Goal: Task Accomplishment & Management: Complete application form

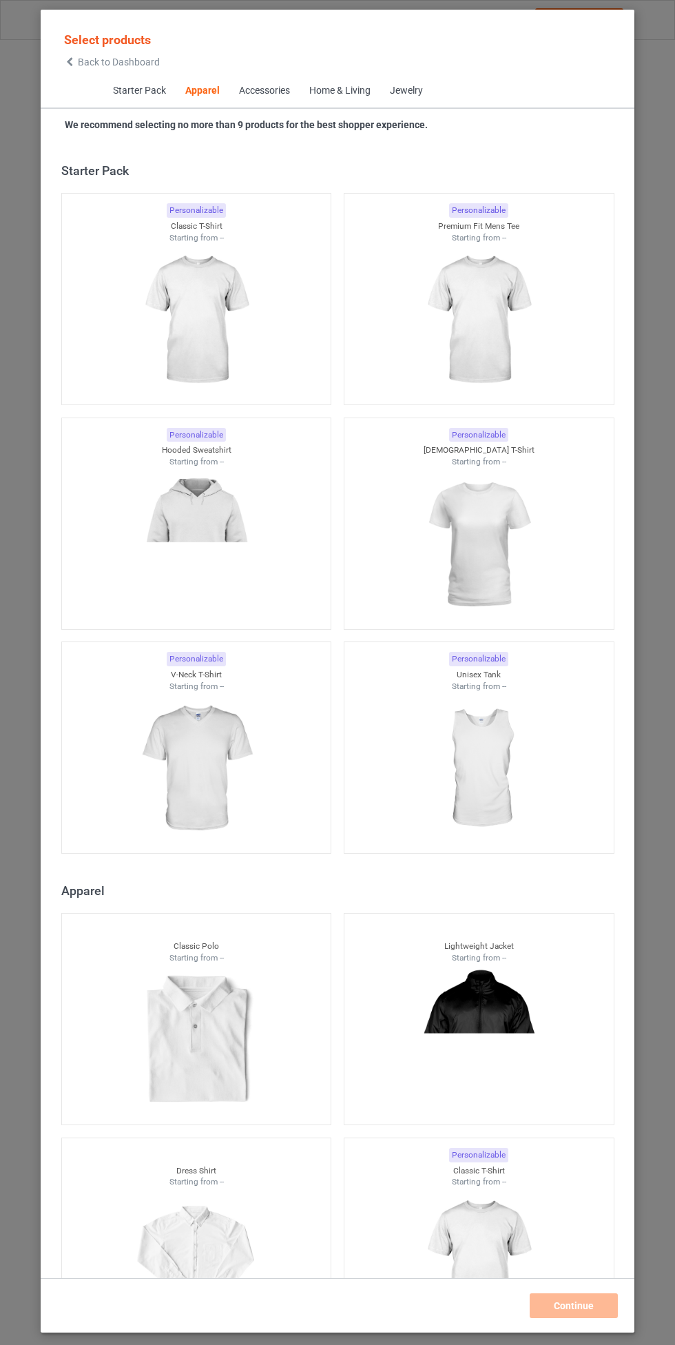
scroll to position [737, 0]
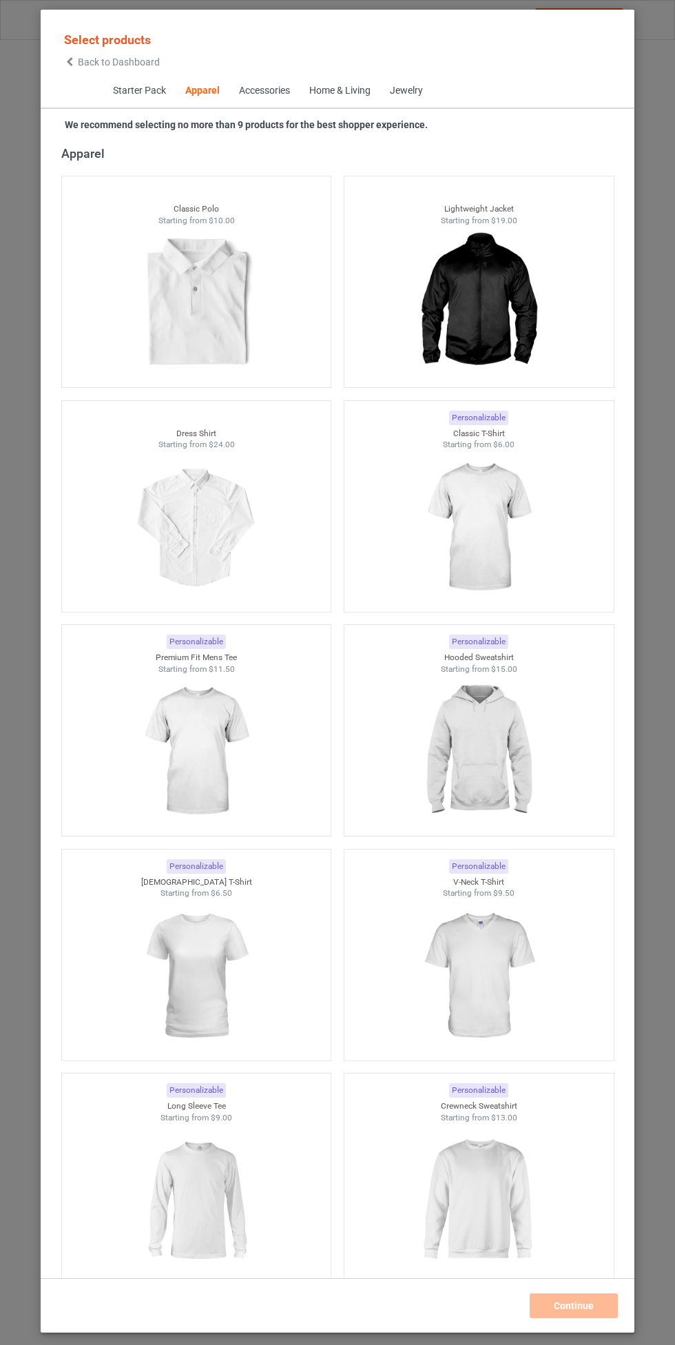
click at [474, 752] on img at bounding box center [478, 752] width 123 height 154
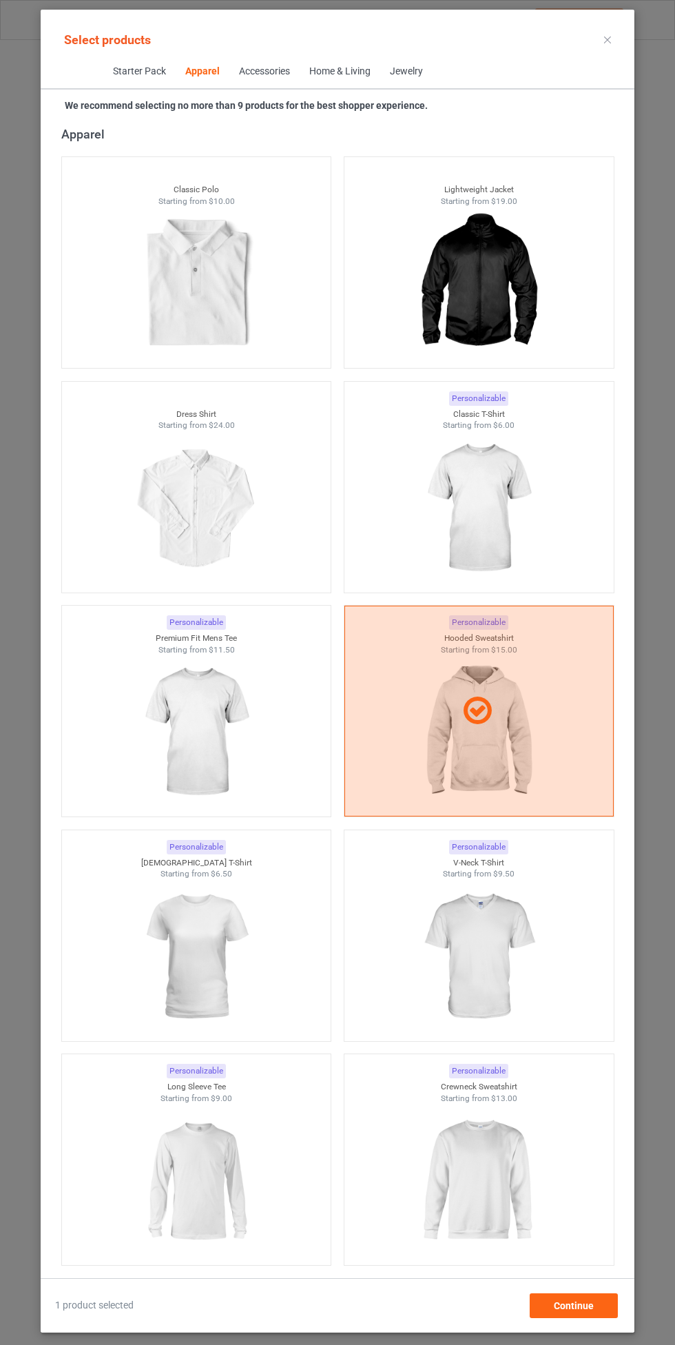
click at [513, 520] on img at bounding box center [478, 508] width 123 height 154
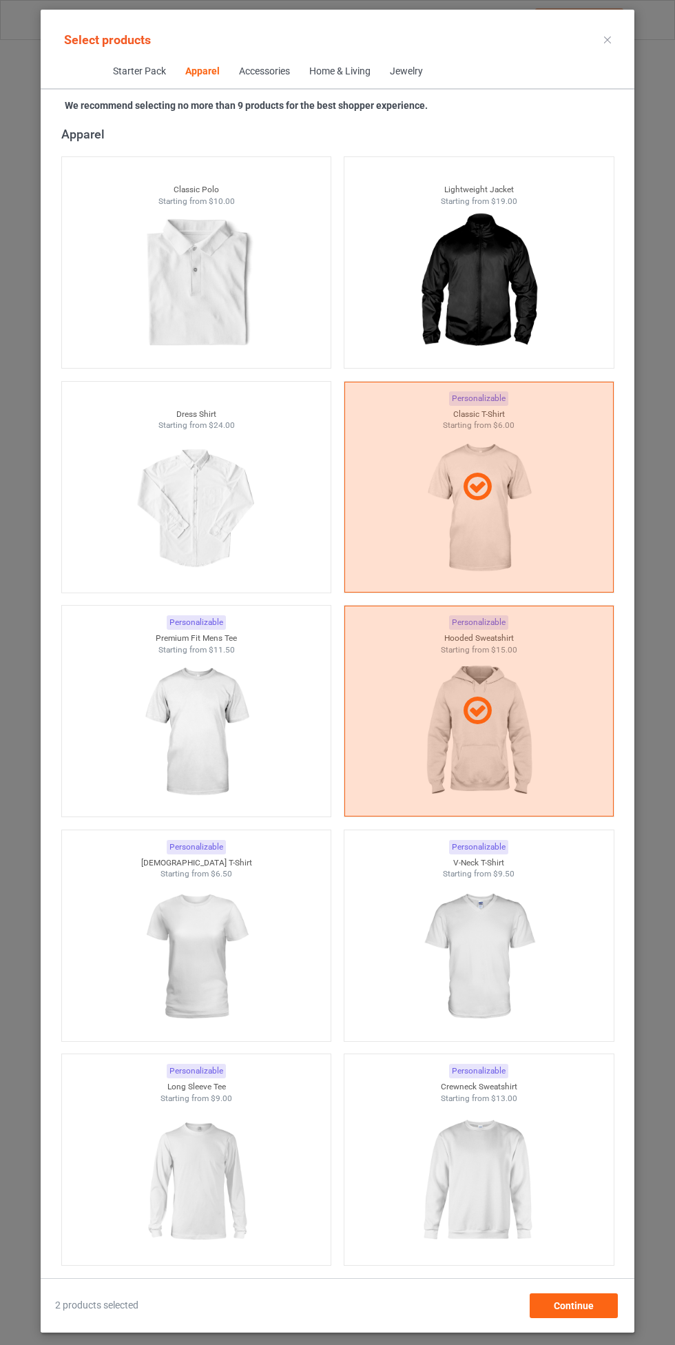
click at [196, 729] on img at bounding box center [195, 732] width 123 height 154
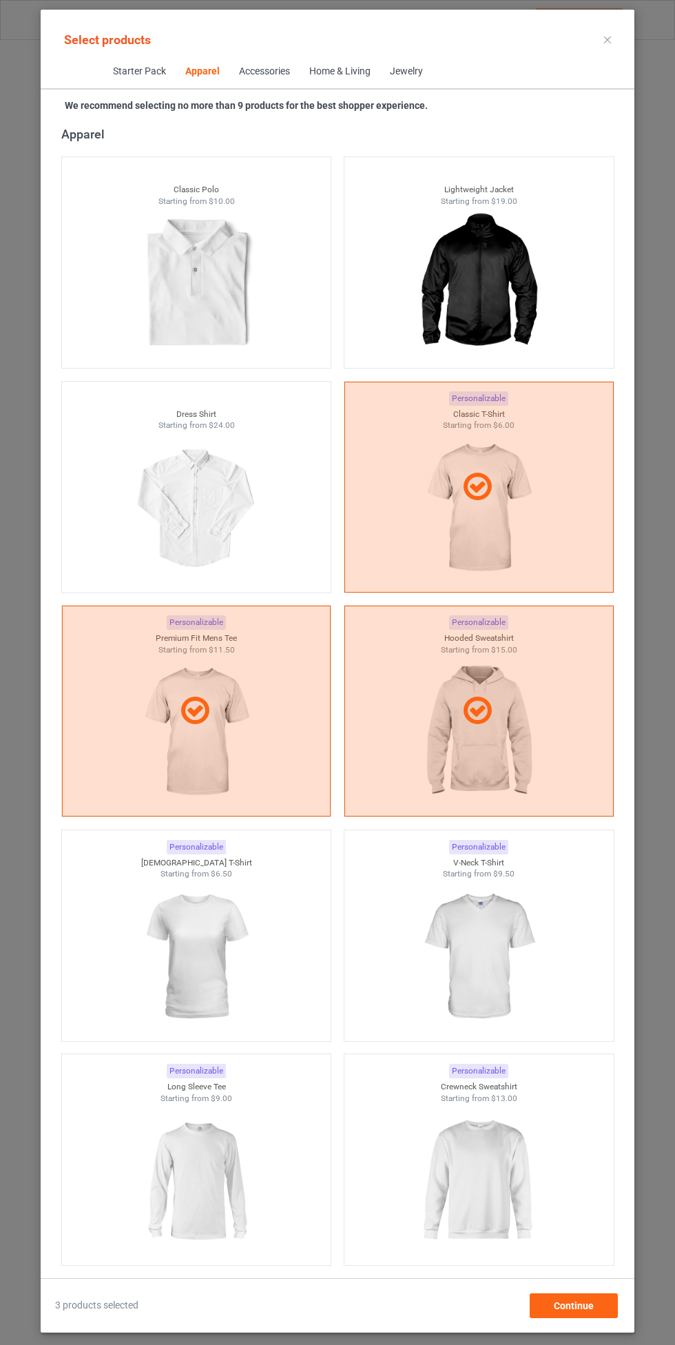
click at [190, 936] on img at bounding box center [195, 957] width 123 height 154
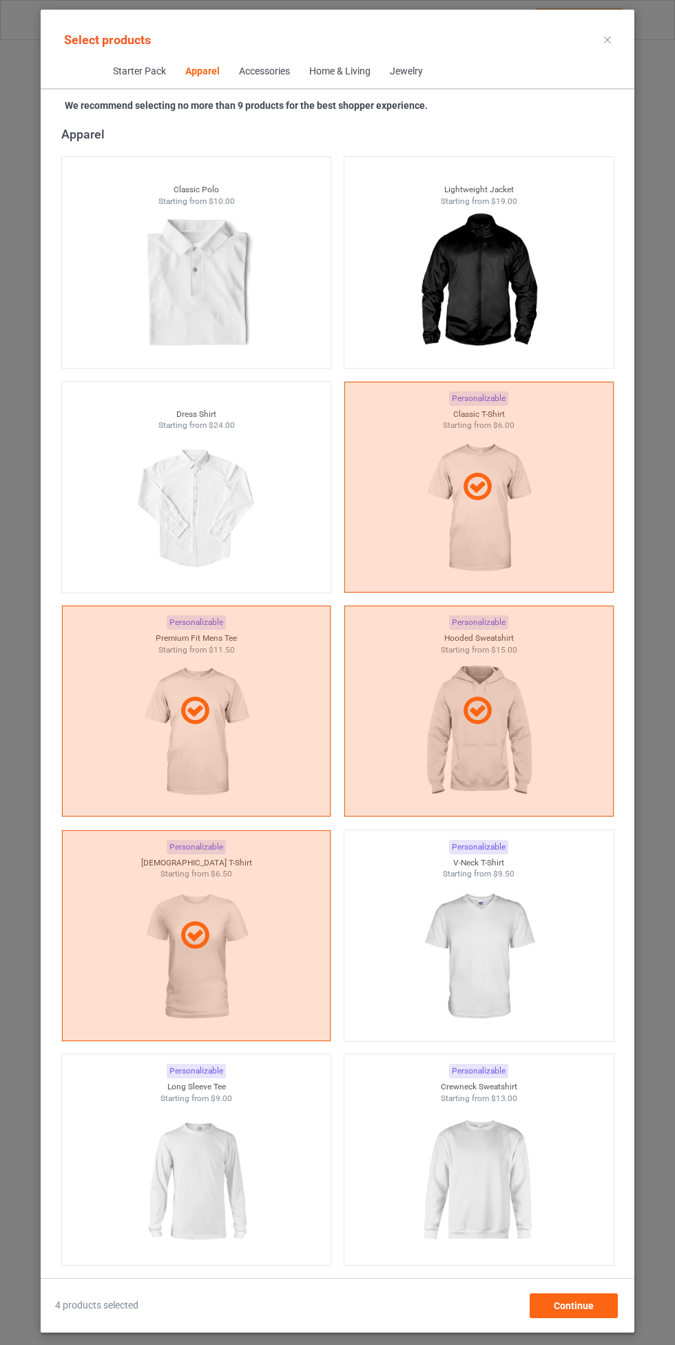
click at [501, 933] on img at bounding box center [478, 957] width 123 height 154
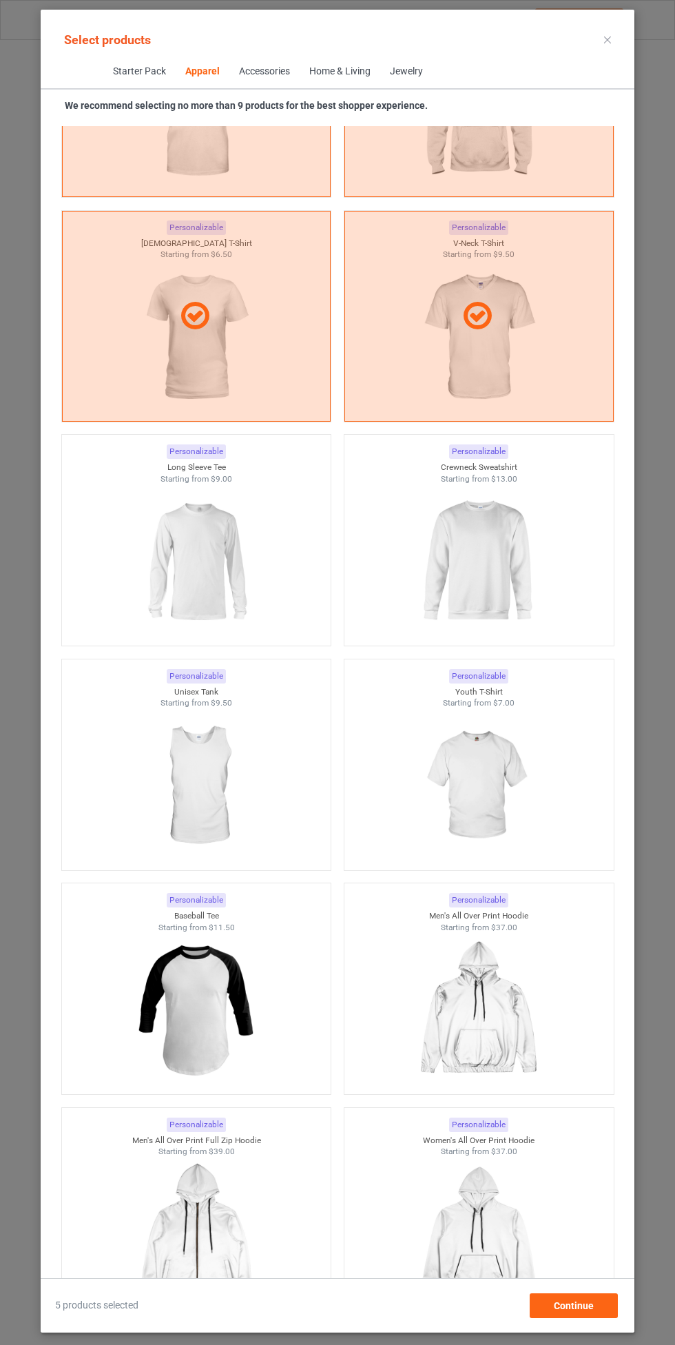
scroll to position [1353, 0]
click at [189, 535] on img at bounding box center [195, 565] width 123 height 154
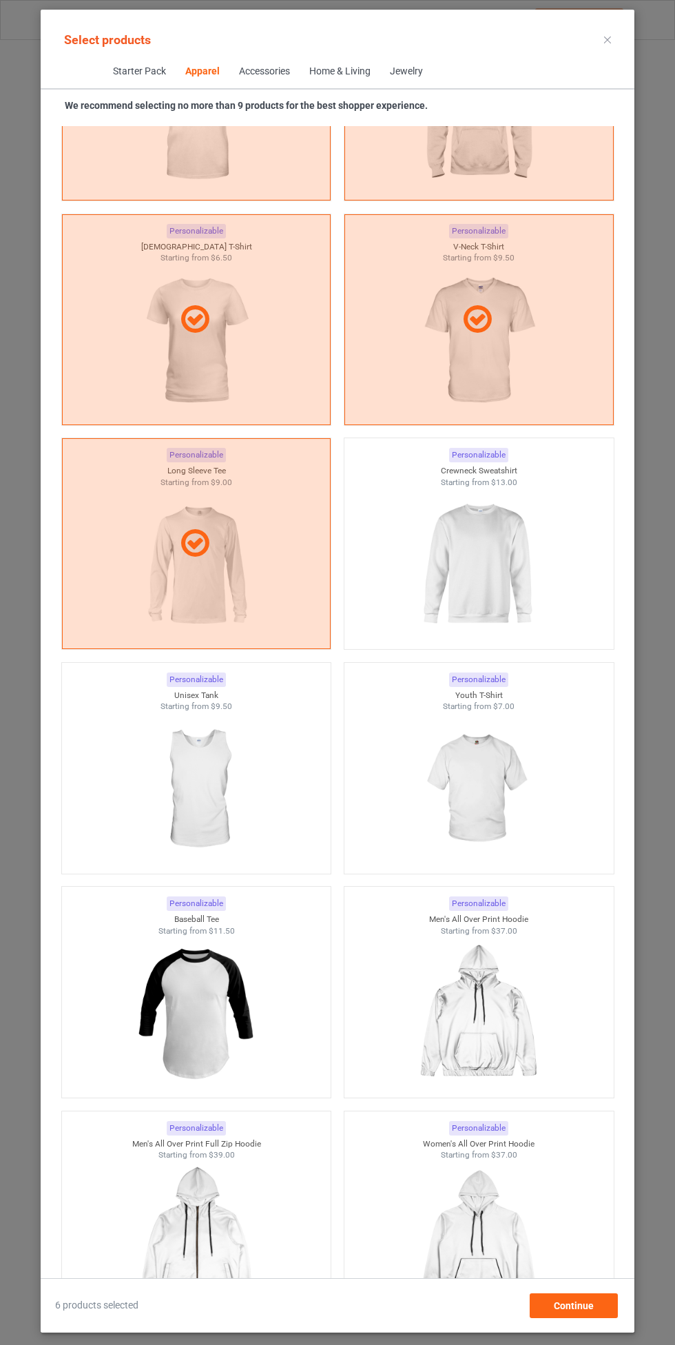
click at [499, 580] on img at bounding box center [478, 565] width 123 height 154
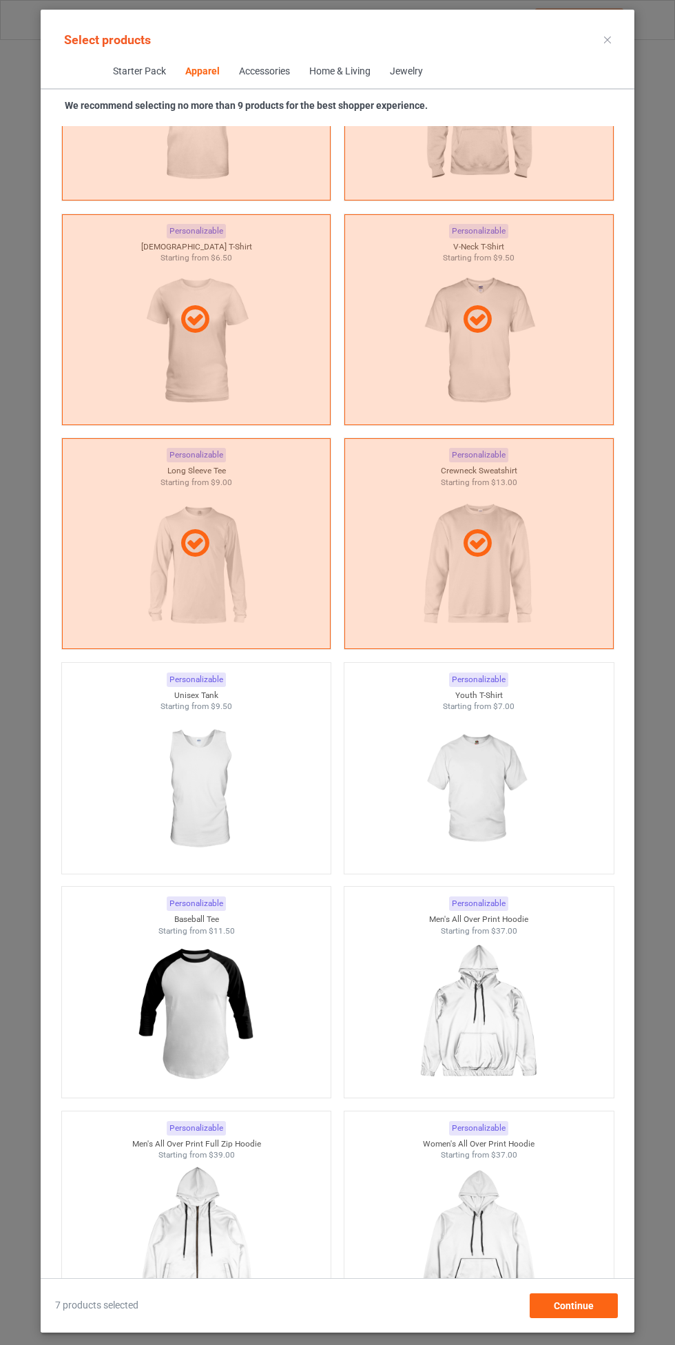
click at [180, 779] on img at bounding box center [195, 789] width 123 height 154
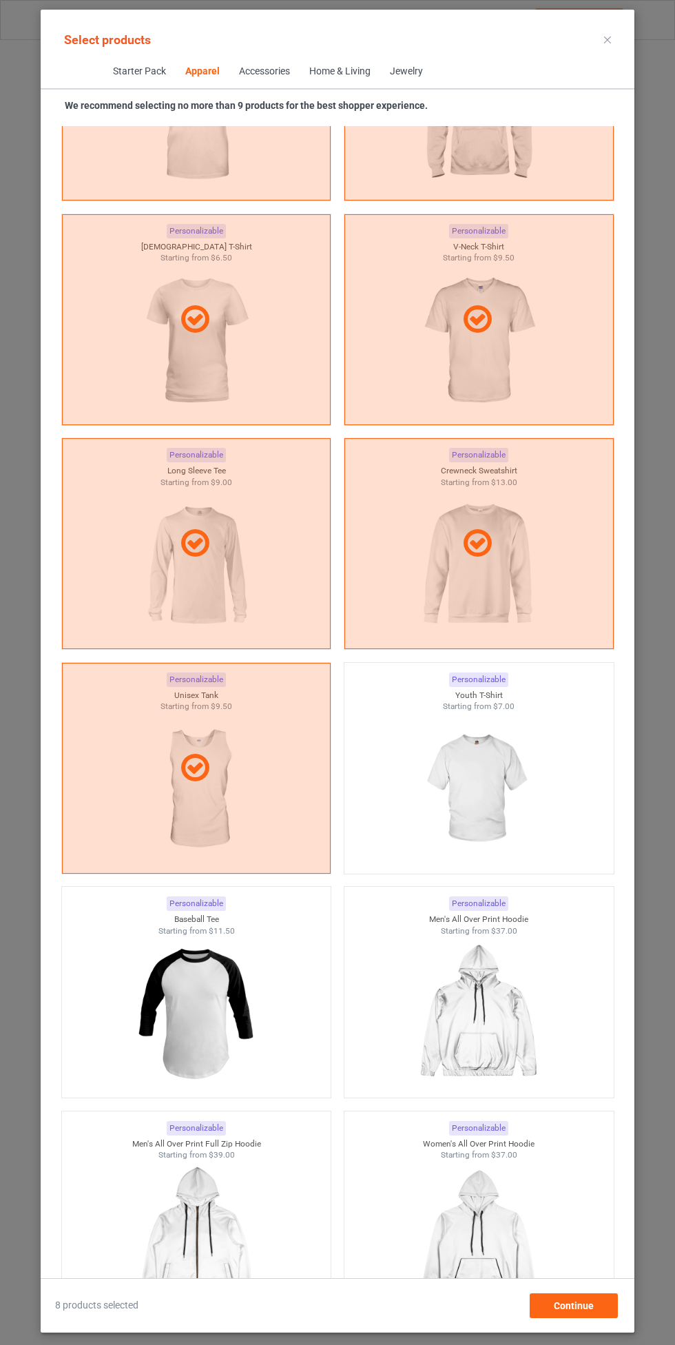
click at [498, 772] on img at bounding box center [478, 789] width 123 height 154
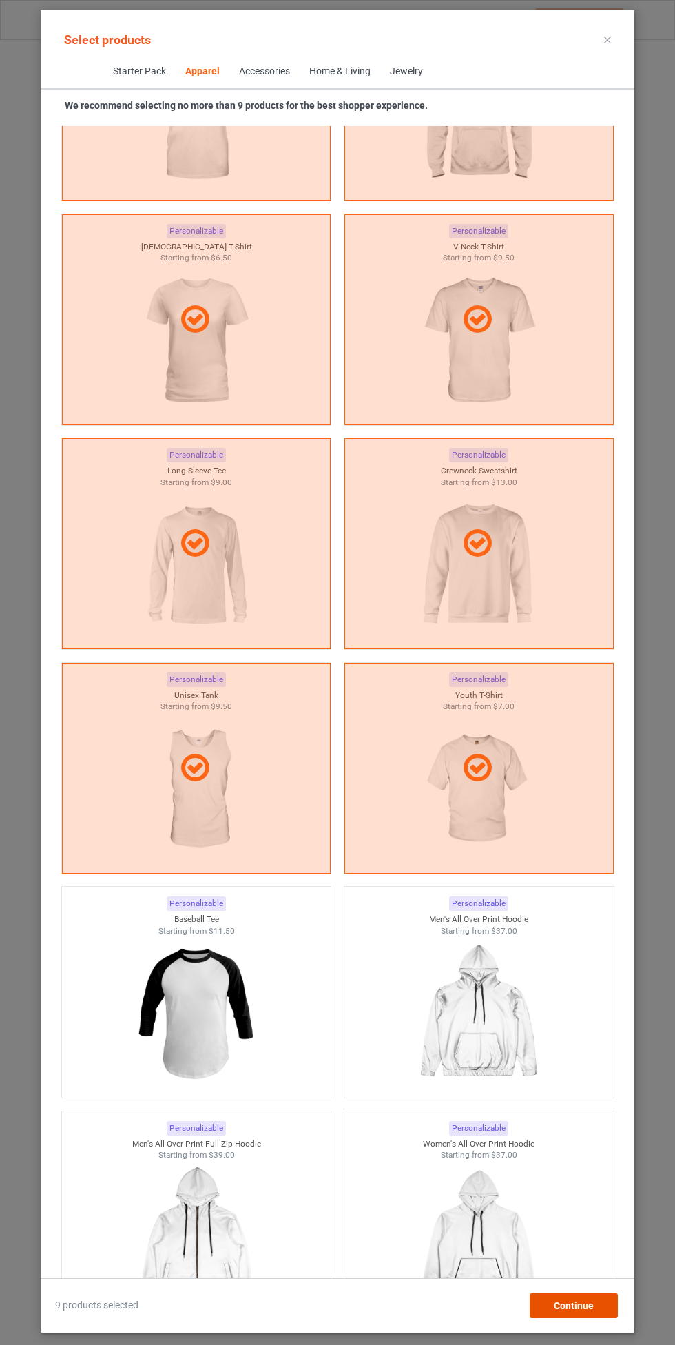
click at [593, 1297] on div "Continue" at bounding box center [574, 1305] width 88 height 25
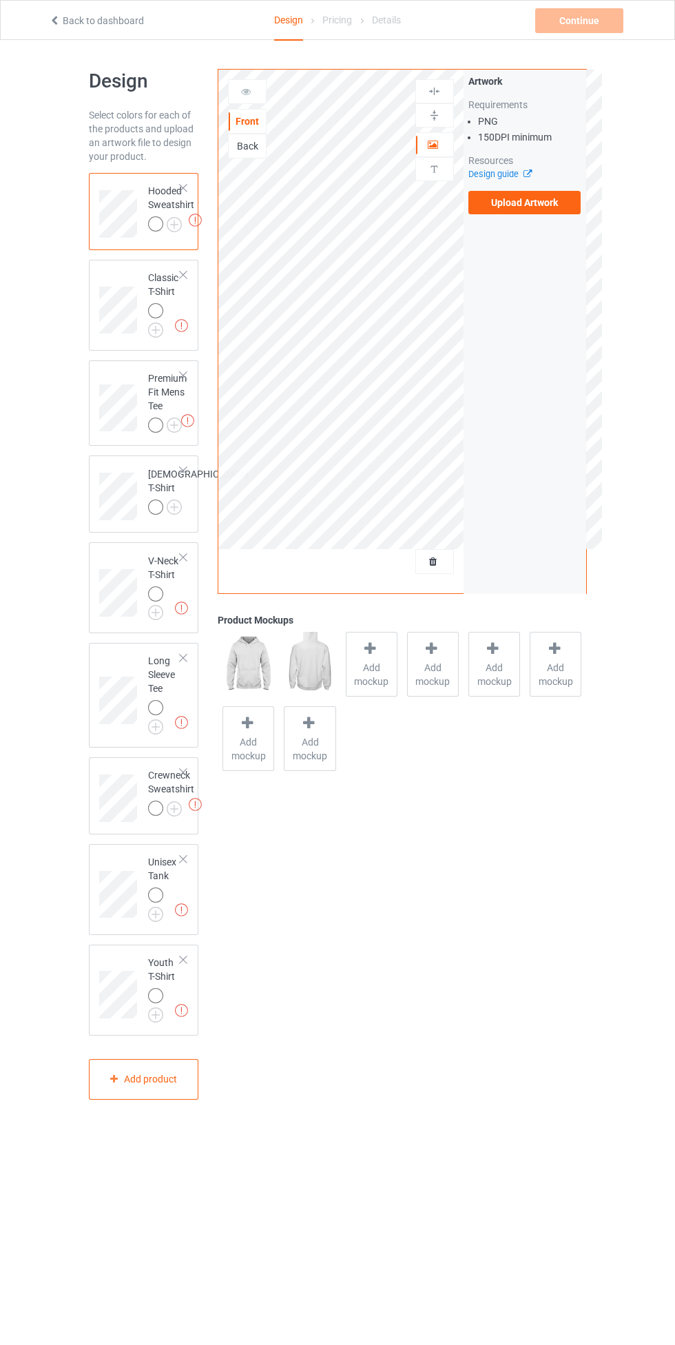
click at [575, 209] on label "Upload Artwork" at bounding box center [525, 202] width 113 height 23
click at [0, 0] on input "Upload Artwork" at bounding box center [0, 0] width 0 height 0
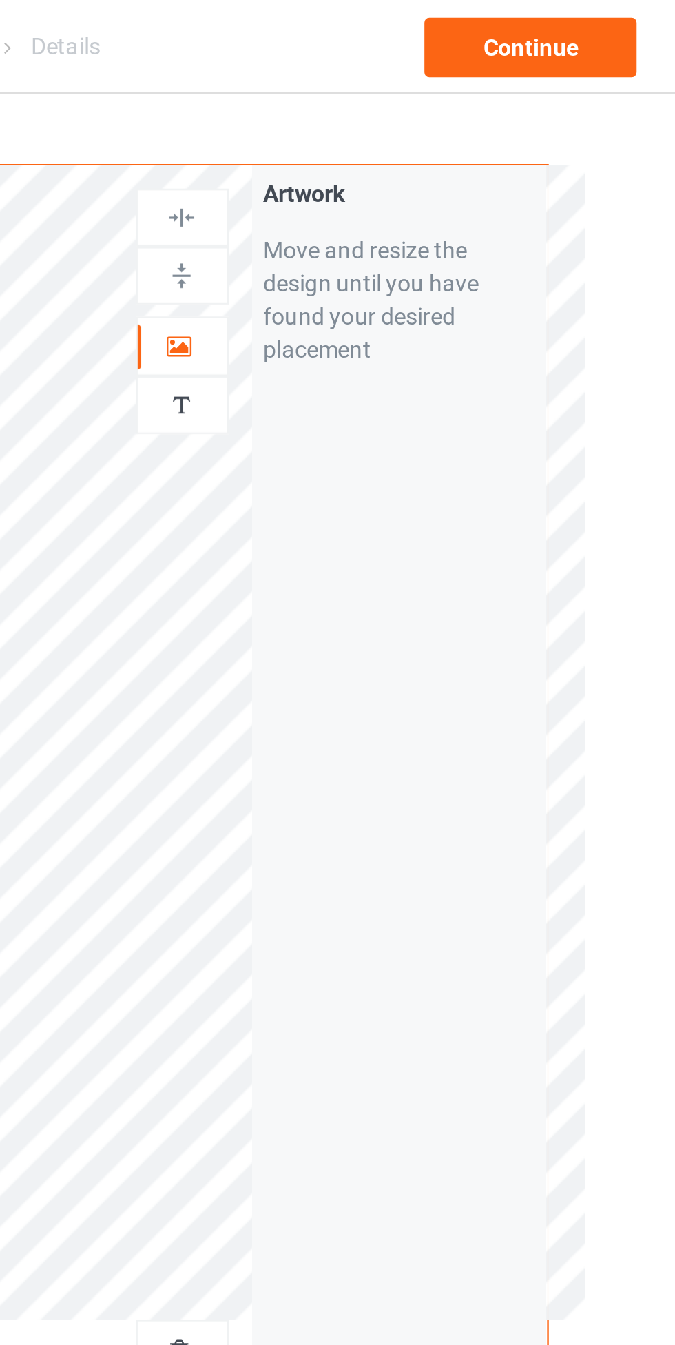
click at [440, 150] on div at bounding box center [434, 145] width 37 height 14
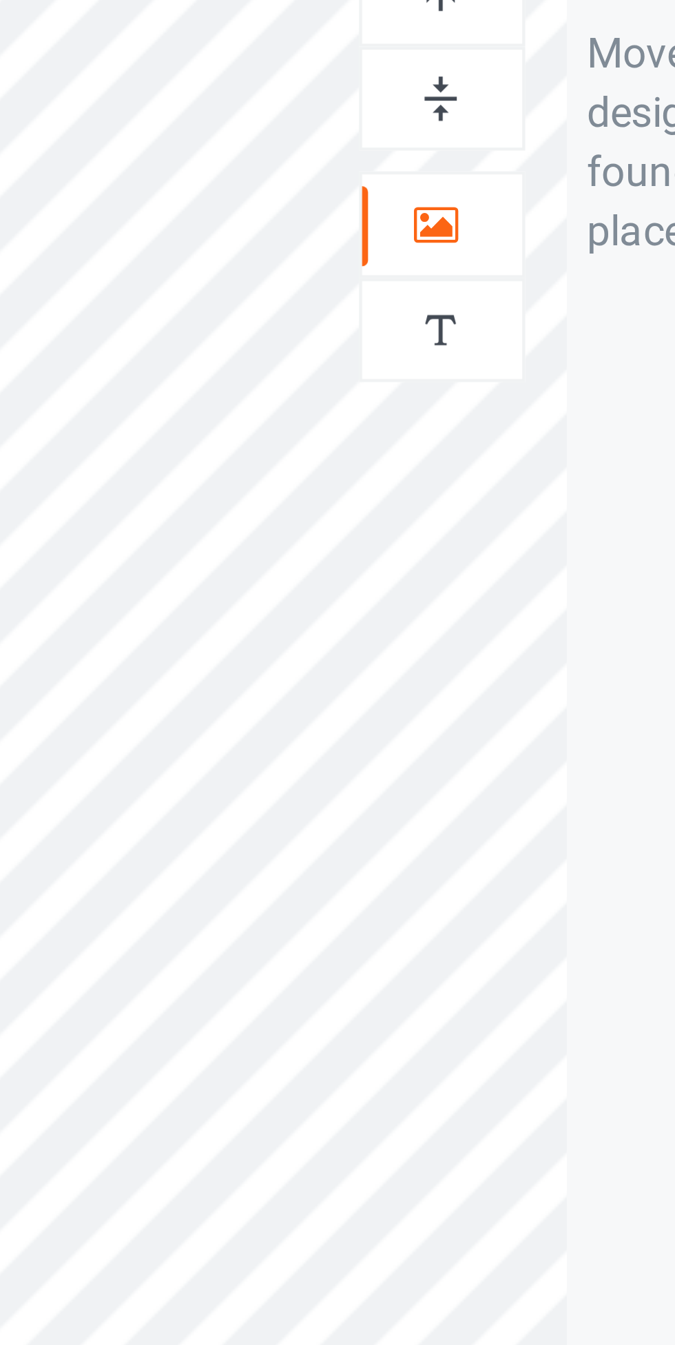
click at [423, 119] on div at bounding box center [434, 115] width 37 height 13
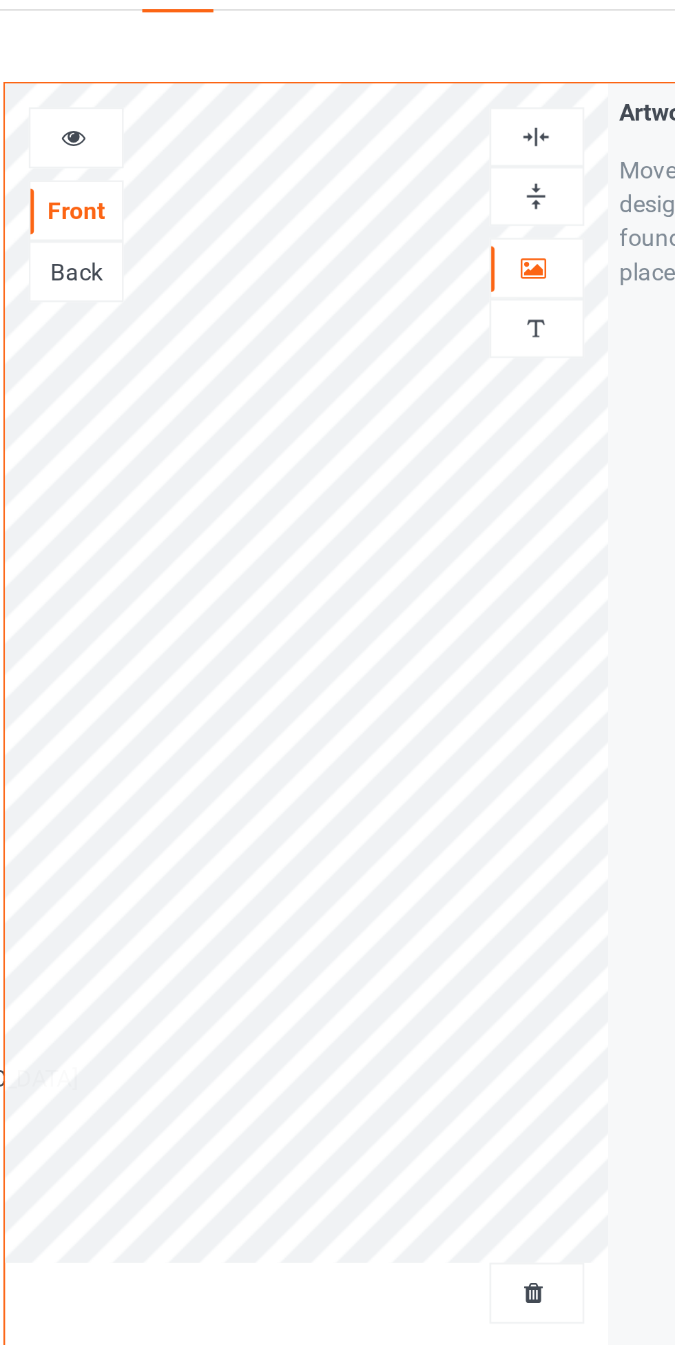
click at [426, 90] on div at bounding box center [434, 91] width 37 height 13
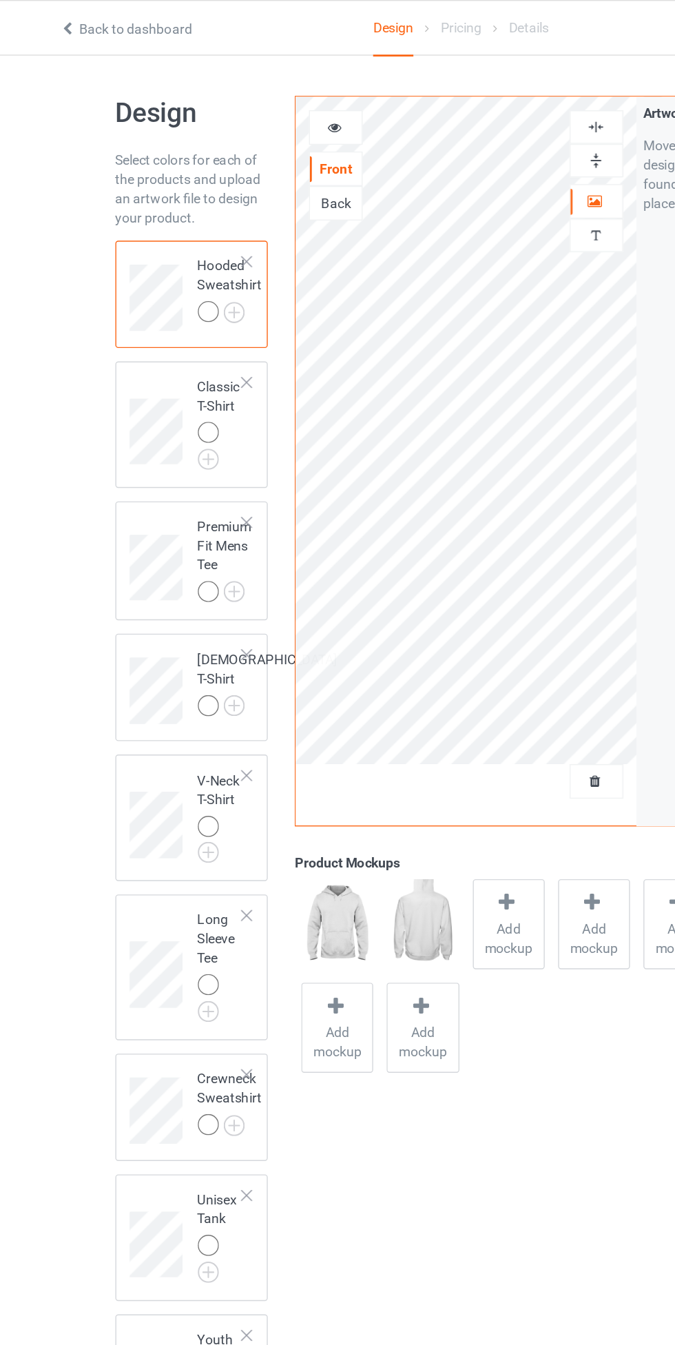
click at [0, 0] on img at bounding box center [0, 0] width 0 height 0
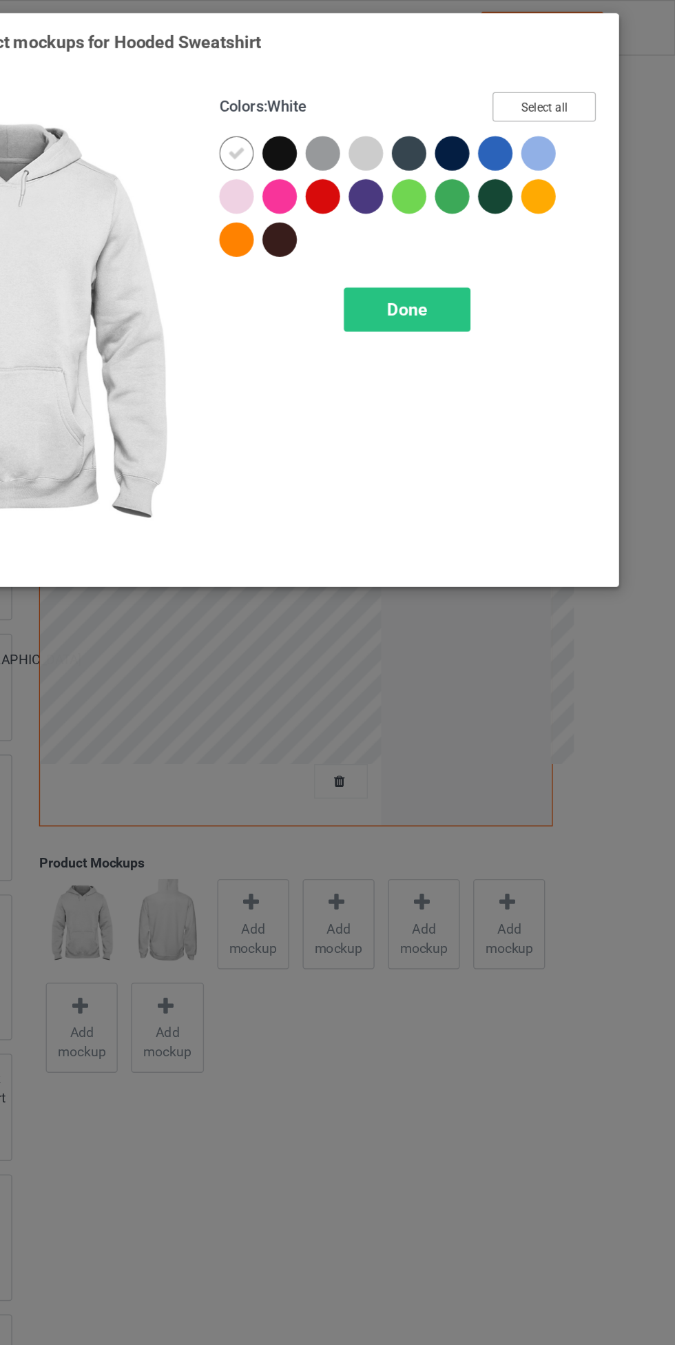
click at [566, 74] on button "Select all" at bounding box center [581, 76] width 74 height 21
click at [360, 110] on icon at bounding box center [359, 110] width 12 height 12
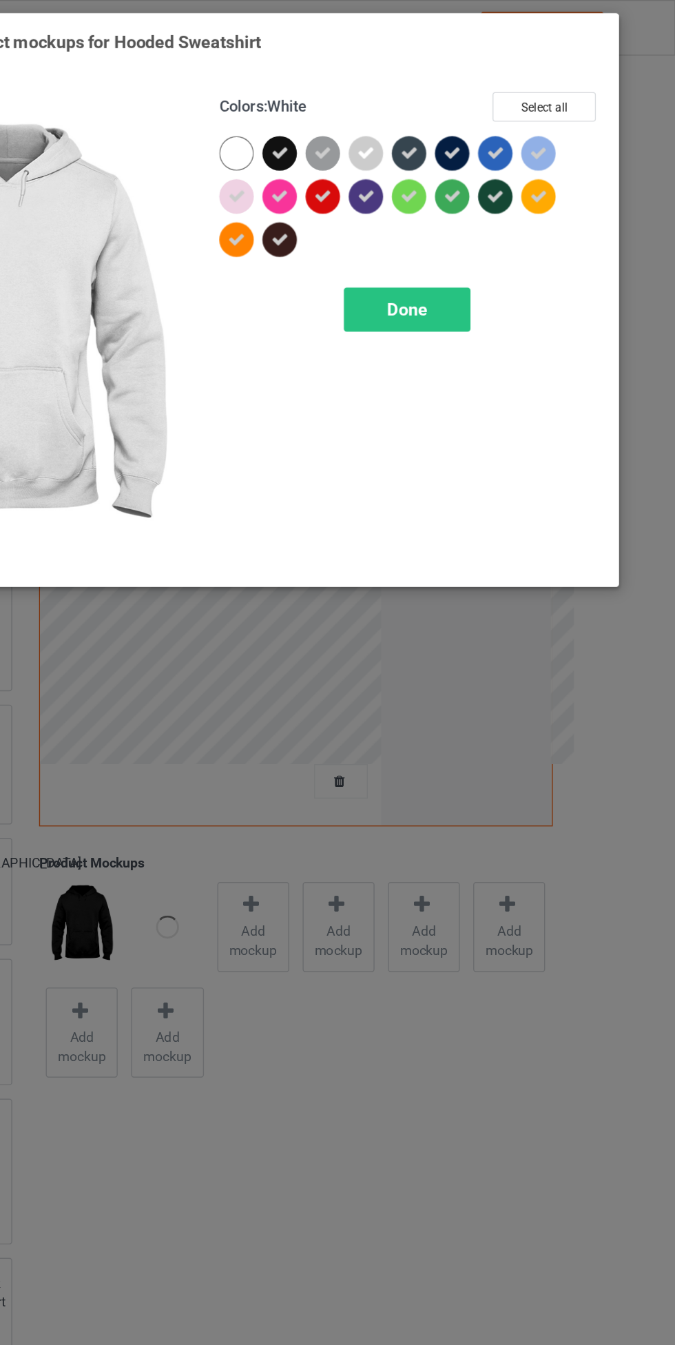
click at [465, 226] on div "Done" at bounding box center [482, 223] width 91 height 32
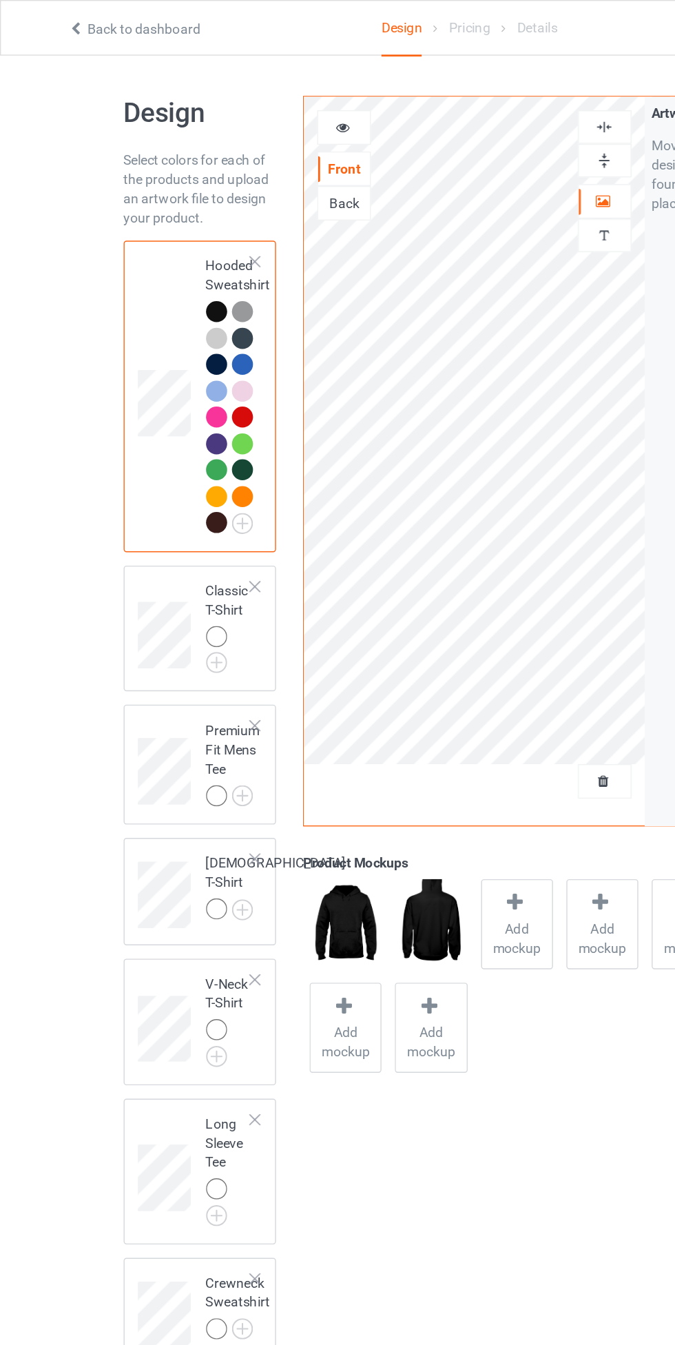
click at [0, 0] on img at bounding box center [0, 0] width 0 height 0
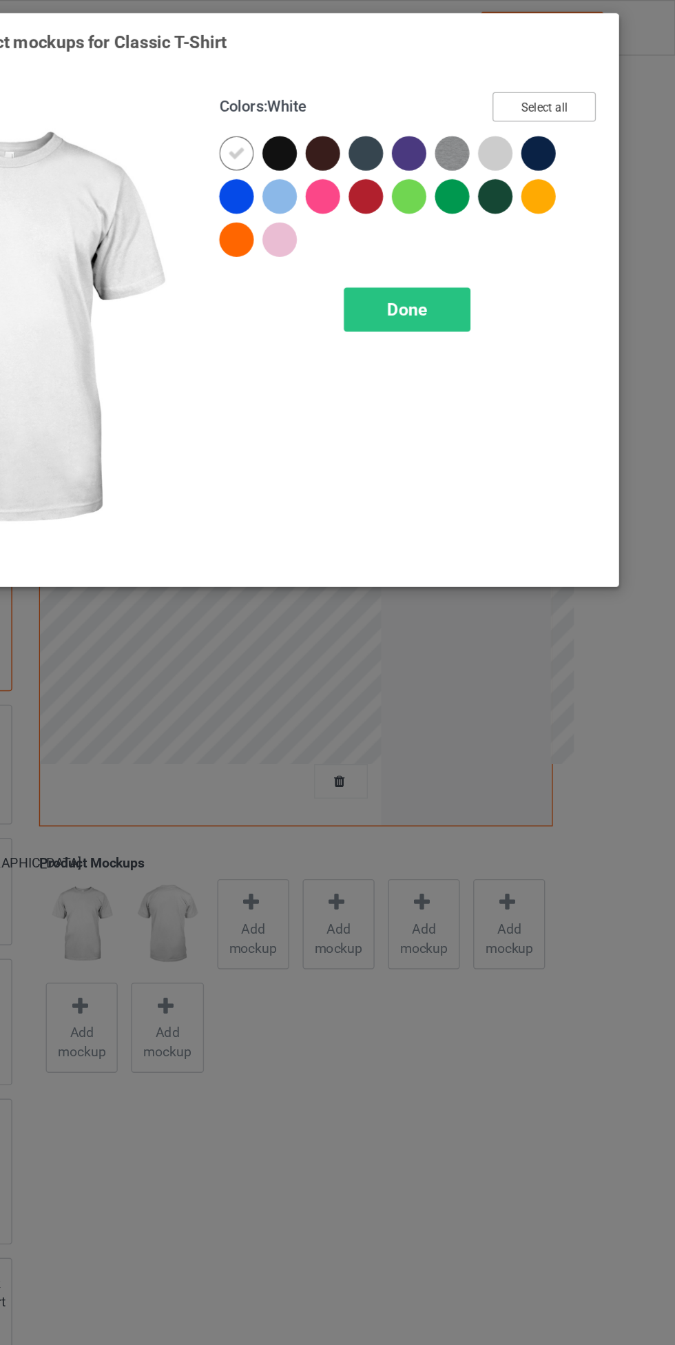
click at [553, 80] on button "Select all" at bounding box center [581, 76] width 74 height 21
click at [360, 110] on icon at bounding box center [359, 110] width 12 height 12
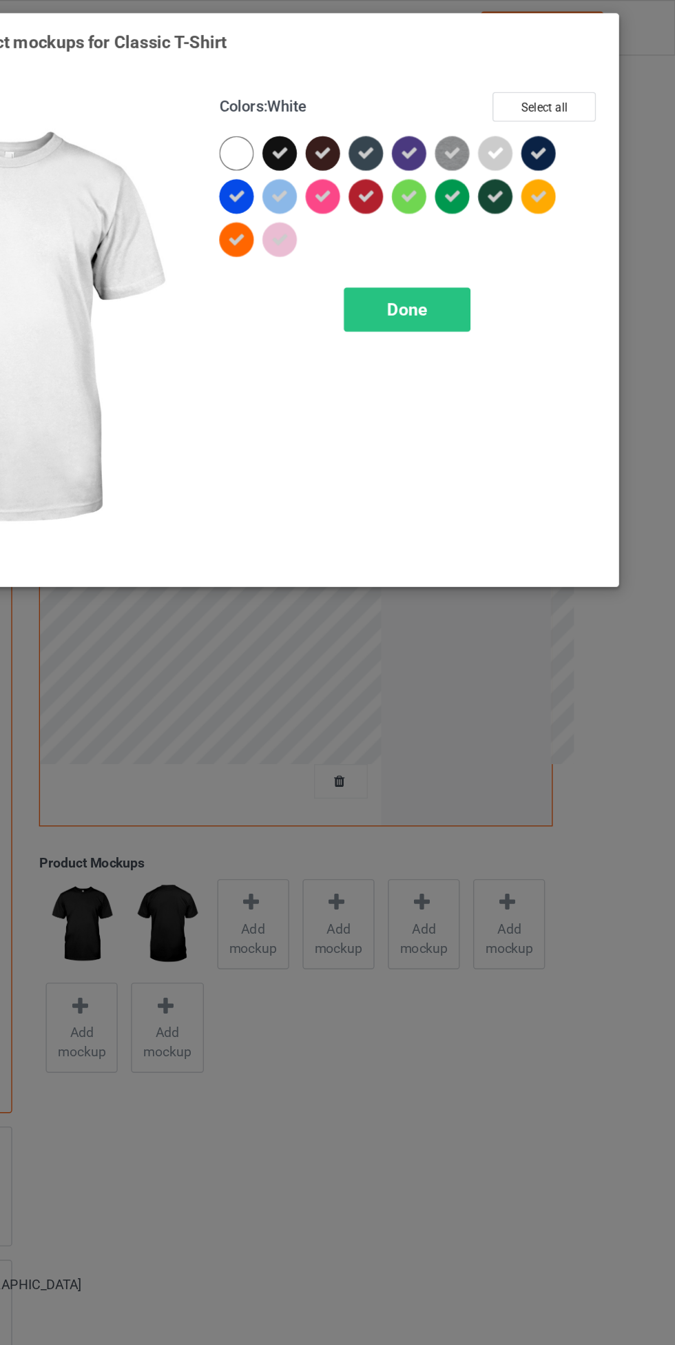
click at [476, 225] on span "Done" at bounding box center [482, 222] width 29 height 14
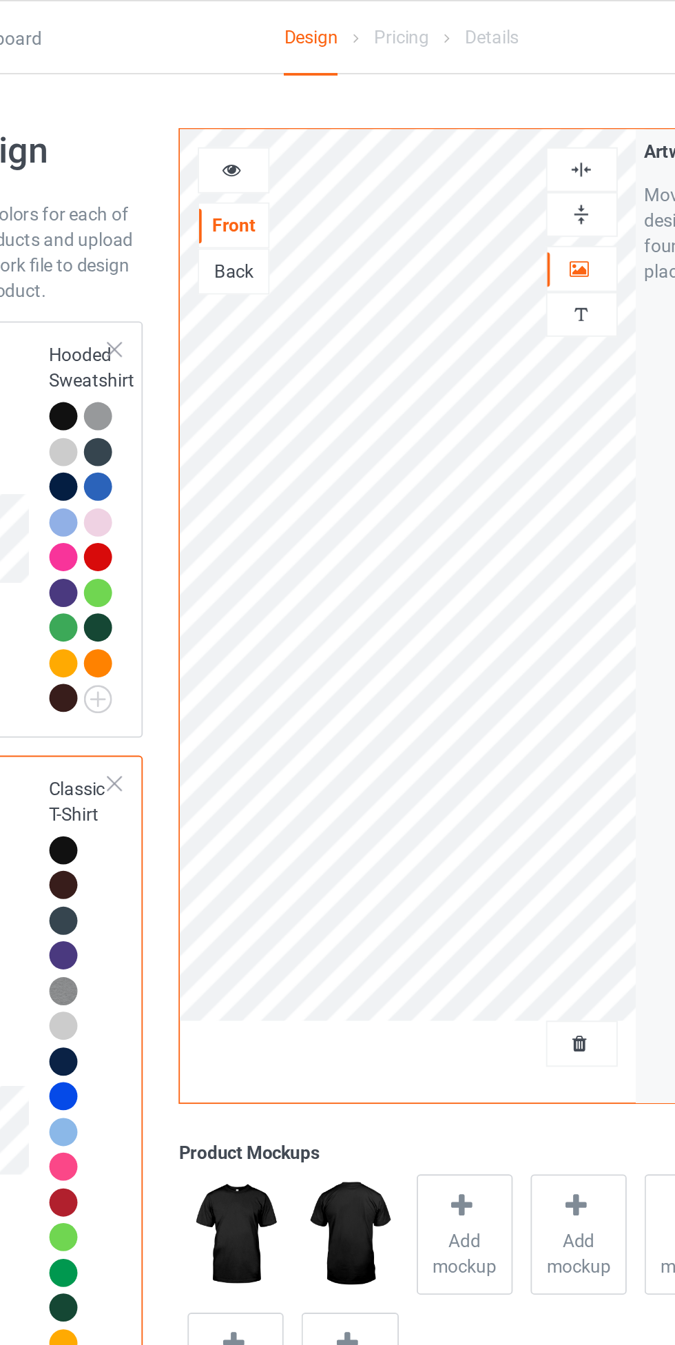
click at [158, 588] on div at bounding box center [155, 589] width 15 height 15
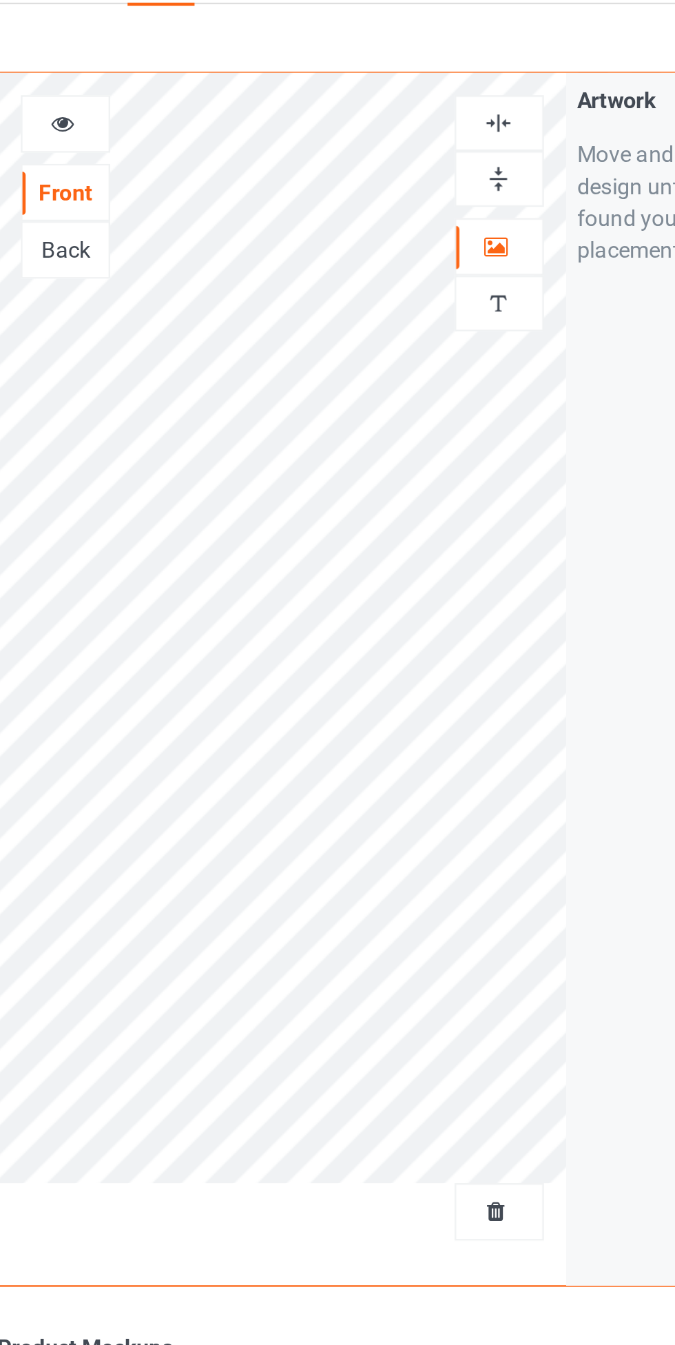
click at [427, 94] on div at bounding box center [434, 91] width 37 height 13
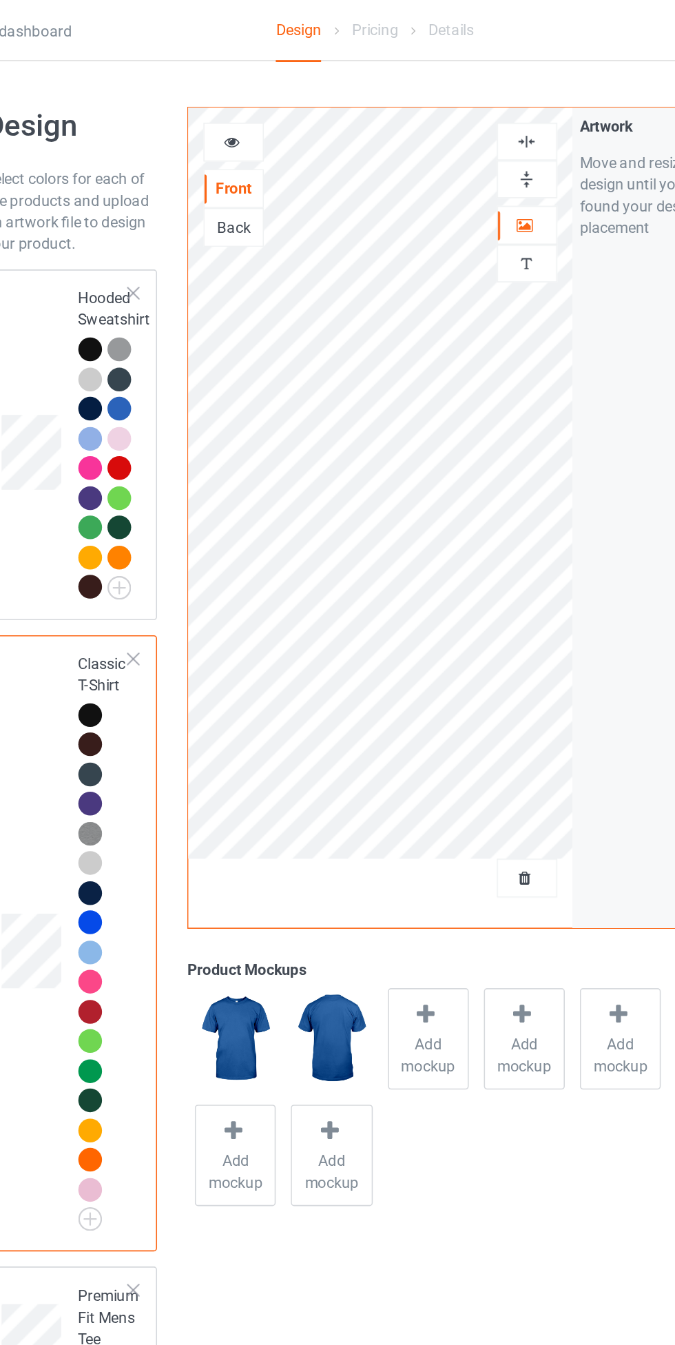
click at [433, 95] on img at bounding box center [434, 91] width 13 height 13
click at [243, 89] on icon at bounding box center [246, 90] width 12 height 10
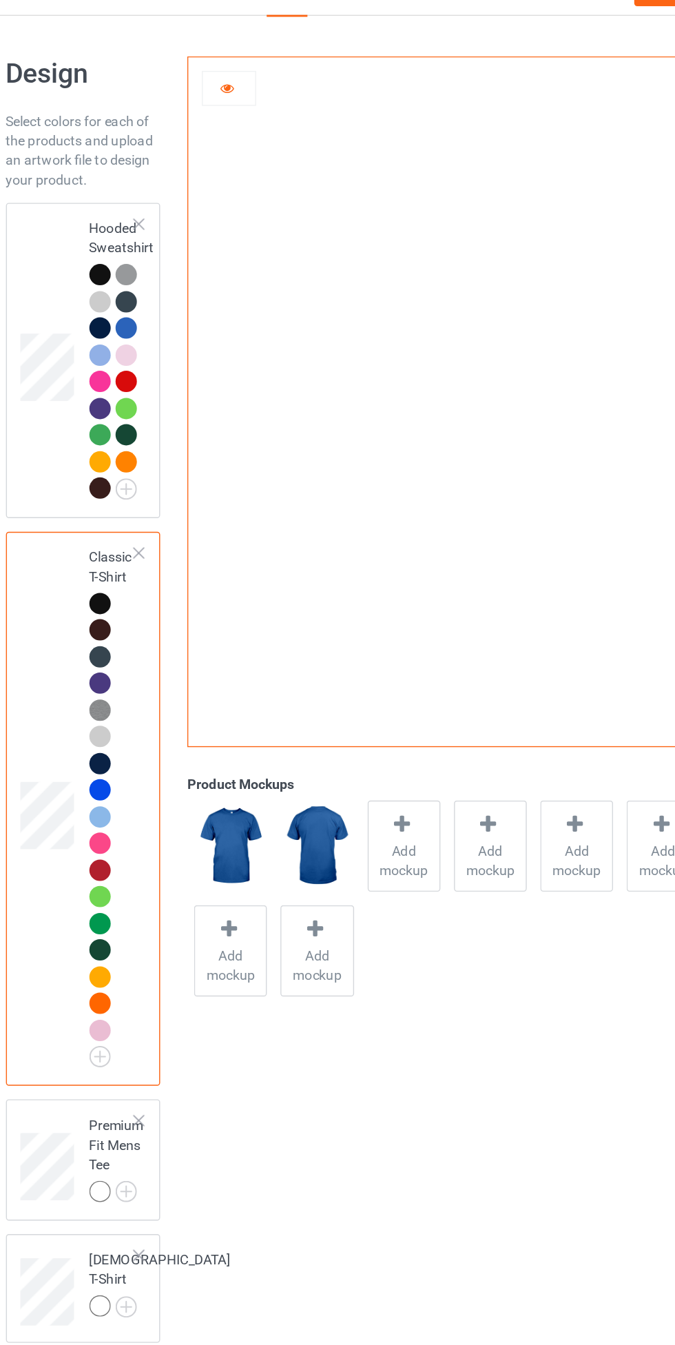
click at [245, 92] on icon at bounding box center [246, 90] width 12 height 10
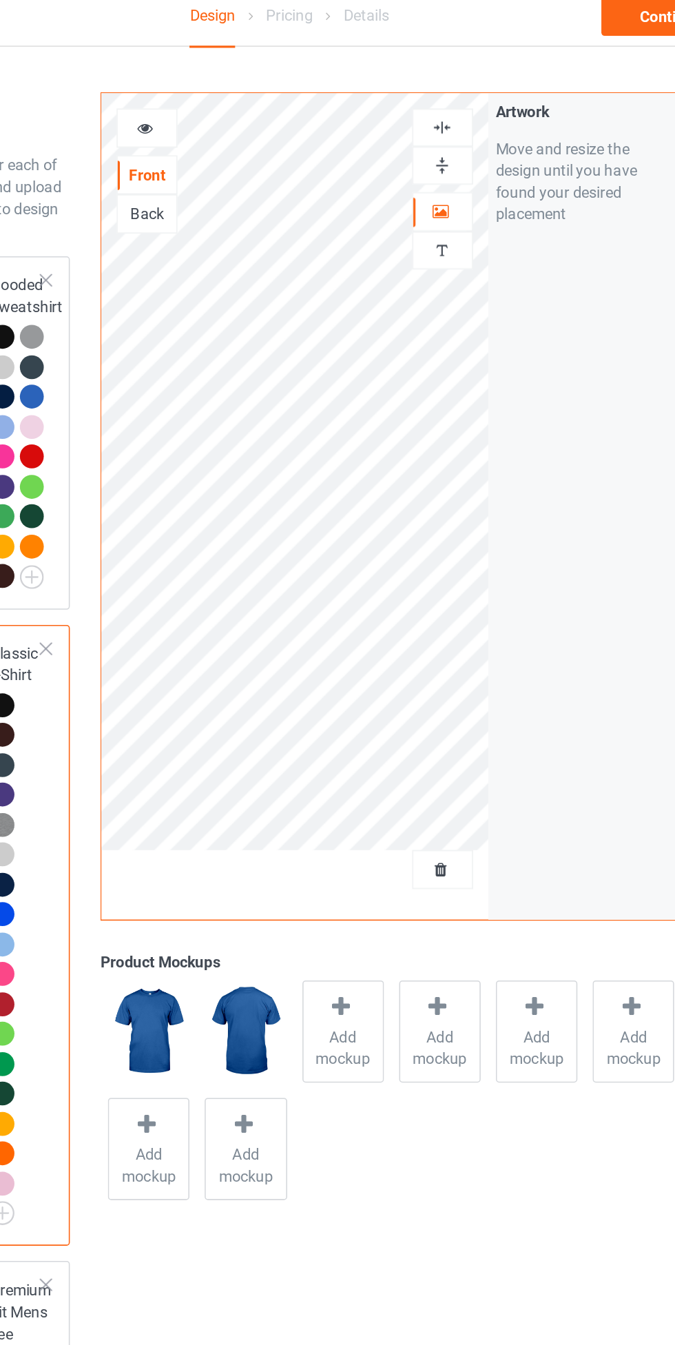
click at [416, 93] on div at bounding box center [434, 91] width 37 height 13
click at [438, 82] on div at bounding box center [434, 91] width 39 height 24
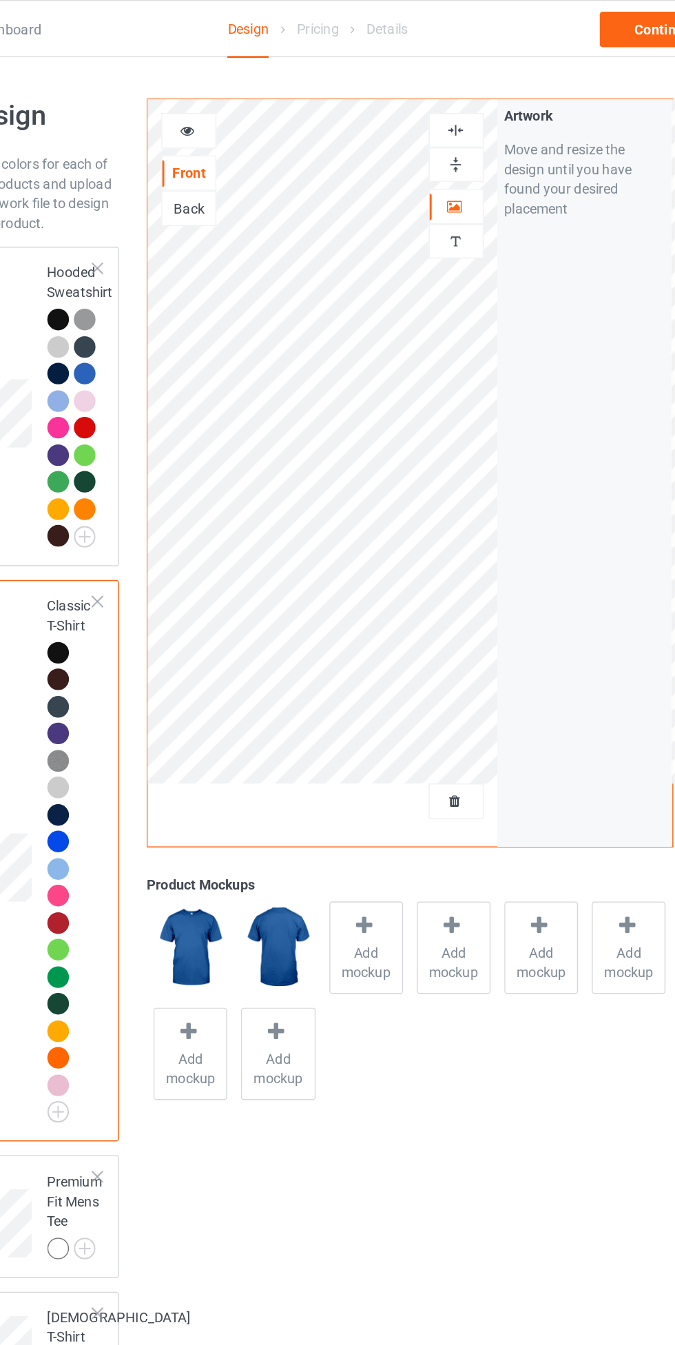
click at [435, 88] on img at bounding box center [434, 91] width 13 height 13
click at [241, 85] on icon at bounding box center [246, 90] width 12 height 10
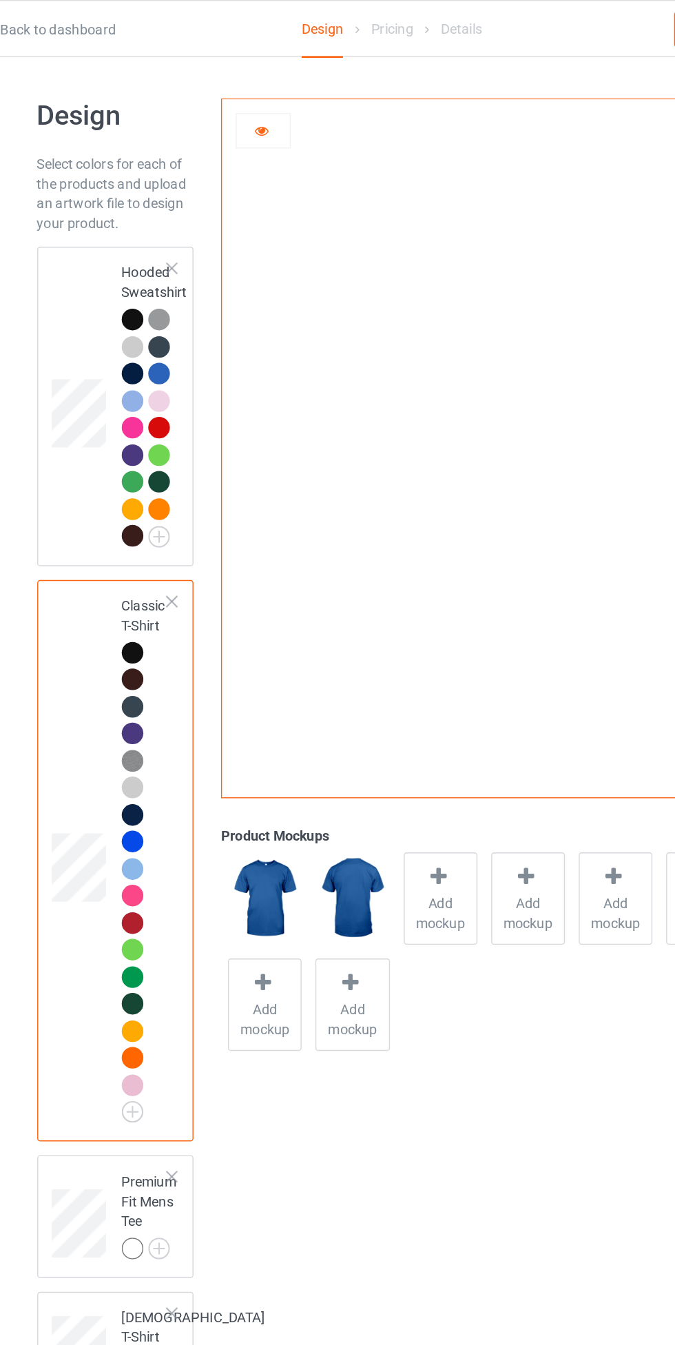
click at [152, 458] on div at bounding box center [155, 457] width 15 height 15
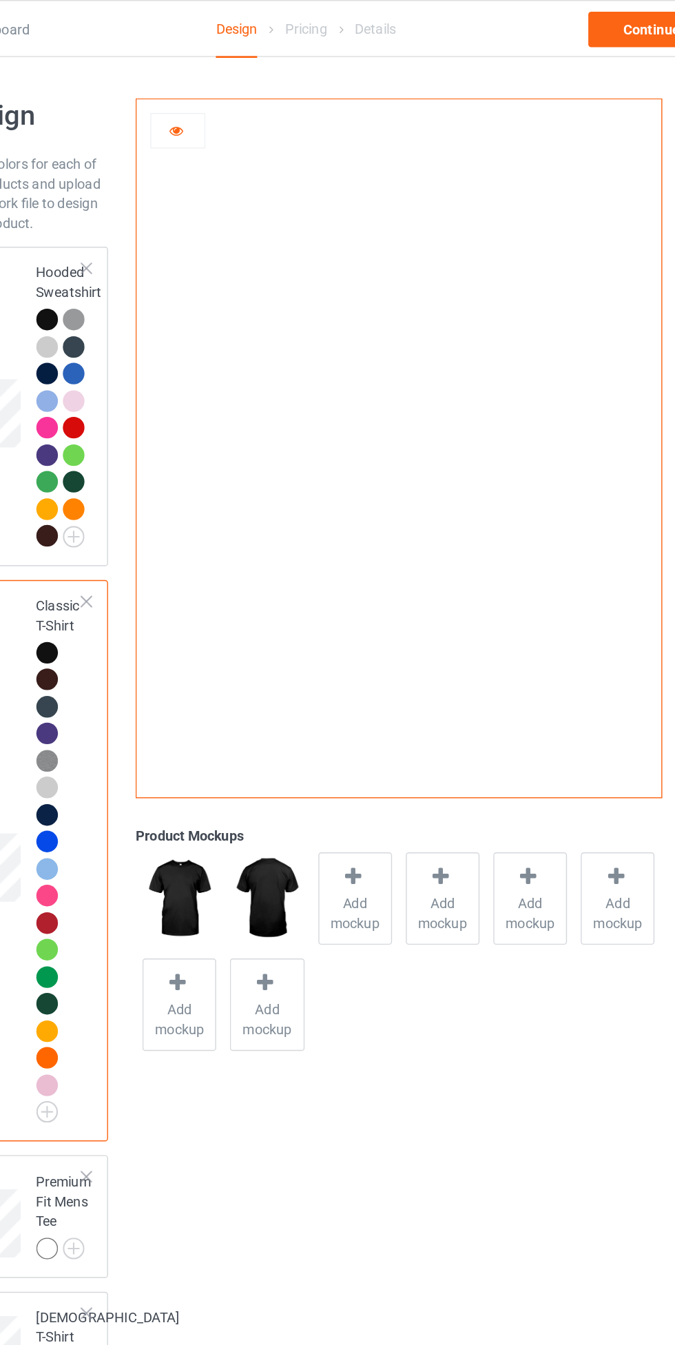
click at [237, 90] on div at bounding box center [247, 92] width 37 height 14
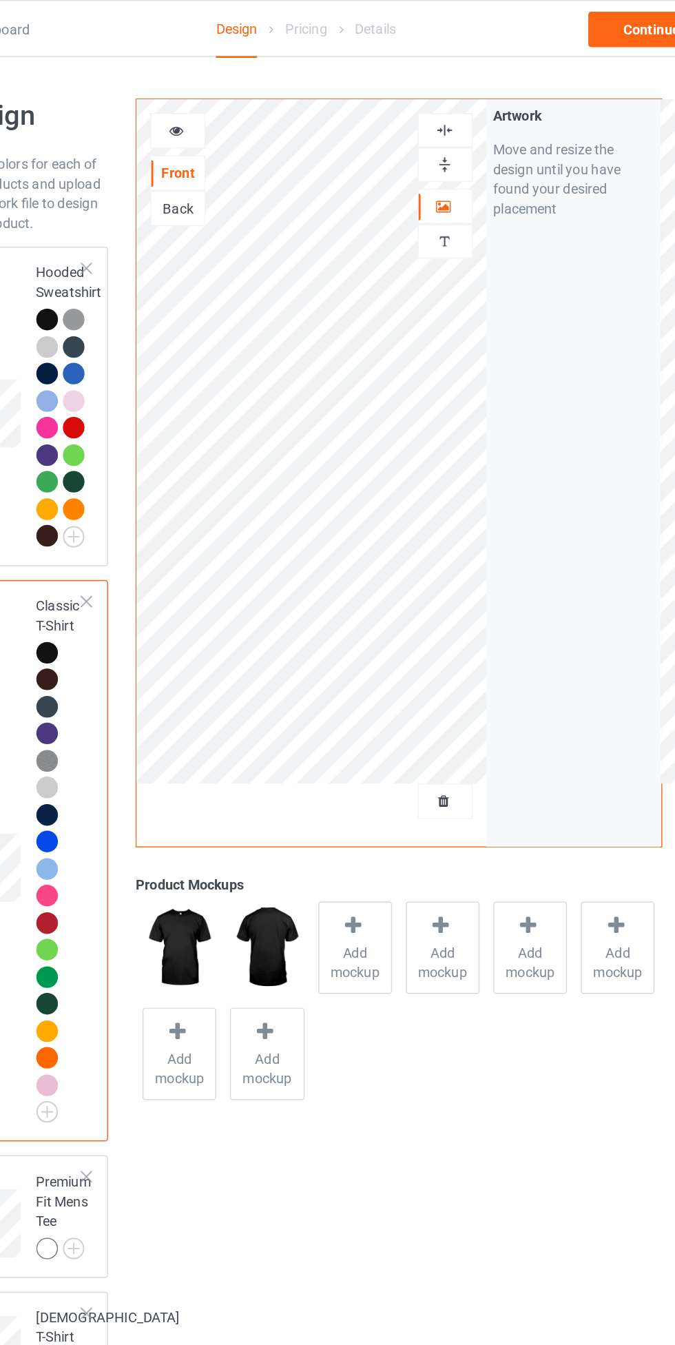
click at [441, 121] on div at bounding box center [434, 115] width 37 height 13
click at [444, 92] on div at bounding box center [434, 91] width 37 height 13
click at [445, 85] on div at bounding box center [434, 91] width 37 height 13
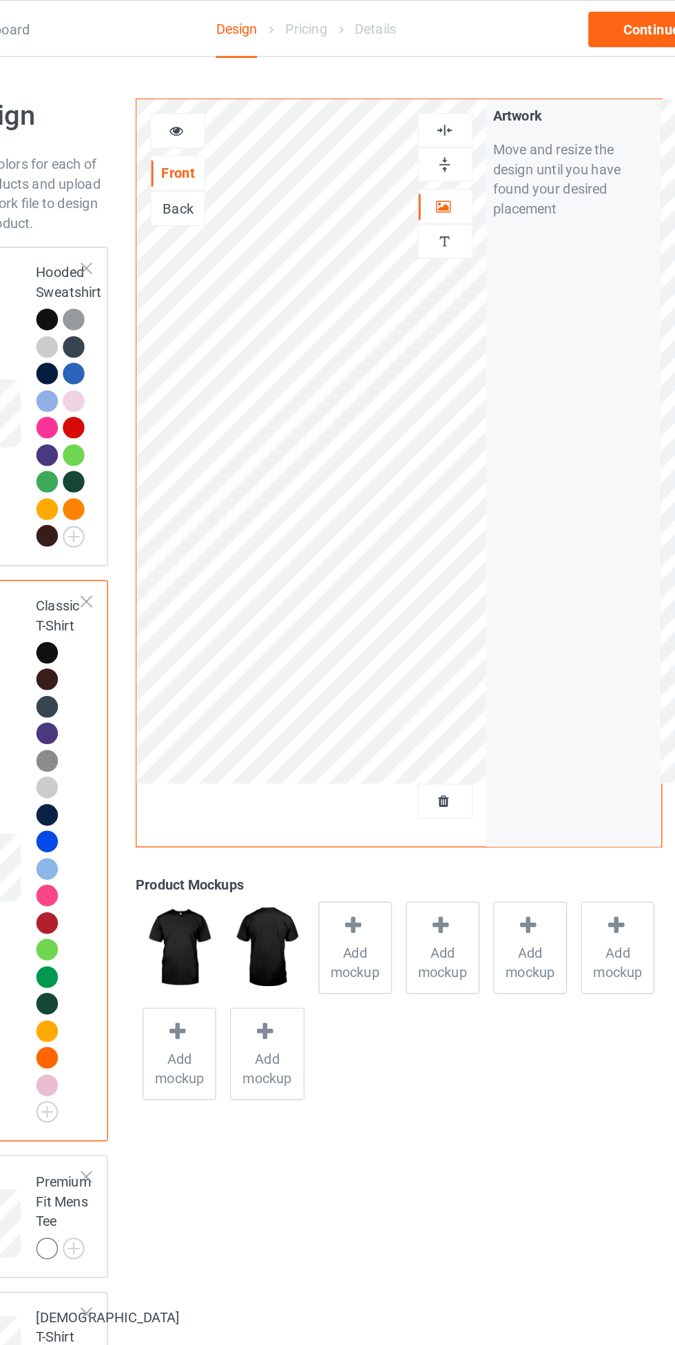
click at [445, 85] on div at bounding box center [434, 91] width 37 height 13
click at [384, 665] on span "Add mockup" at bounding box center [372, 675] width 50 height 28
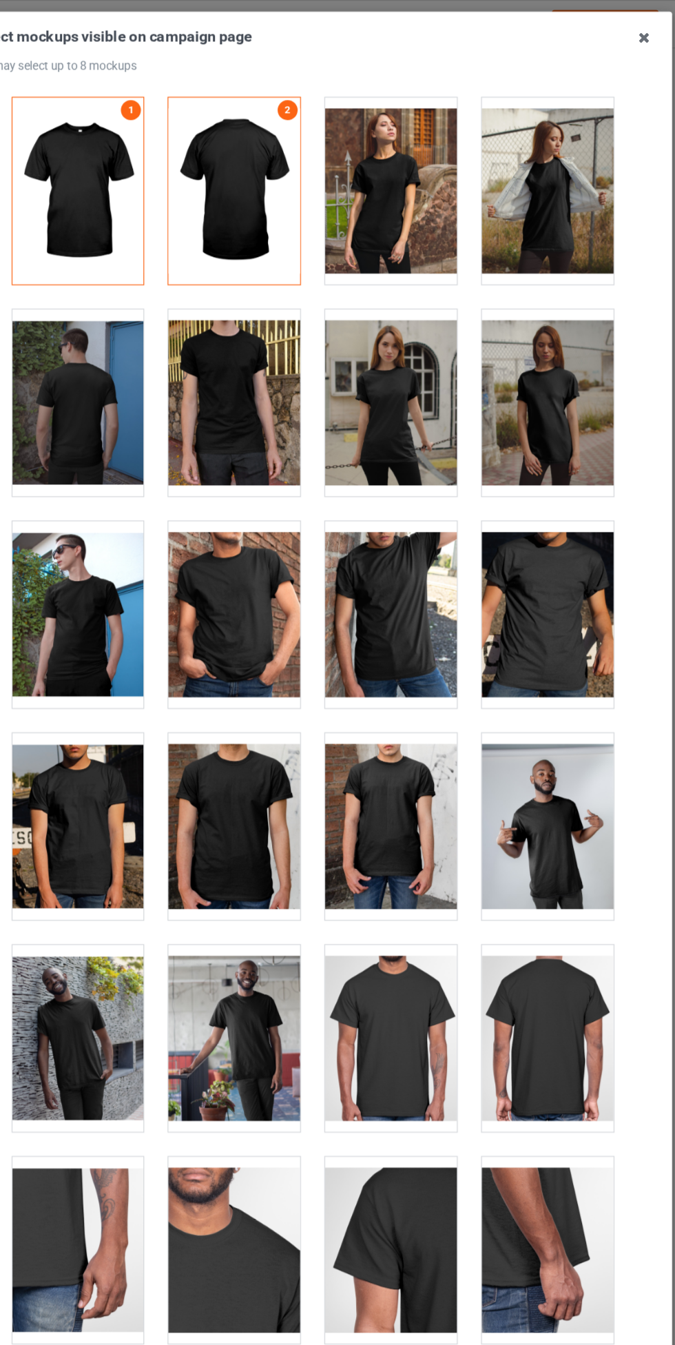
click at [259, 500] on div at bounding box center [272, 508] width 109 height 154
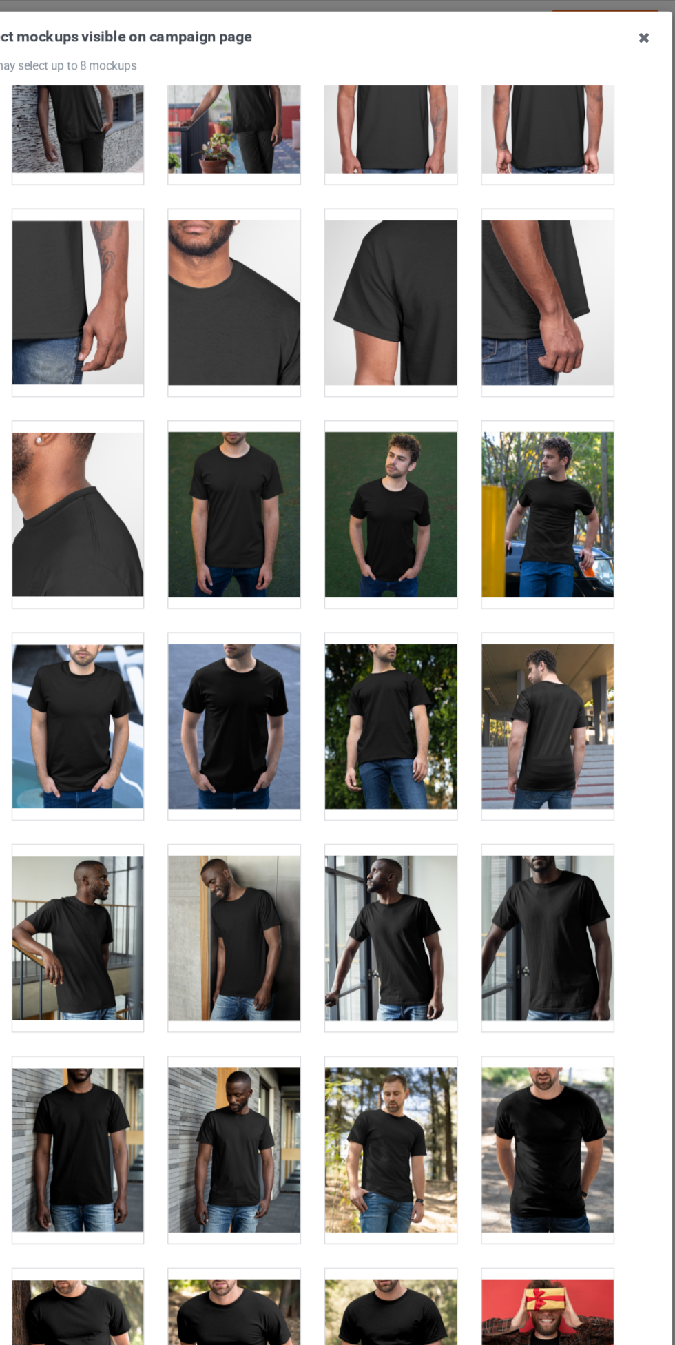
scroll to position [810, 0]
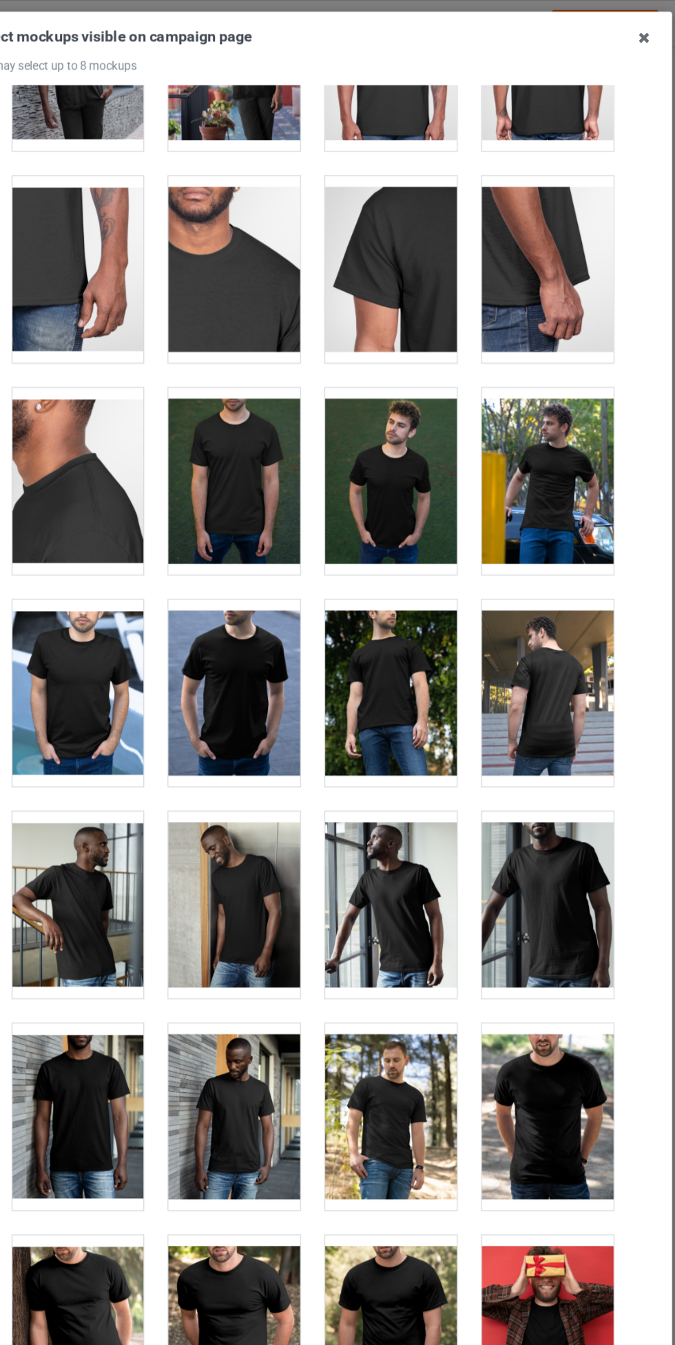
click at [273, 588] on div at bounding box center [272, 572] width 109 height 154
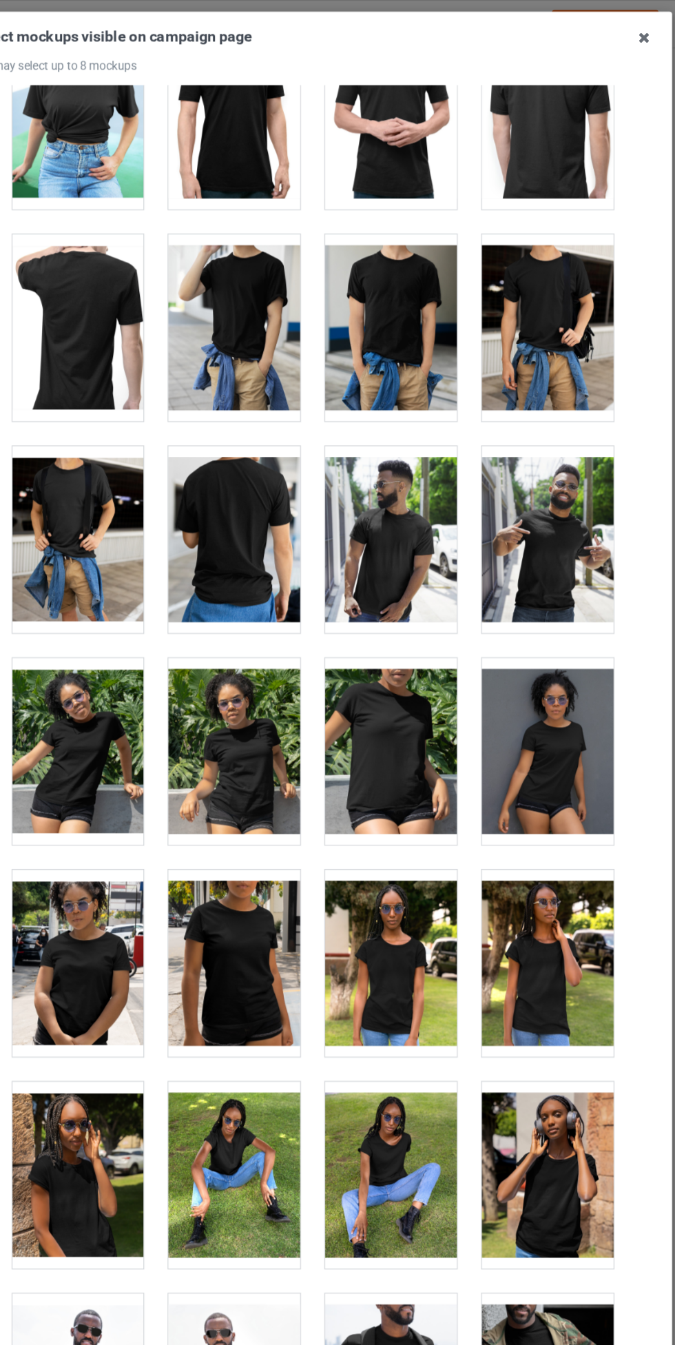
scroll to position [7764, 0]
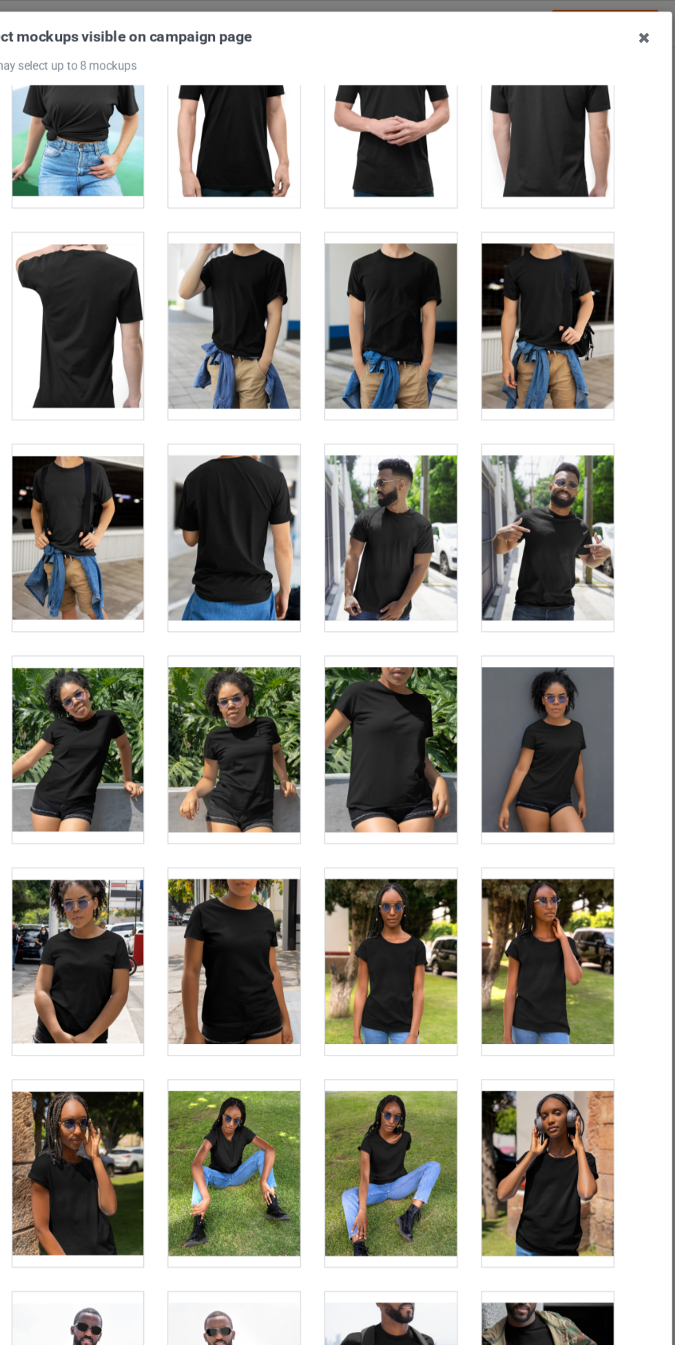
click at [170, 790] on div at bounding box center [143, 794] width 109 height 154
click at [433, 615] on div at bounding box center [402, 619] width 109 height 154
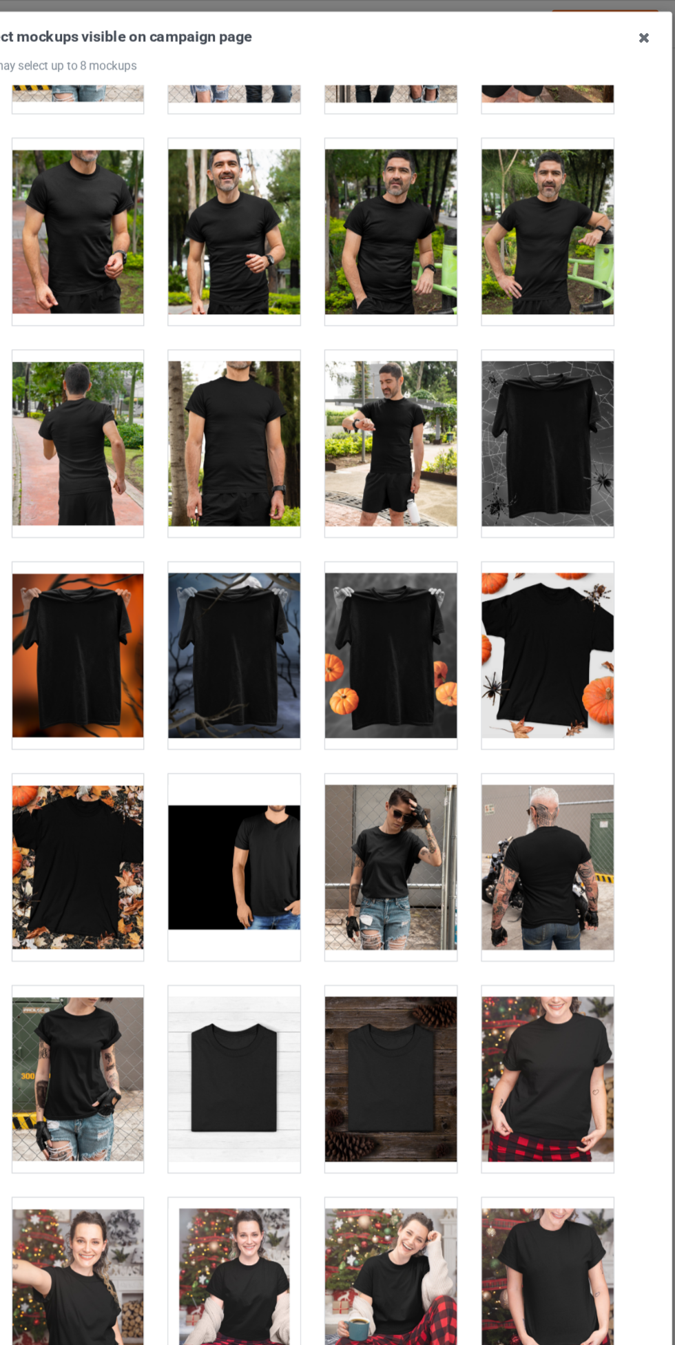
scroll to position [13268, 0]
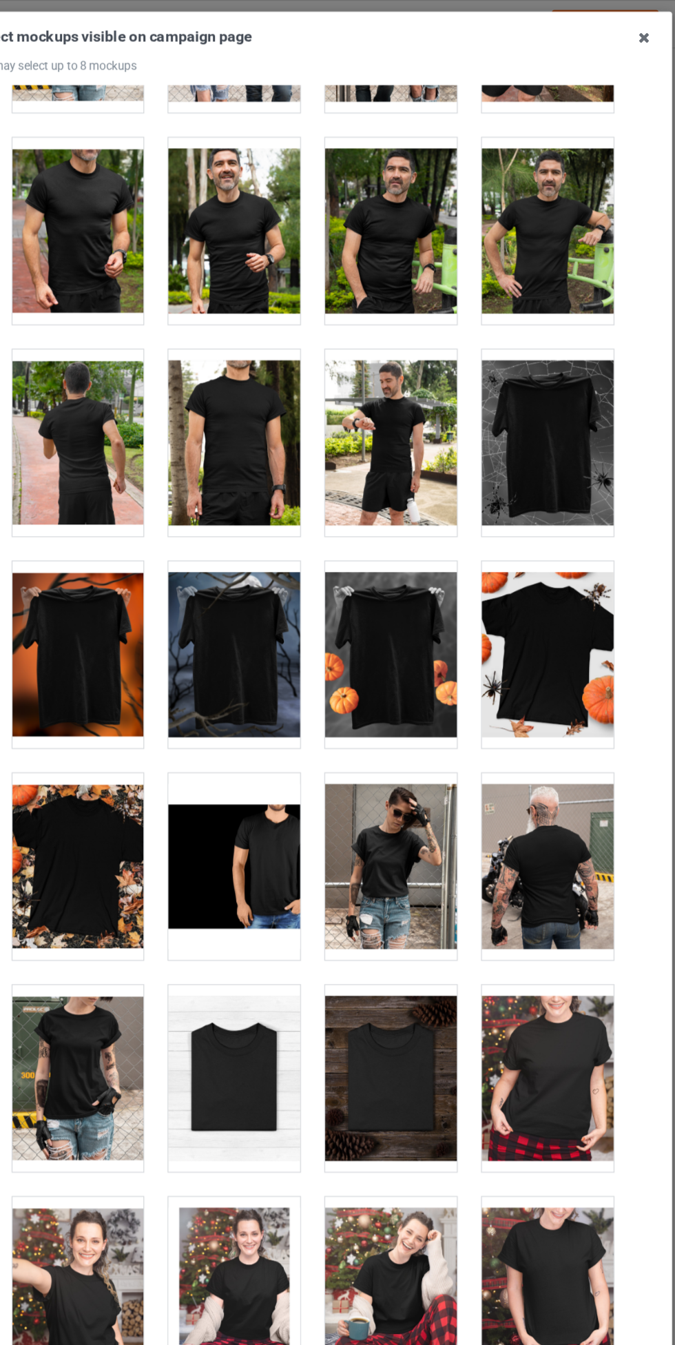
click at [169, 549] on div at bounding box center [143, 541] width 109 height 154
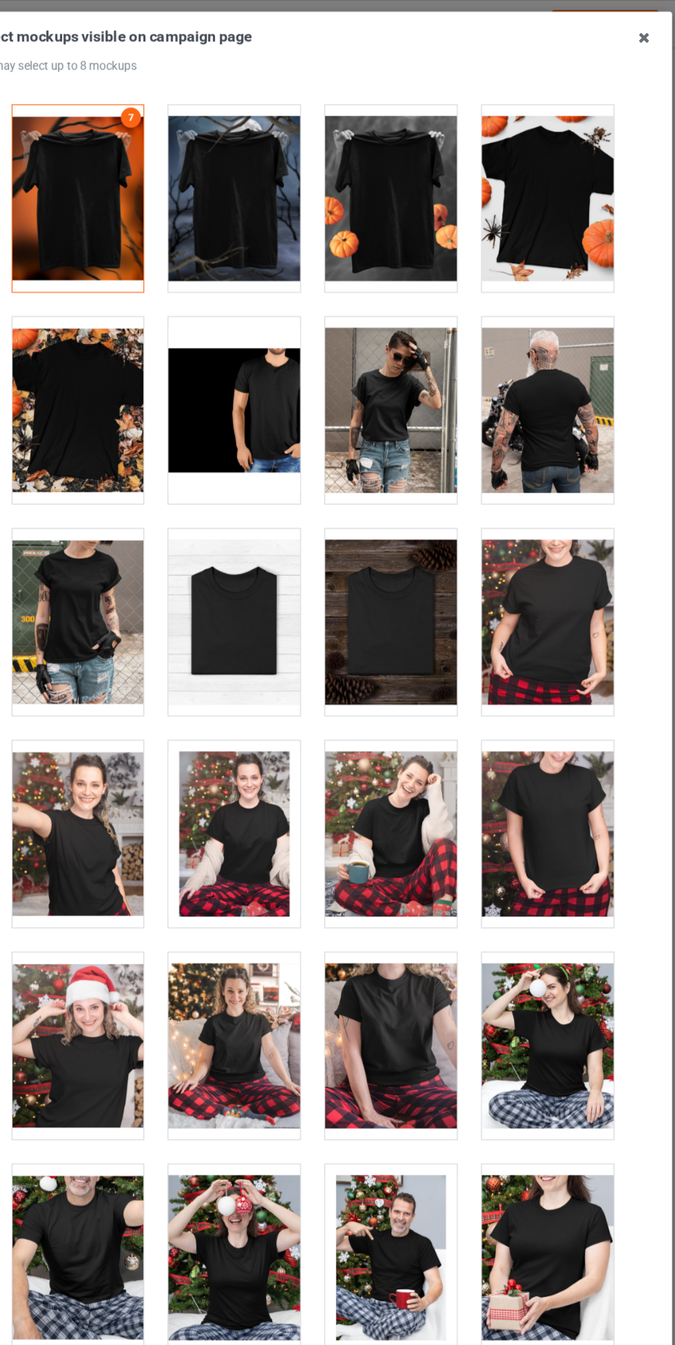
scroll to position [13650, 0]
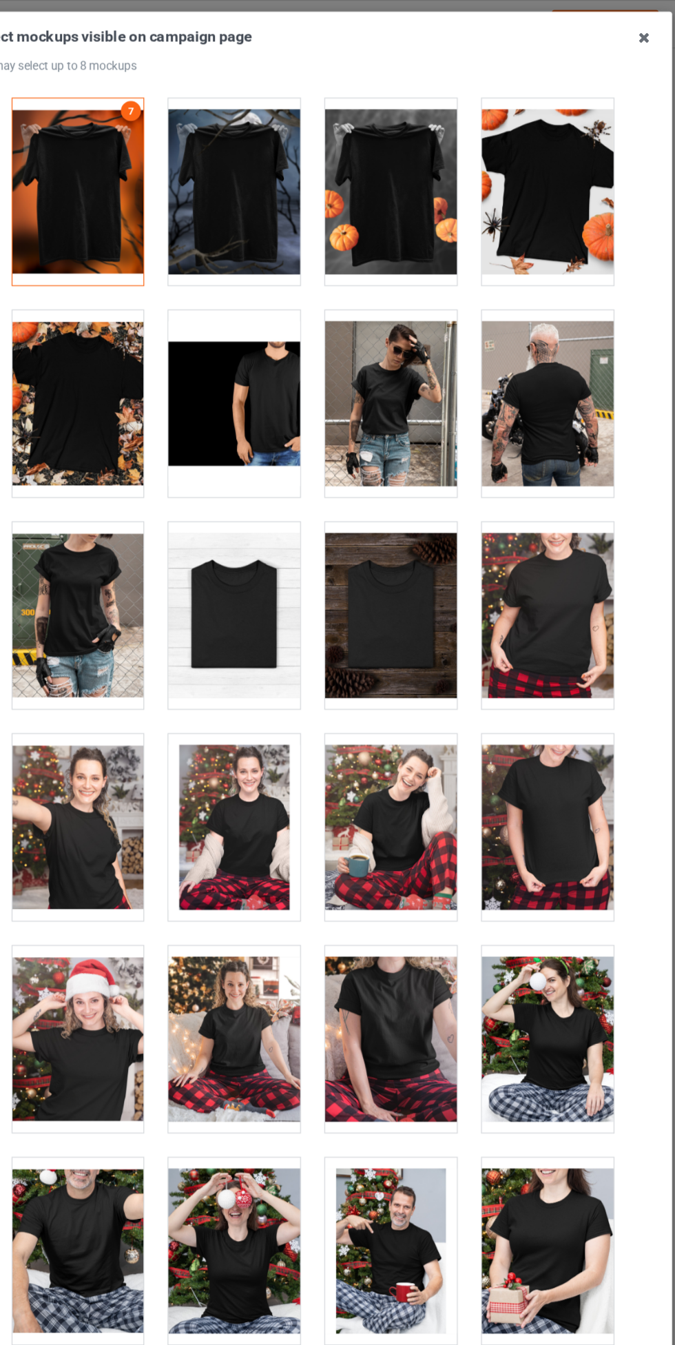
click at [268, 349] on div at bounding box center [272, 333] width 109 height 154
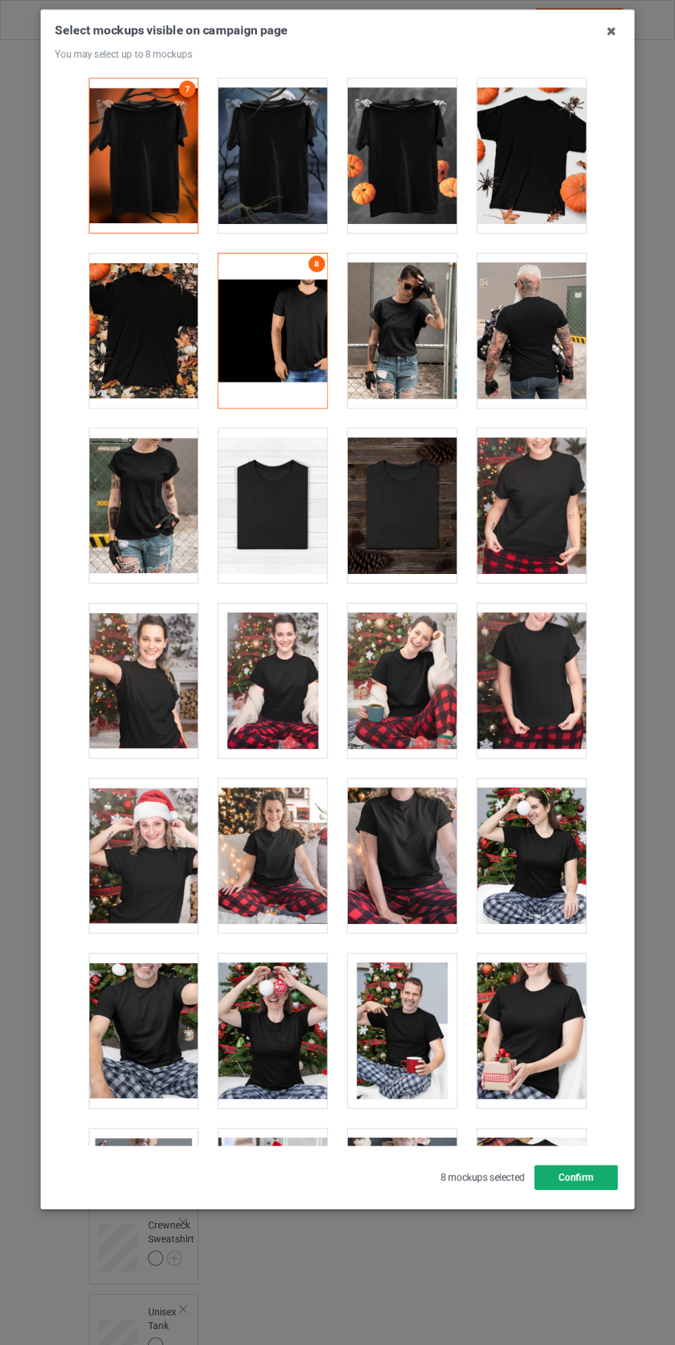
click at [593, 1182] on button "Confirm" at bounding box center [576, 1177] width 83 height 25
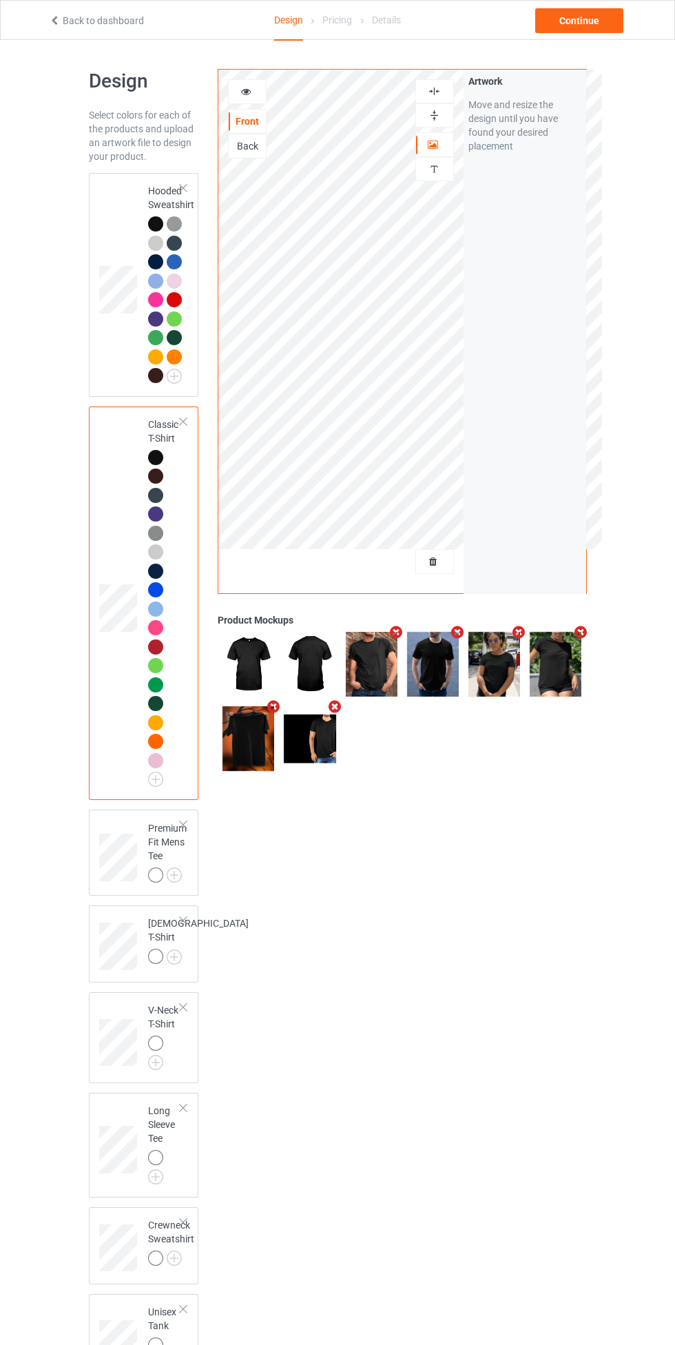
click at [155, 243] on div at bounding box center [155, 243] width 15 height 15
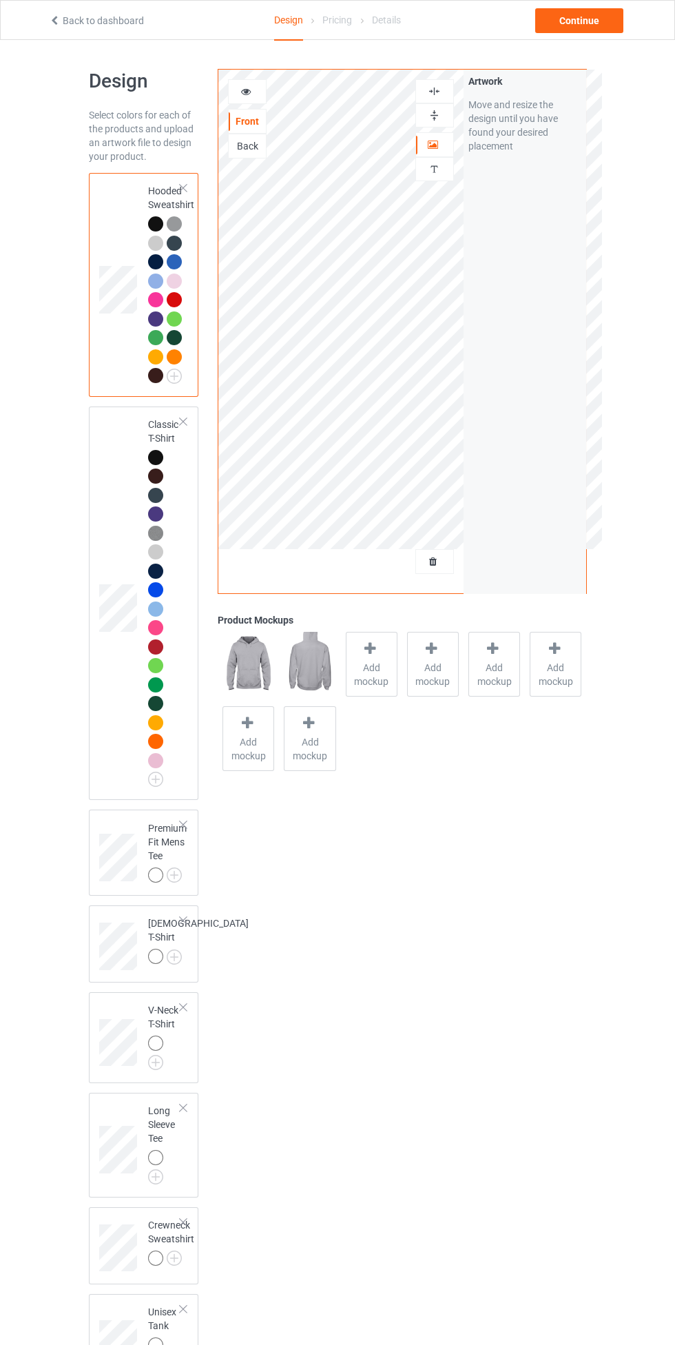
click at [155, 243] on div at bounding box center [155, 243] width 15 height 15
click at [154, 224] on div at bounding box center [155, 223] width 15 height 15
click at [383, 682] on span "Add mockup" at bounding box center [372, 675] width 50 height 28
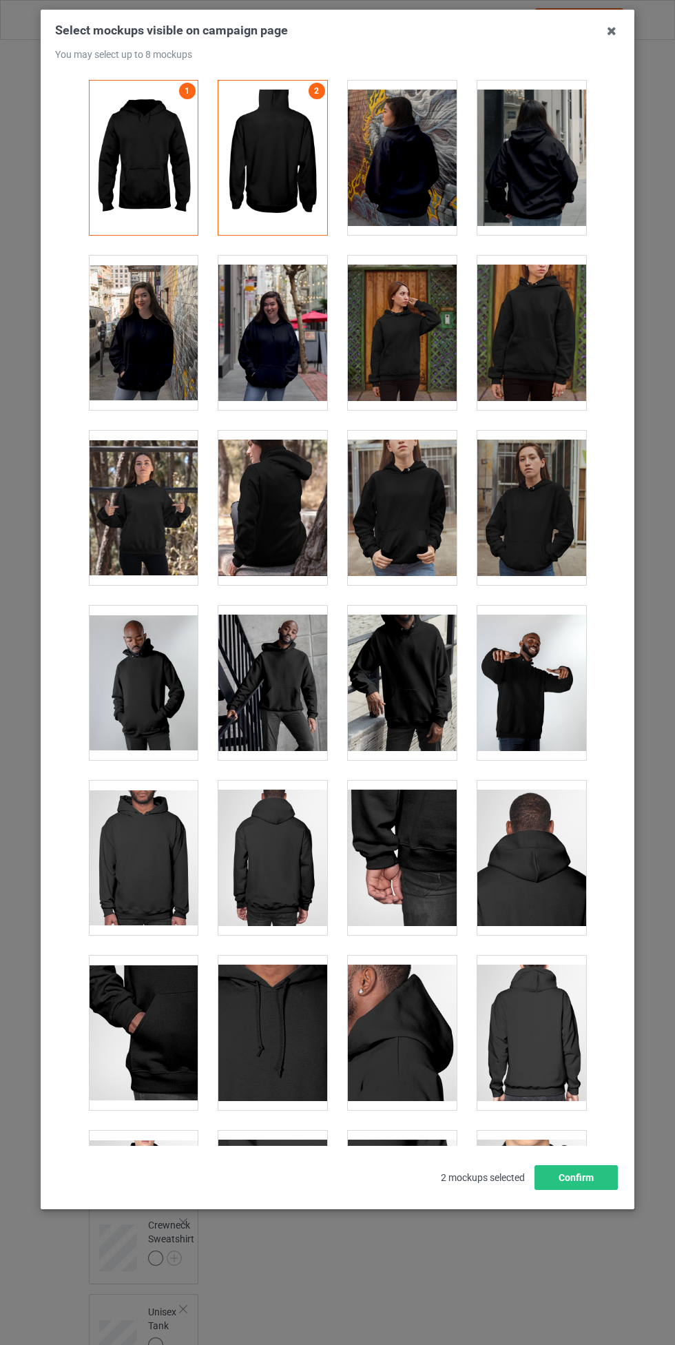
click at [149, 341] on div at bounding box center [143, 333] width 109 height 154
click at [265, 345] on div at bounding box center [272, 333] width 109 height 154
click at [452, 302] on div at bounding box center [402, 333] width 109 height 154
click at [544, 304] on div at bounding box center [531, 333] width 109 height 154
click at [150, 489] on div at bounding box center [143, 508] width 109 height 154
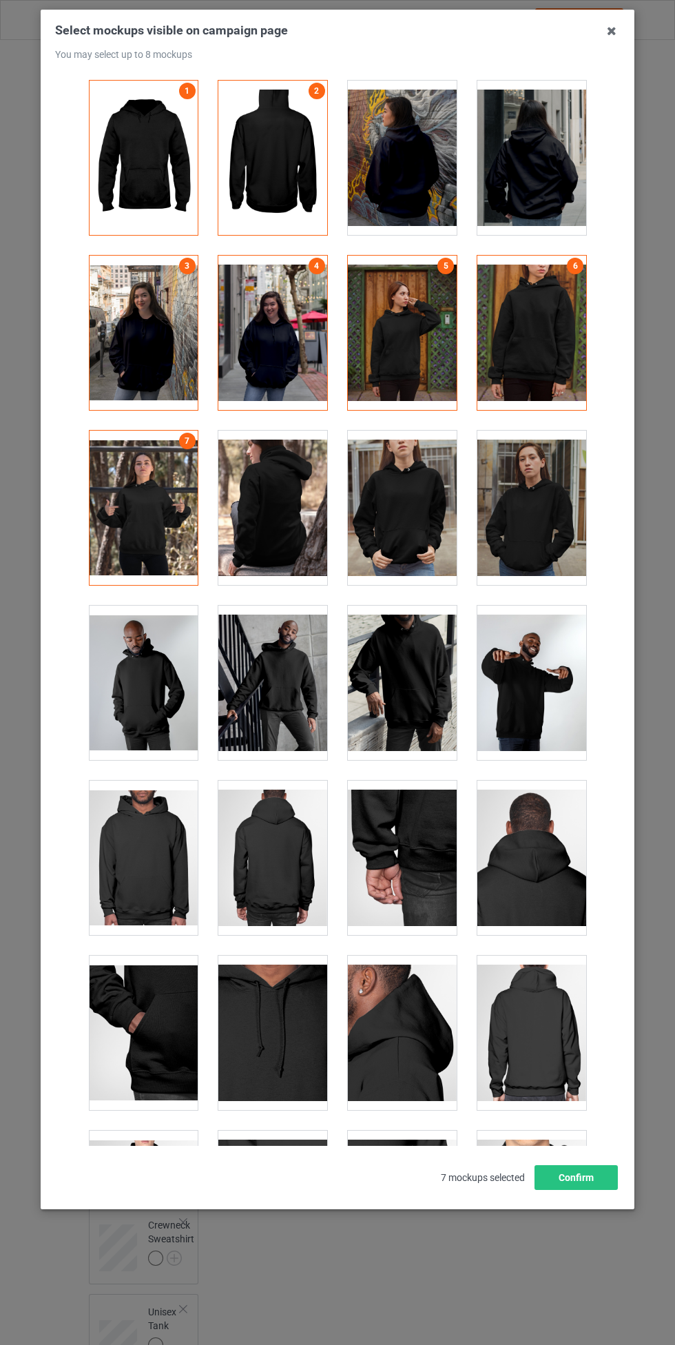
click at [401, 533] on div at bounding box center [402, 508] width 109 height 154
click at [568, 1179] on button "Confirm" at bounding box center [576, 1177] width 83 height 25
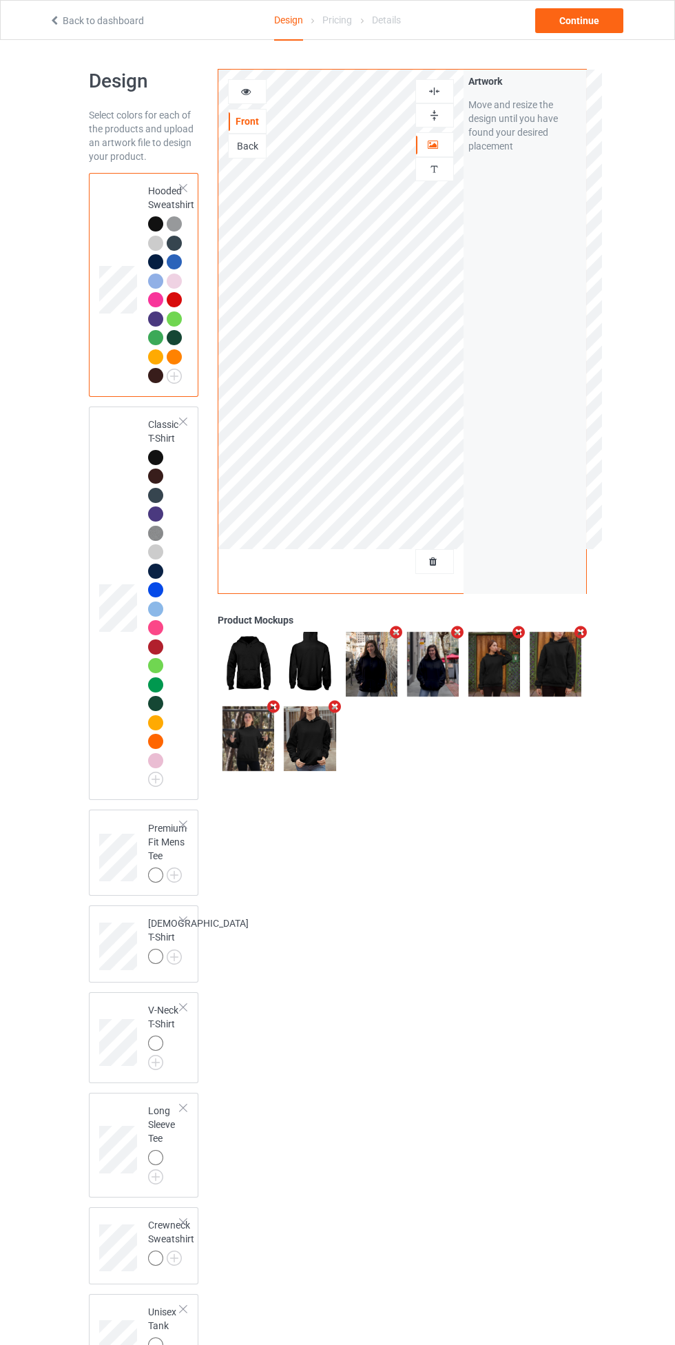
click at [0, 0] on img at bounding box center [0, 0] width 0 height 0
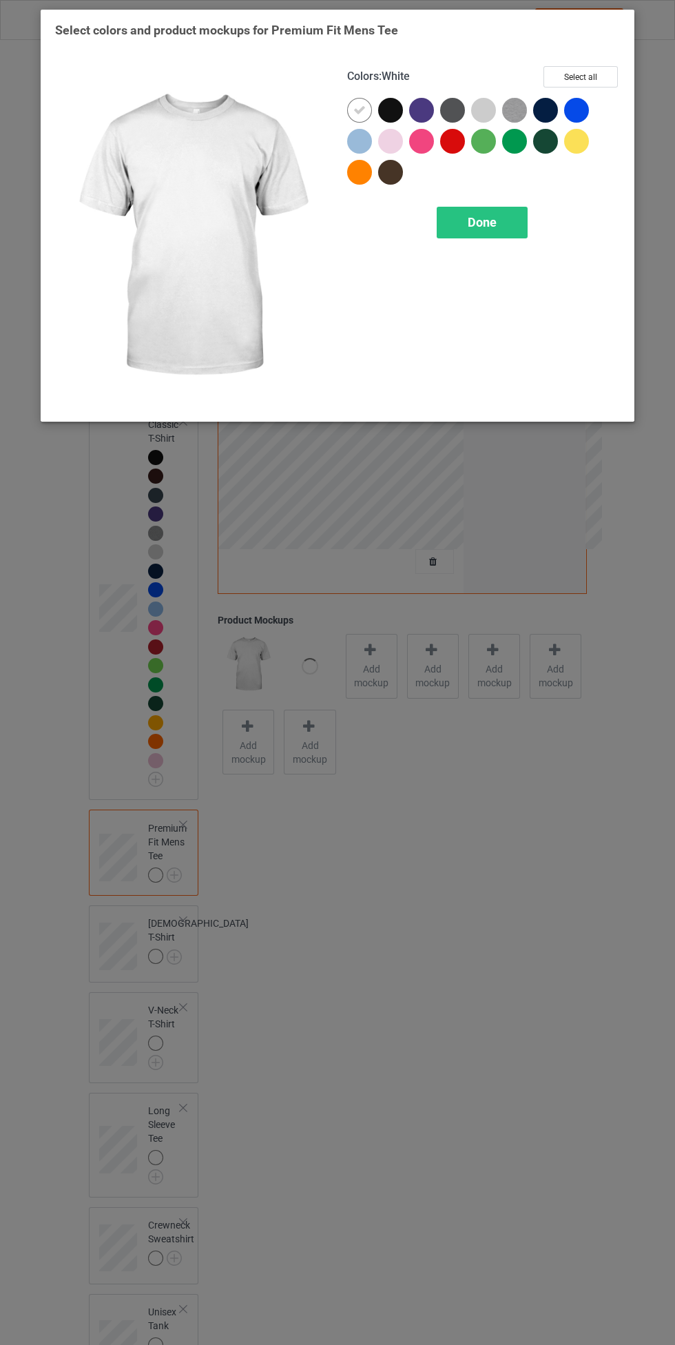
click at [597, 74] on button "Select all" at bounding box center [581, 76] width 74 height 21
click at [360, 110] on icon at bounding box center [359, 110] width 12 height 12
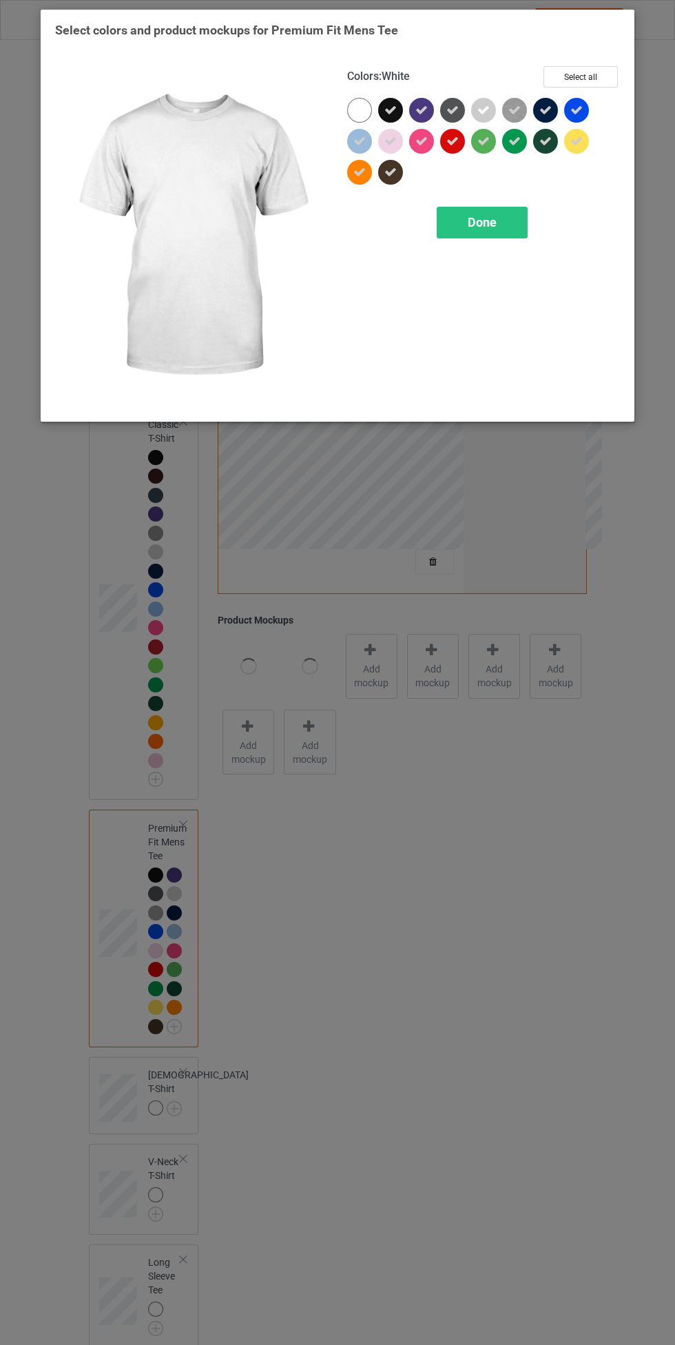
click at [482, 234] on div "Done" at bounding box center [482, 223] width 91 height 32
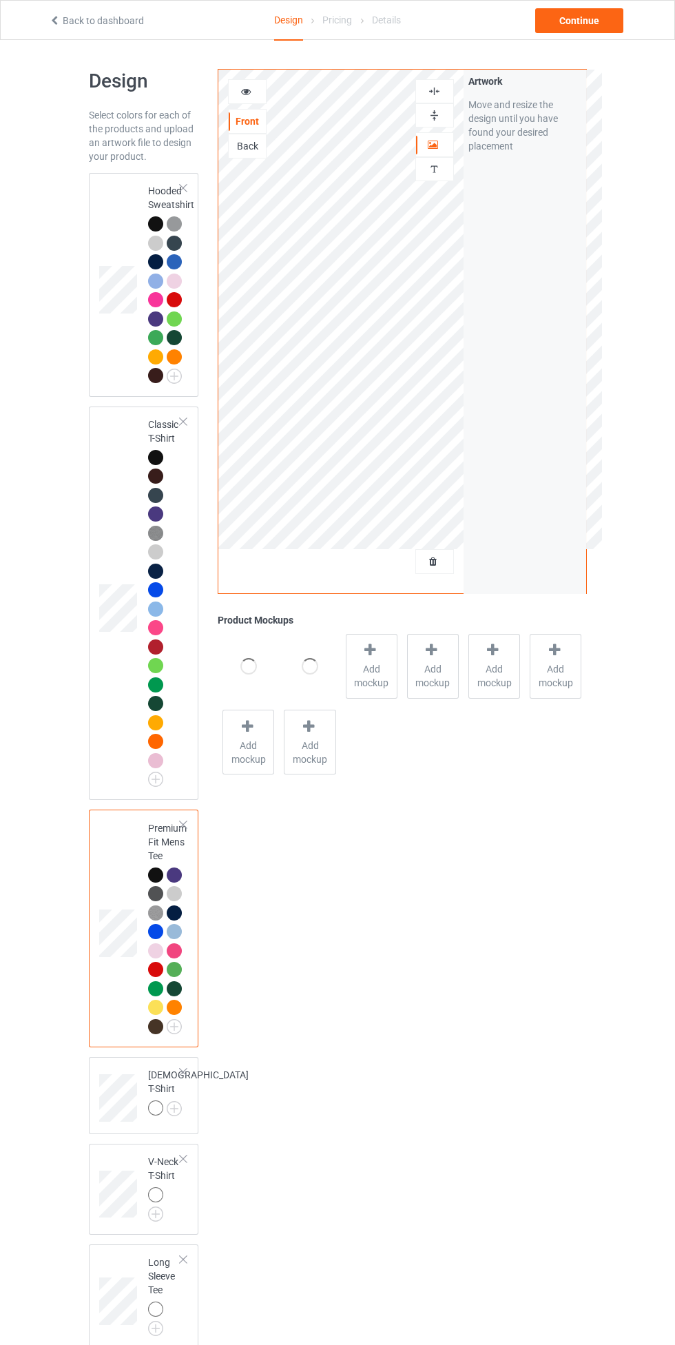
click at [0, 0] on img at bounding box center [0, 0] width 0 height 0
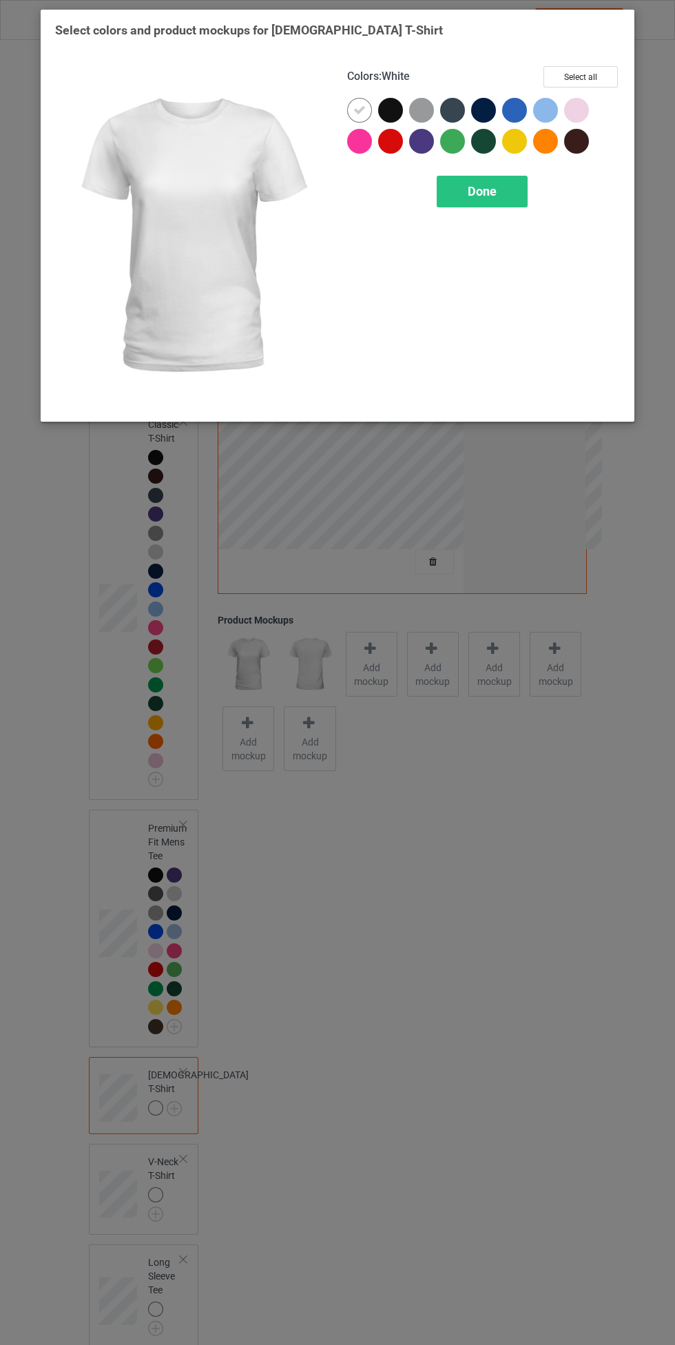
click at [599, 74] on button "Select all" at bounding box center [581, 76] width 74 height 21
click at [360, 110] on icon at bounding box center [359, 110] width 12 height 12
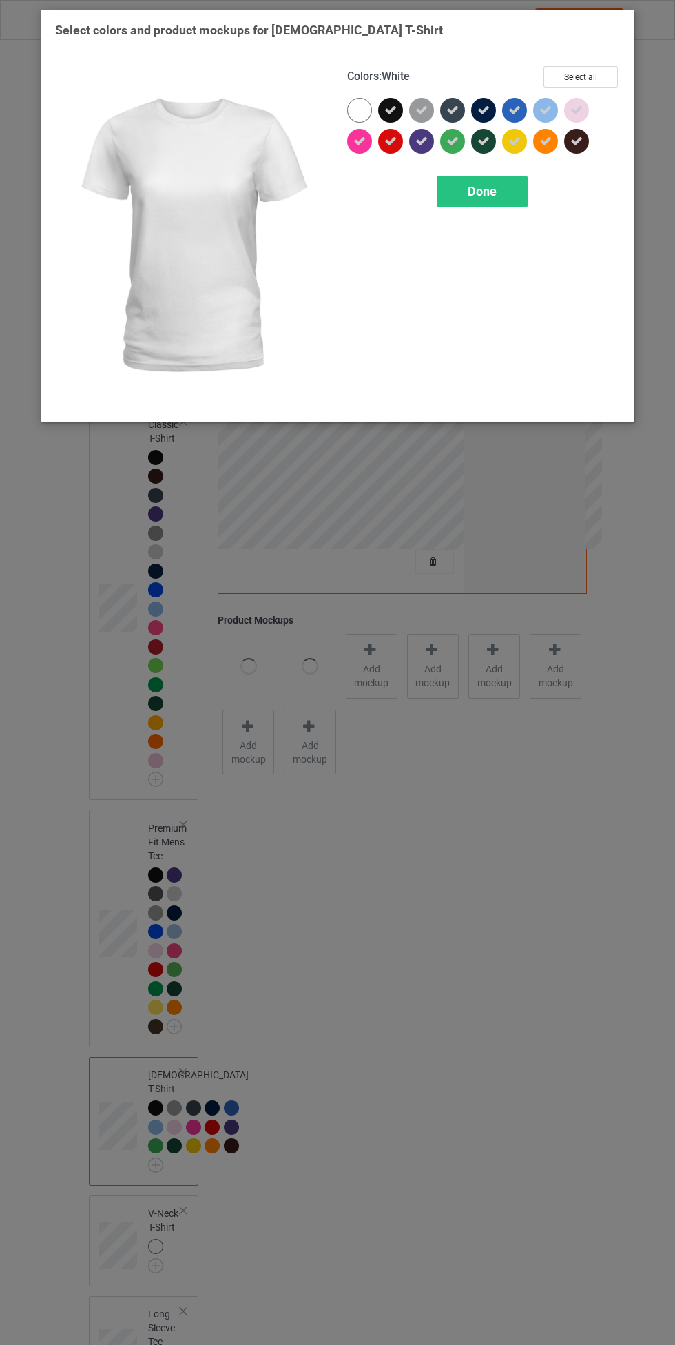
click at [497, 201] on div "Done" at bounding box center [482, 192] width 91 height 32
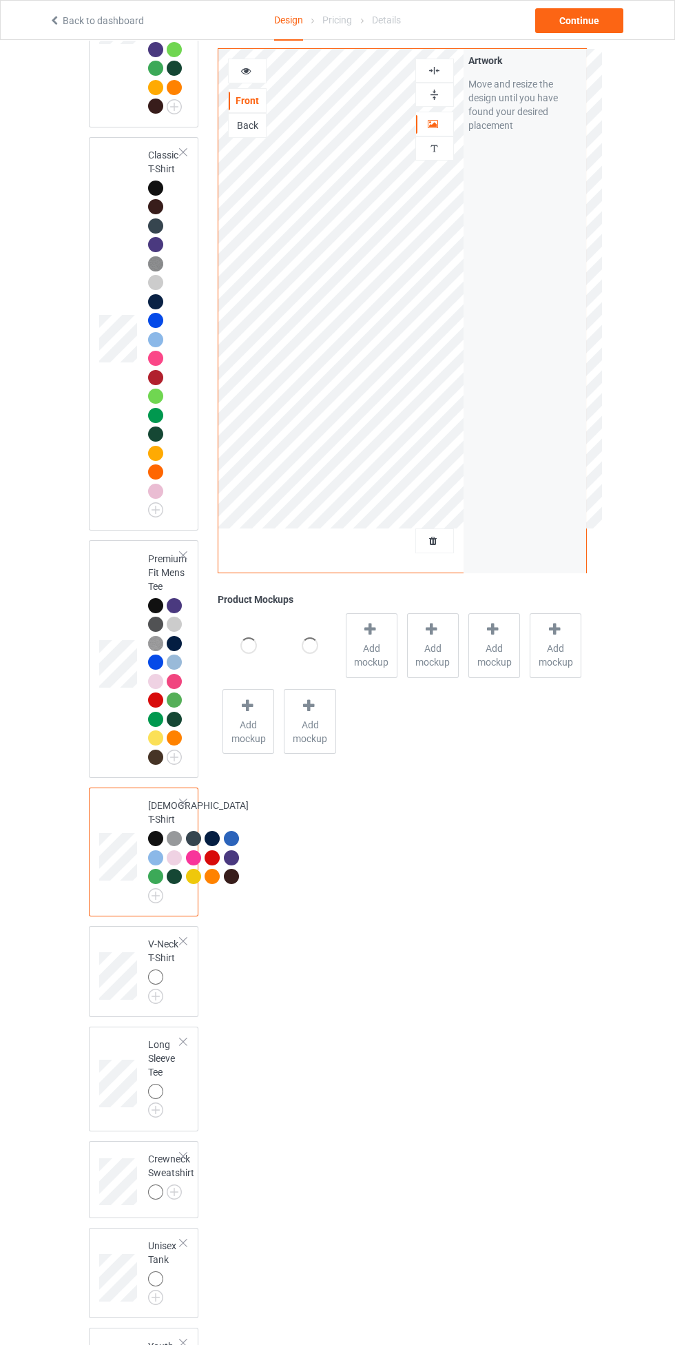
scroll to position [667, 0]
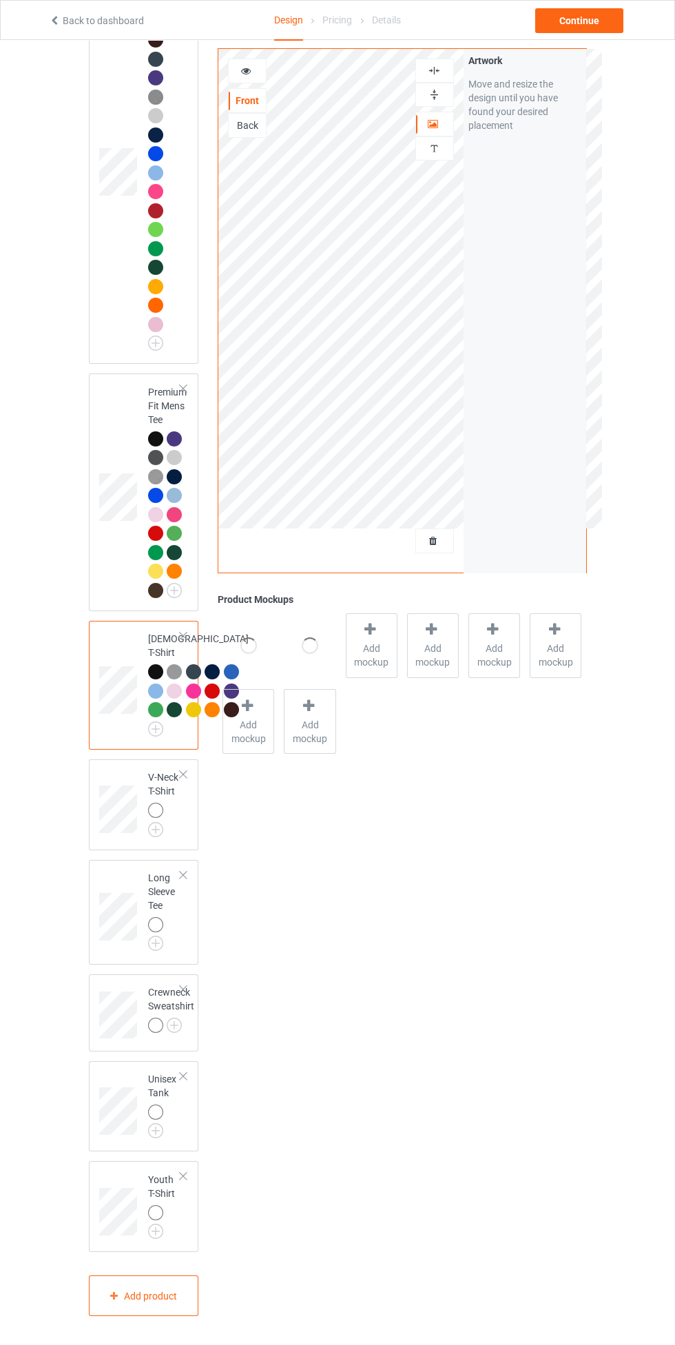
click at [0, 0] on img at bounding box center [0, 0] width 0 height 0
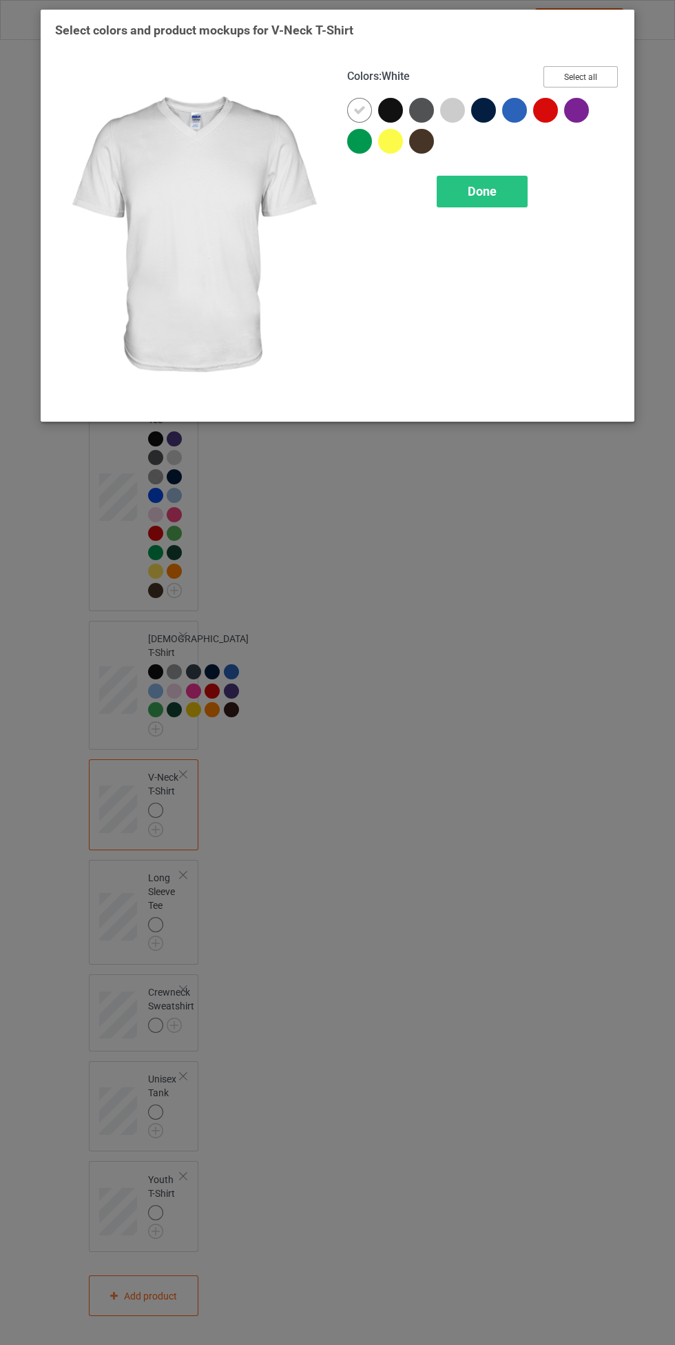
click at [602, 71] on button "Select all" at bounding box center [581, 76] width 74 height 21
click at [358, 105] on icon at bounding box center [359, 110] width 12 height 12
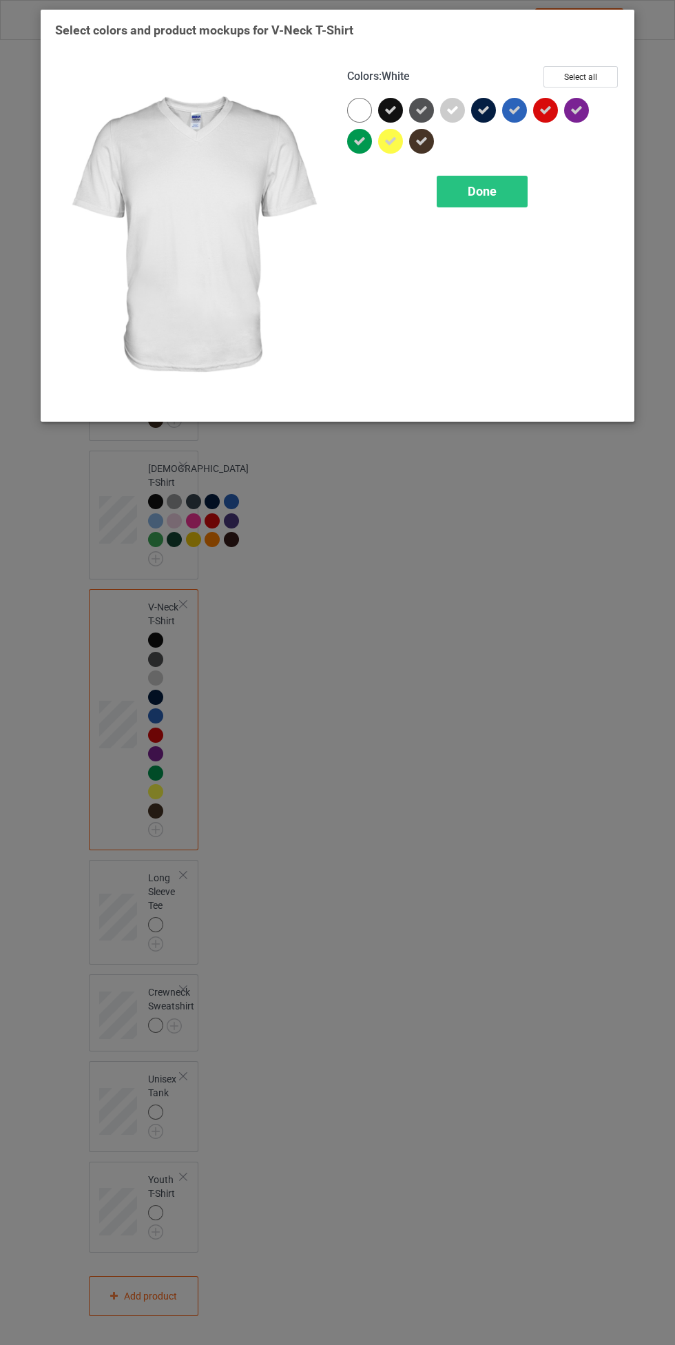
click at [475, 189] on span "Done" at bounding box center [482, 191] width 29 height 14
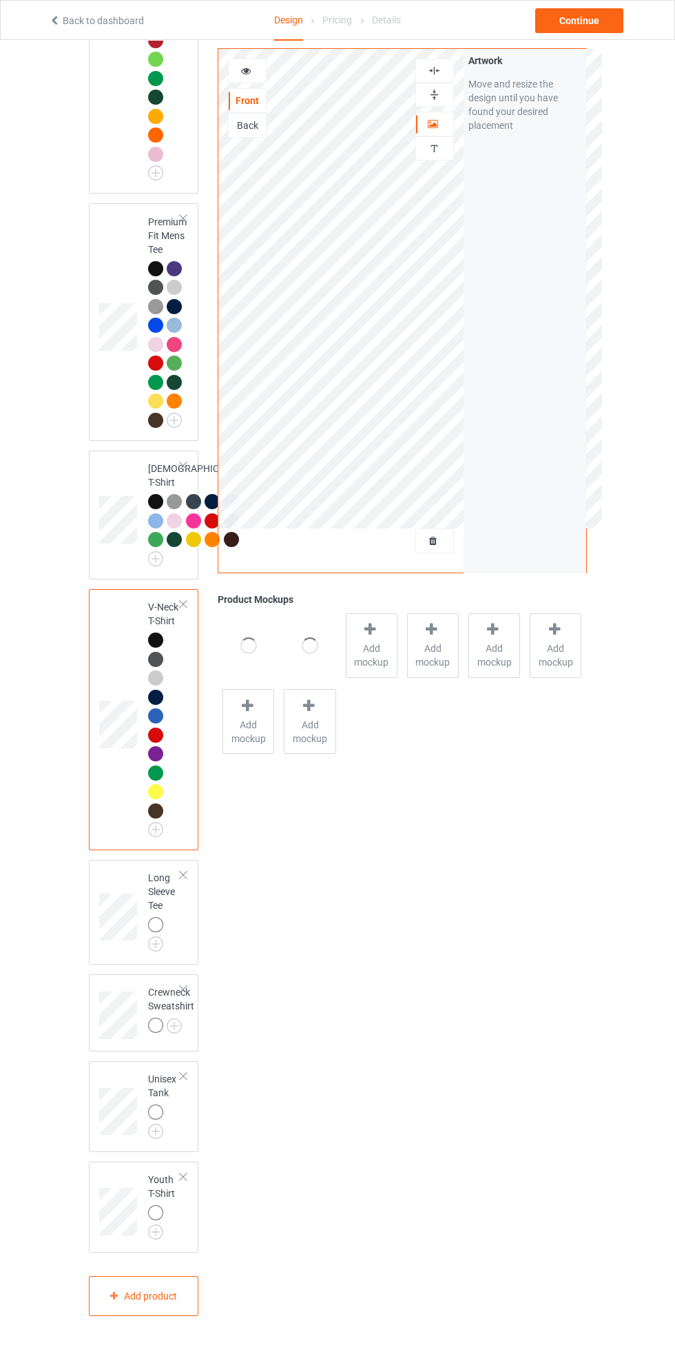
scroll to position [837, 0]
click at [0, 0] on img at bounding box center [0, 0] width 0 height 0
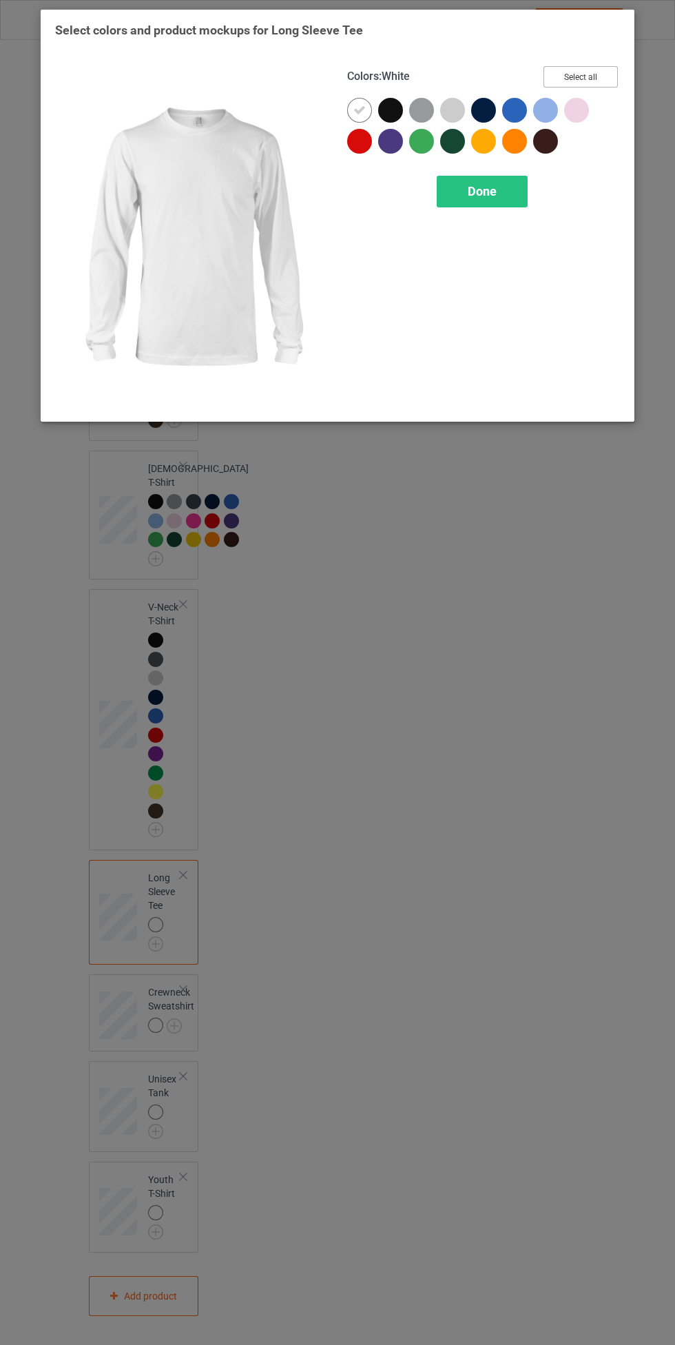
click at [594, 75] on button "Select all" at bounding box center [581, 76] width 74 height 21
click at [360, 110] on icon at bounding box center [359, 110] width 12 height 12
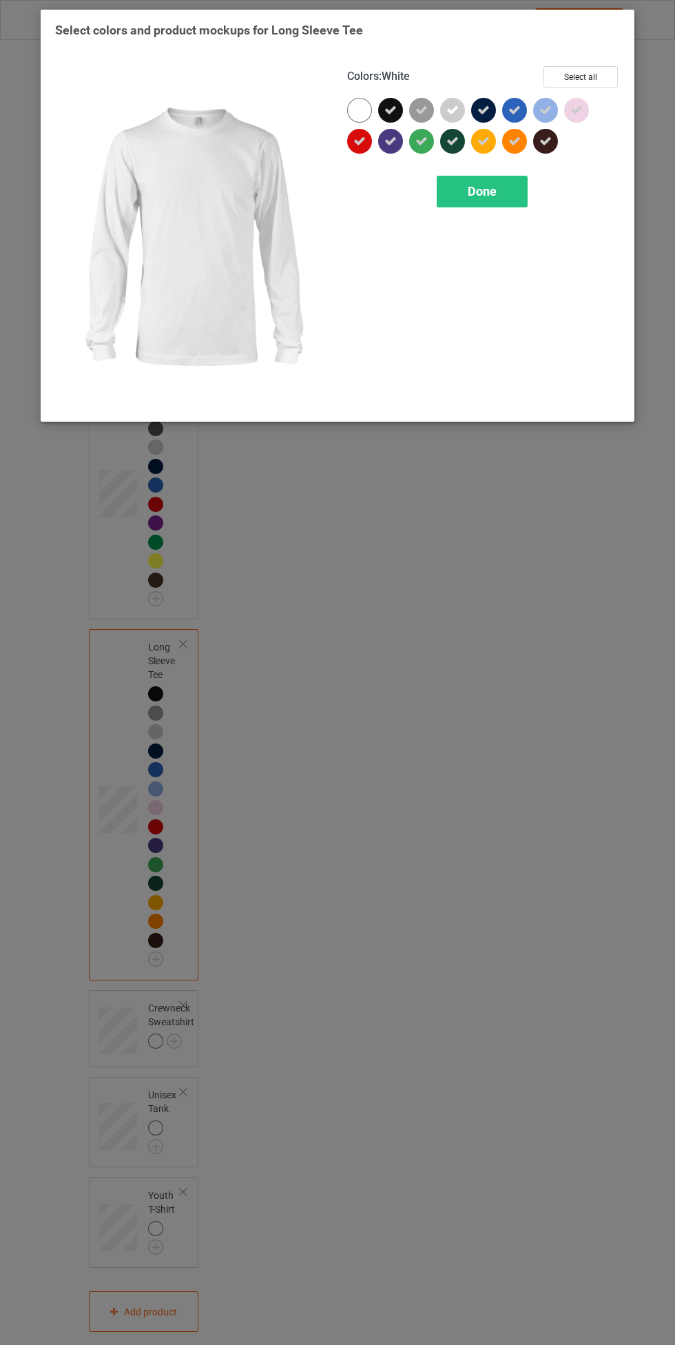
click at [481, 194] on span "Done" at bounding box center [482, 191] width 29 height 14
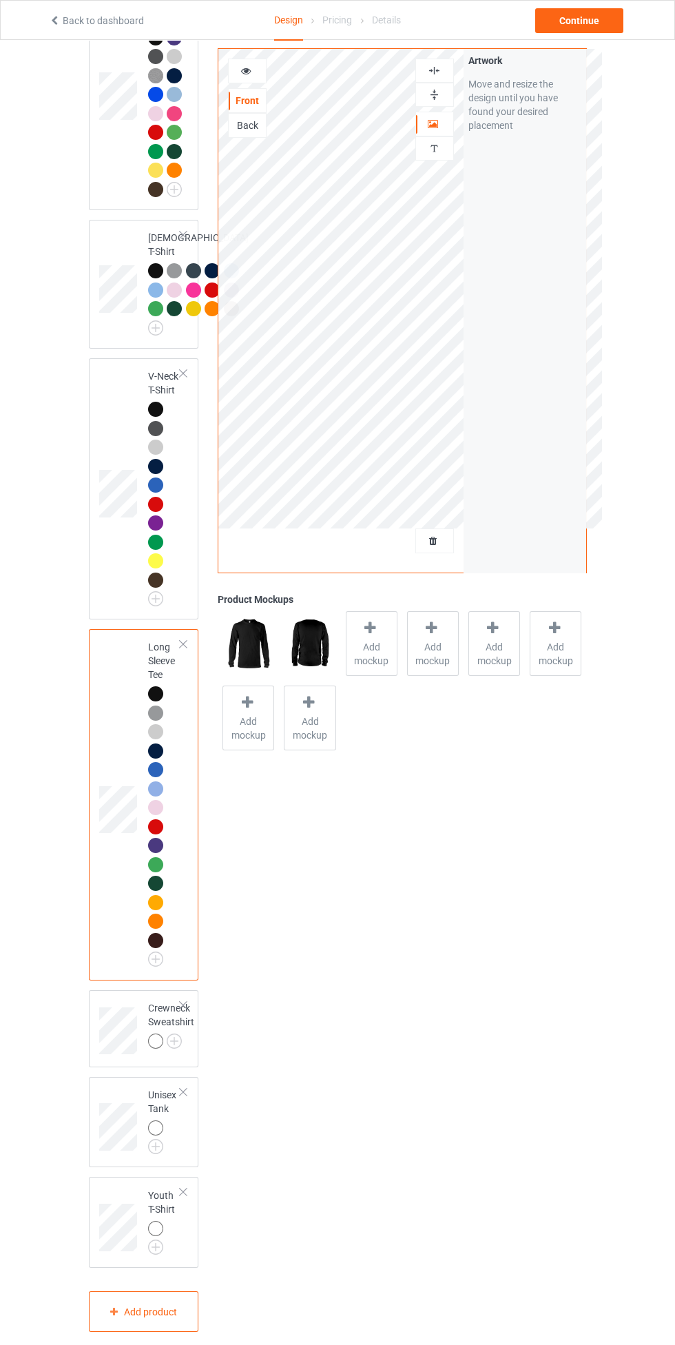
scroll to position [1084, 0]
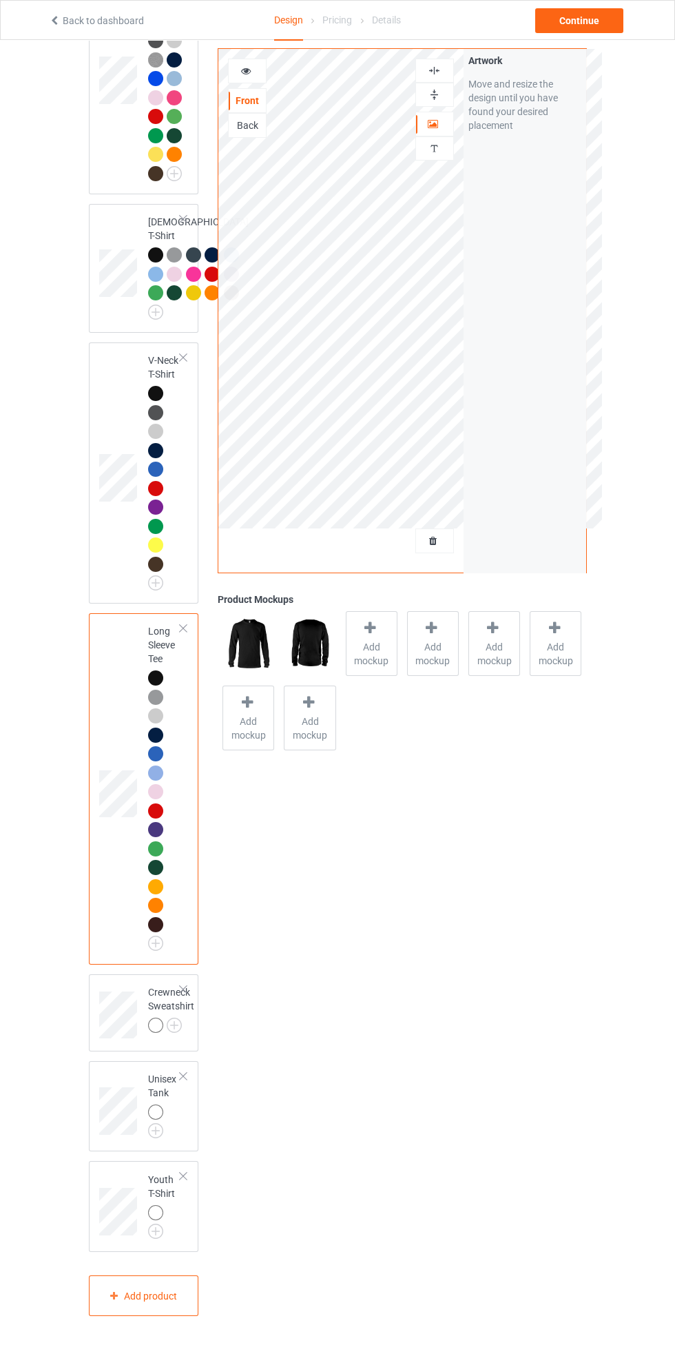
click at [0, 0] on img at bounding box center [0, 0] width 0 height 0
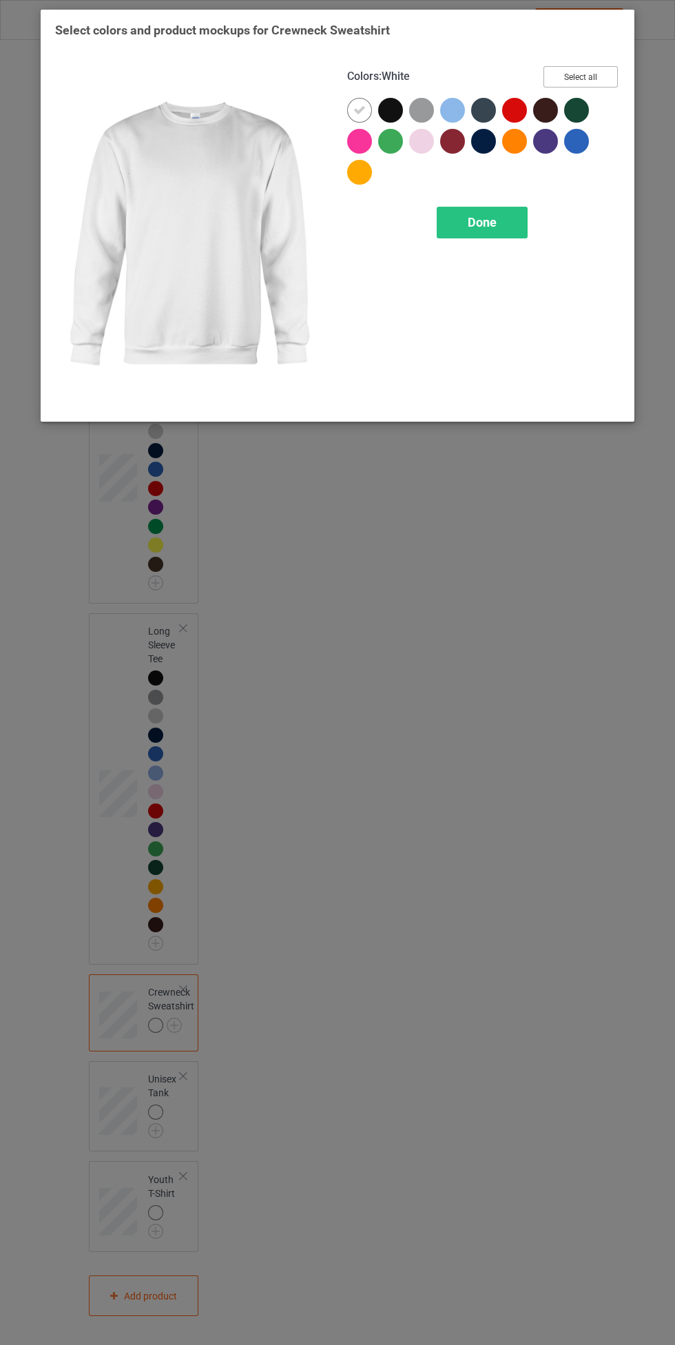
click at [603, 73] on button "Select all" at bounding box center [581, 76] width 74 height 21
click at [358, 110] on icon at bounding box center [359, 110] width 12 height 12
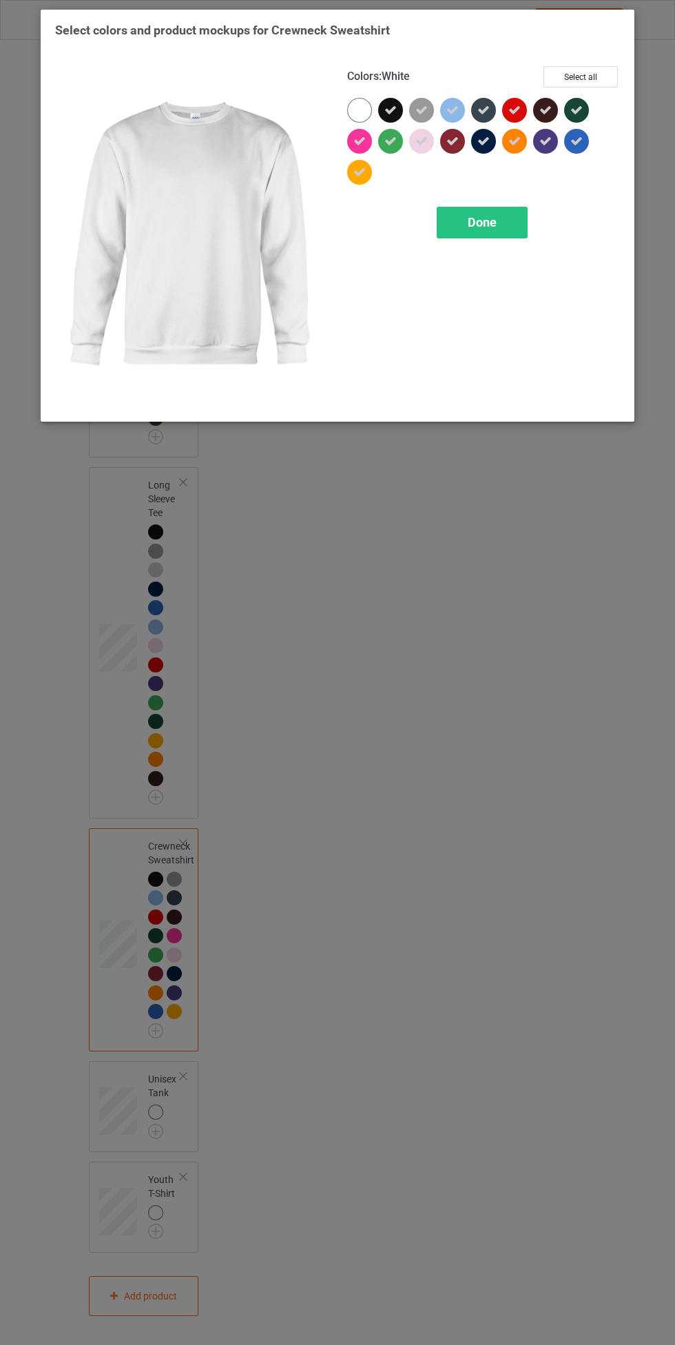
click at [475, 216] on span "Done" at bounding box center [482, 222] width 29 height 14
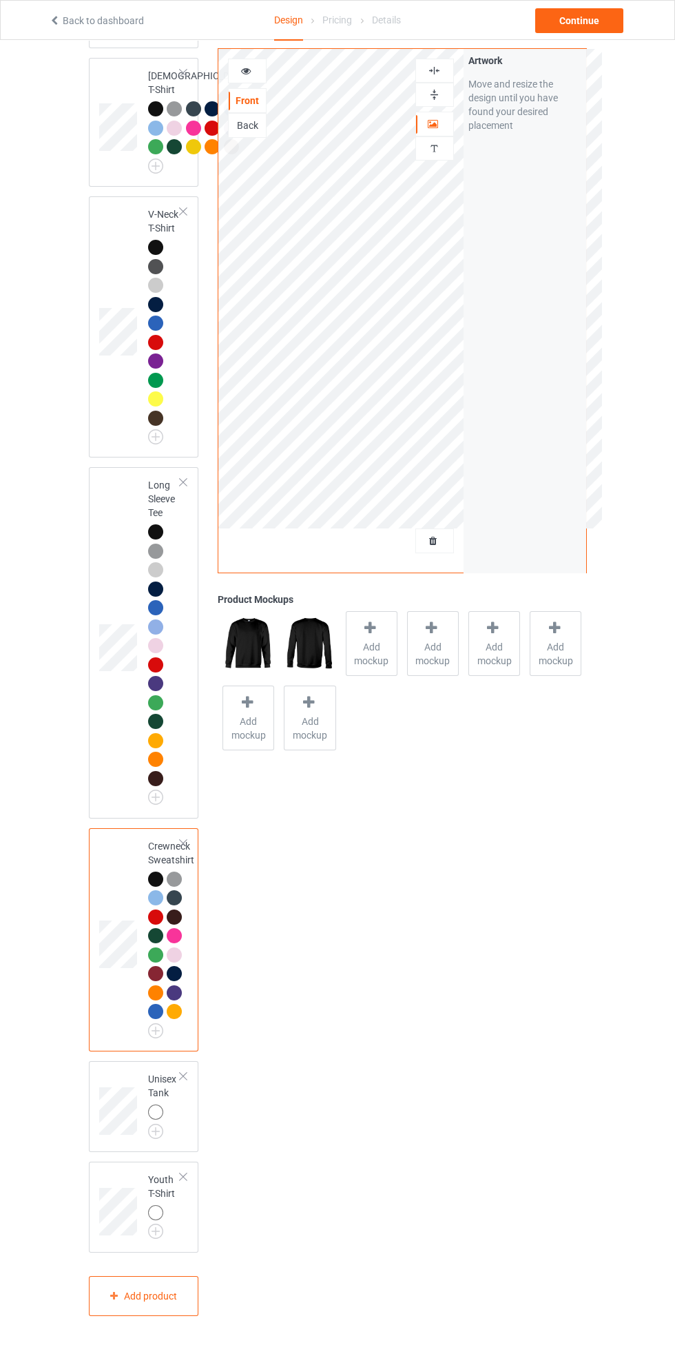
scroll to position [1231, 0]
click at [0, 0] on img at bounding box center [0, 0] width 0 height 0
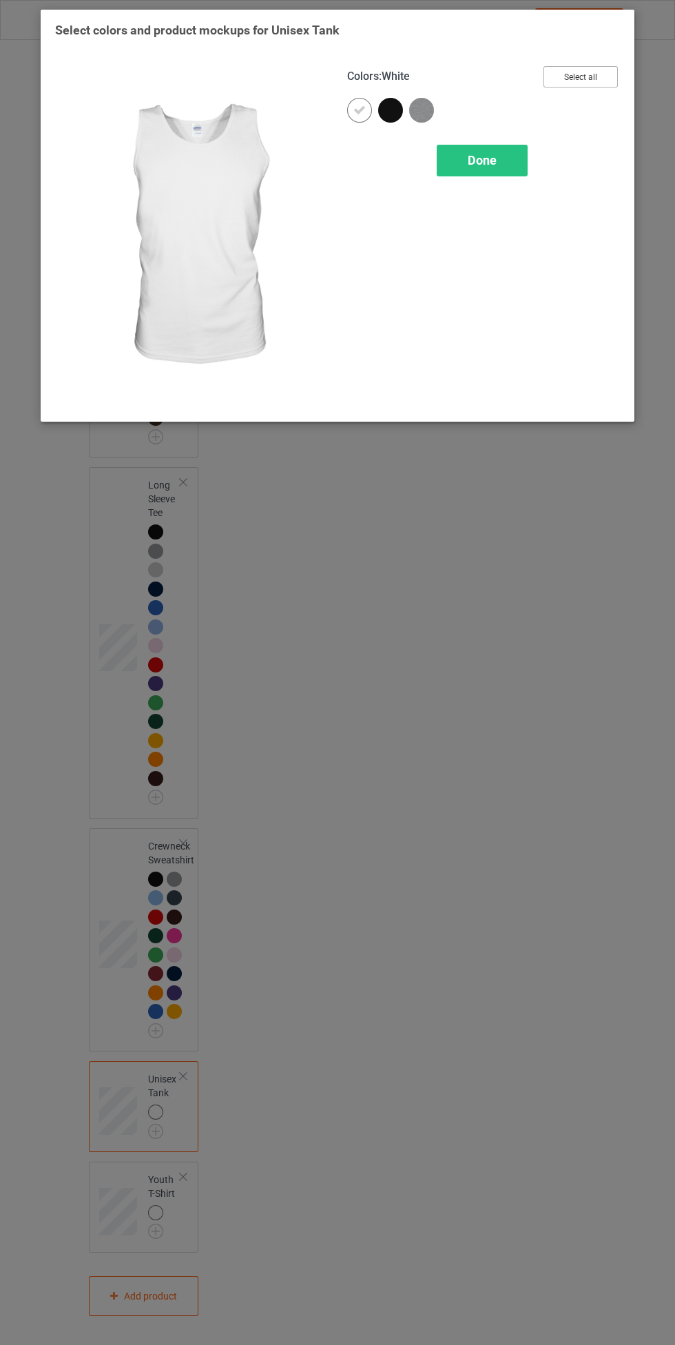
click at [601, 66] on button "Select all" at bounding box center [581, 76] width 74 height 21
click at [358, 110] on icon at bounding box center [359, 110] width 12 height 12
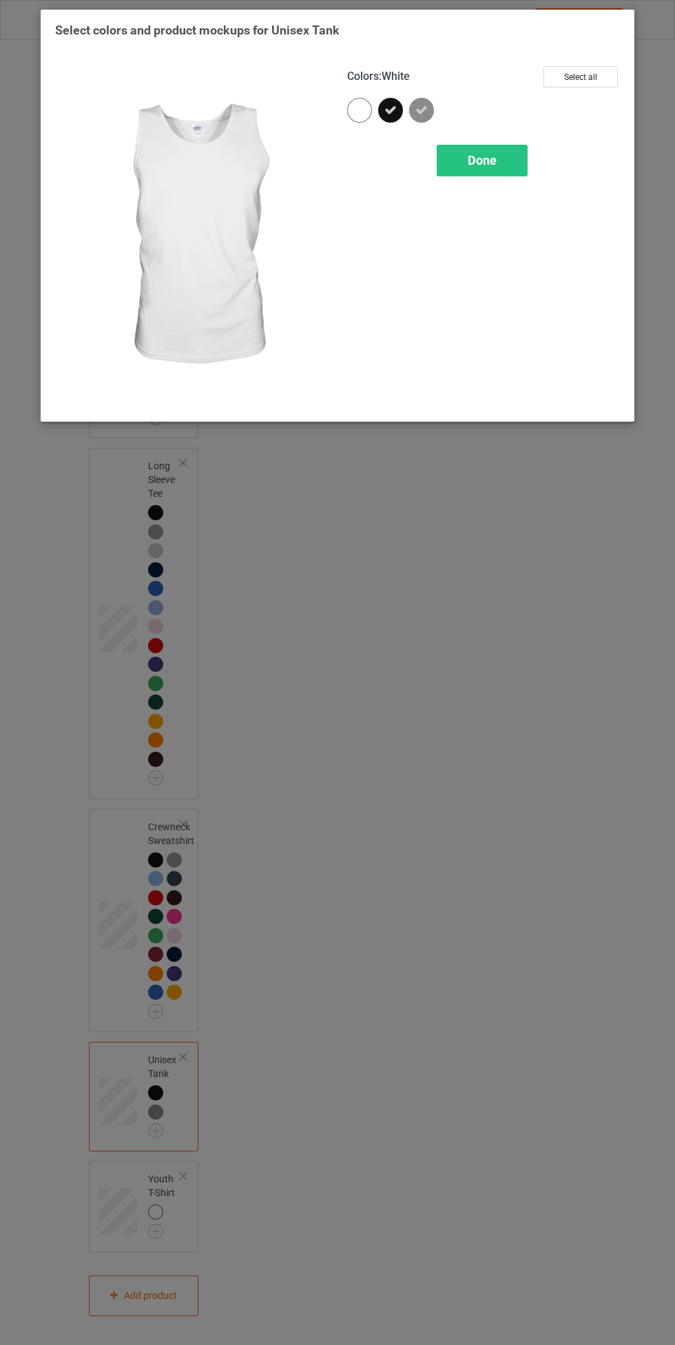
click at [482, 158] on span "Done" at bounding box center [482, 160] width 29 height 14
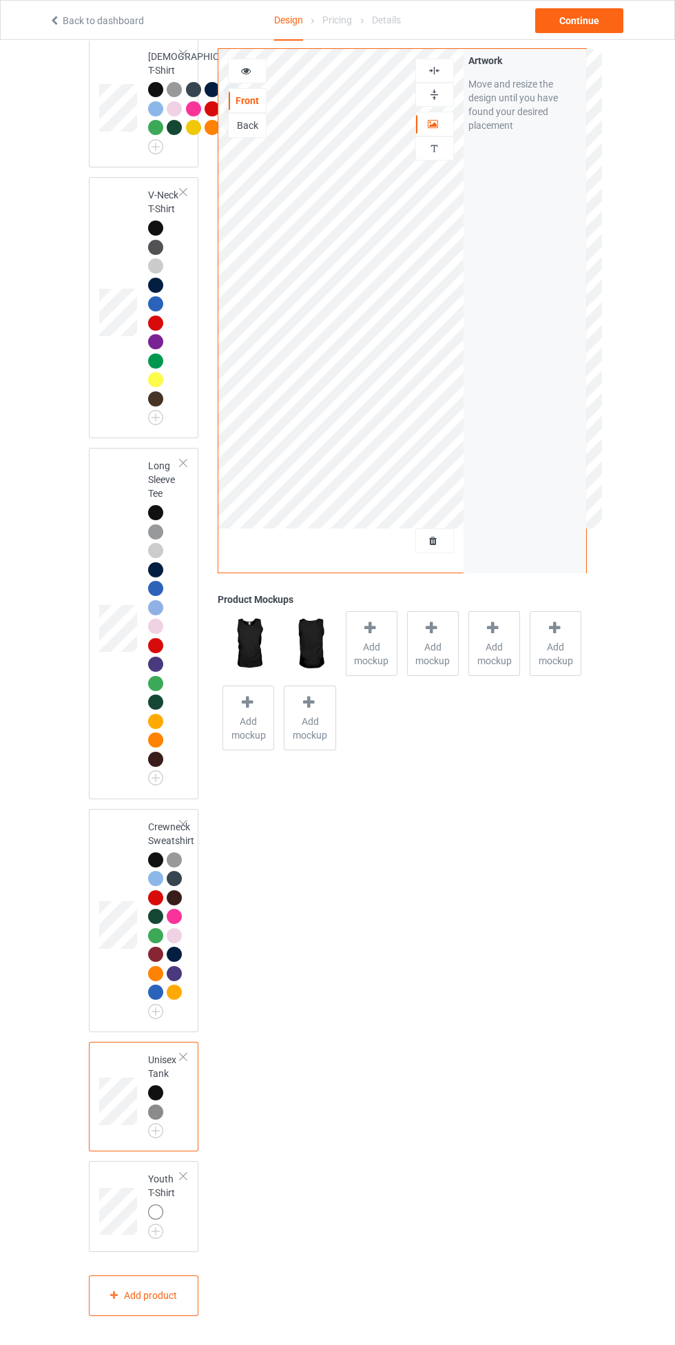
scroll to position [1249, 0]
click at [0, 0] on img at bounding box center [0, 0] width 0 height 0
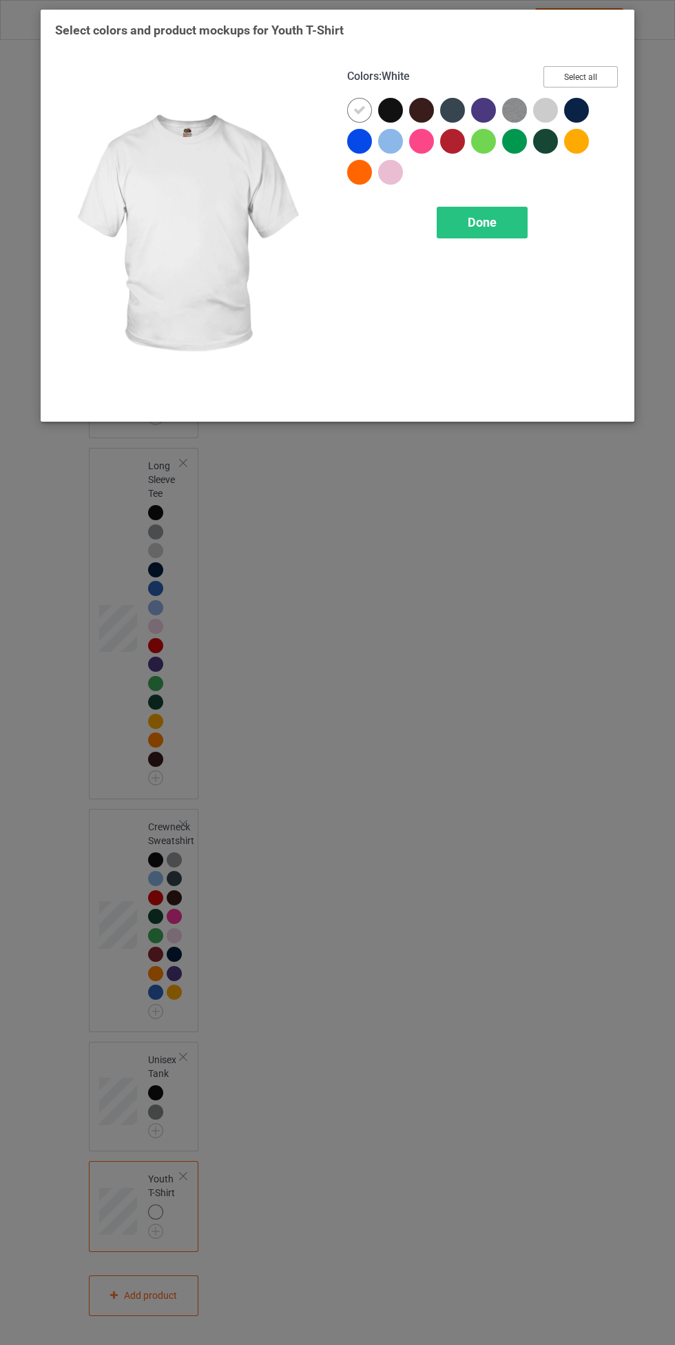
click at [584, 75] on button "Select all" at bounding box center [581, 76] width 74 height 21
click at [360, 107] on icon at bounding box center [359, 110] width 12 height 12
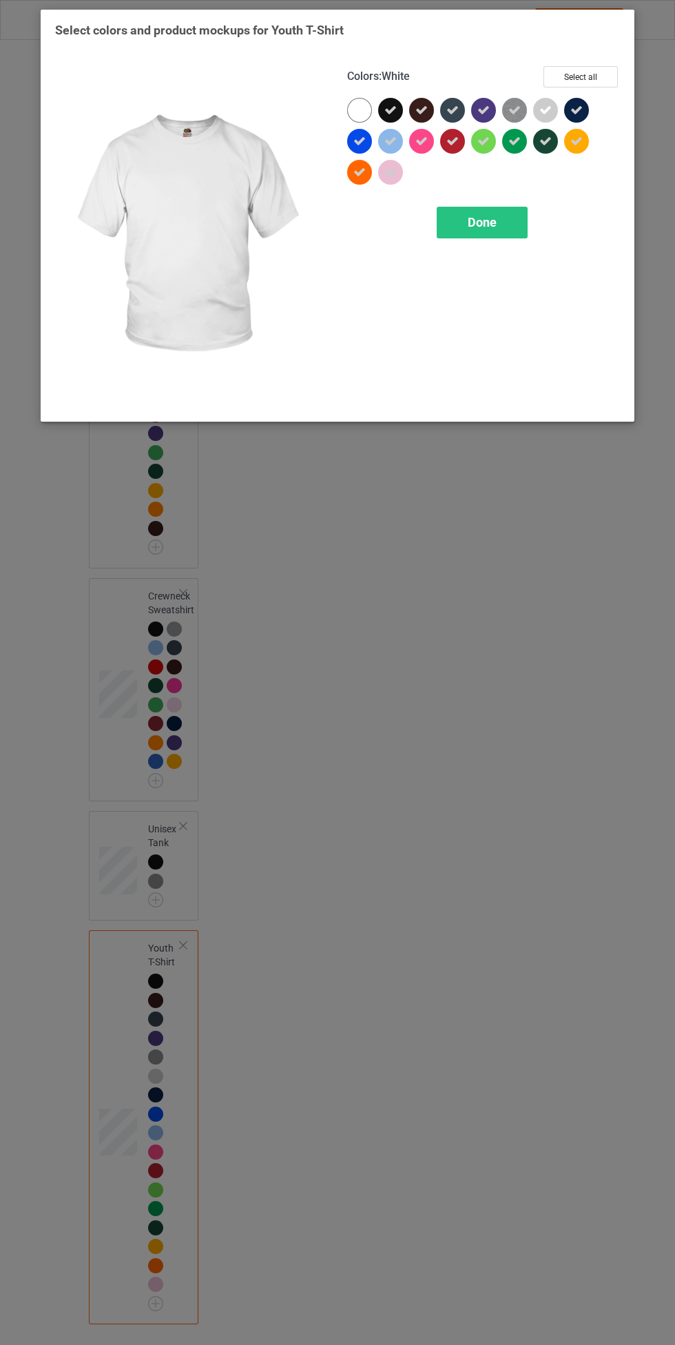
click at [469, 221] on span "Done" at bounding box center [482, 222] width 29 height 14
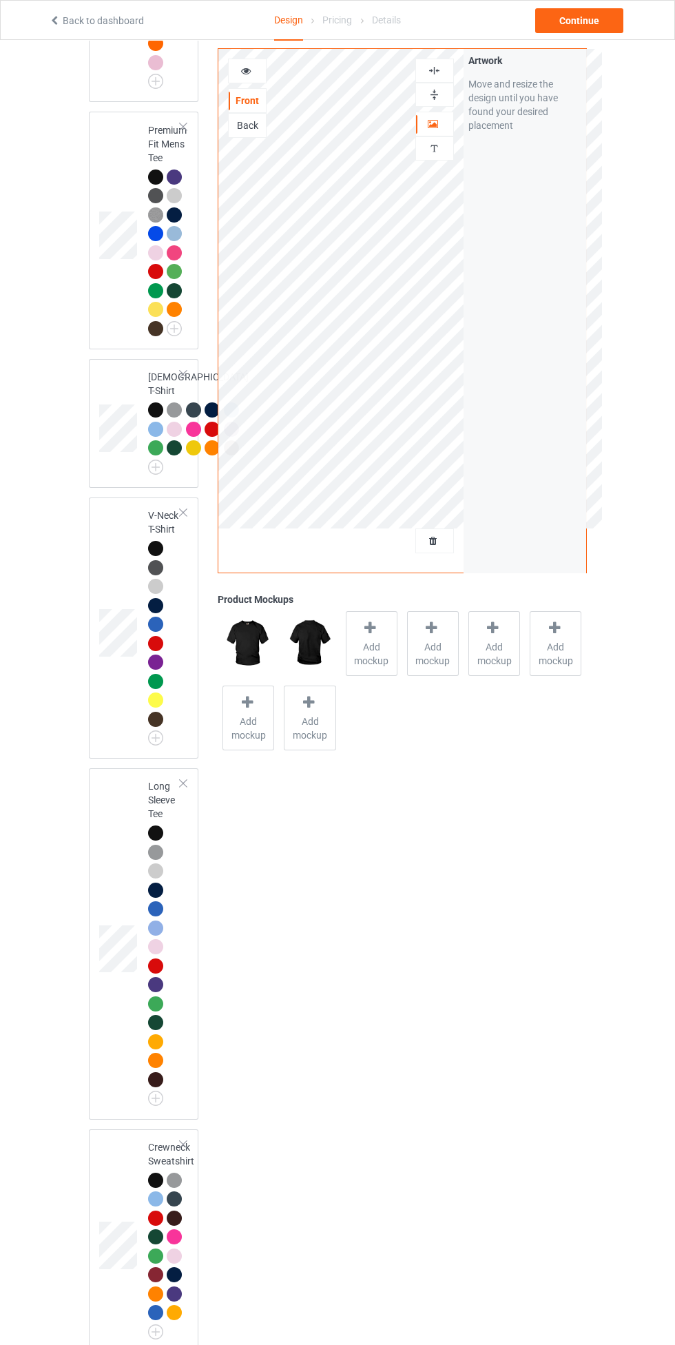
scroll to position [693, 0]
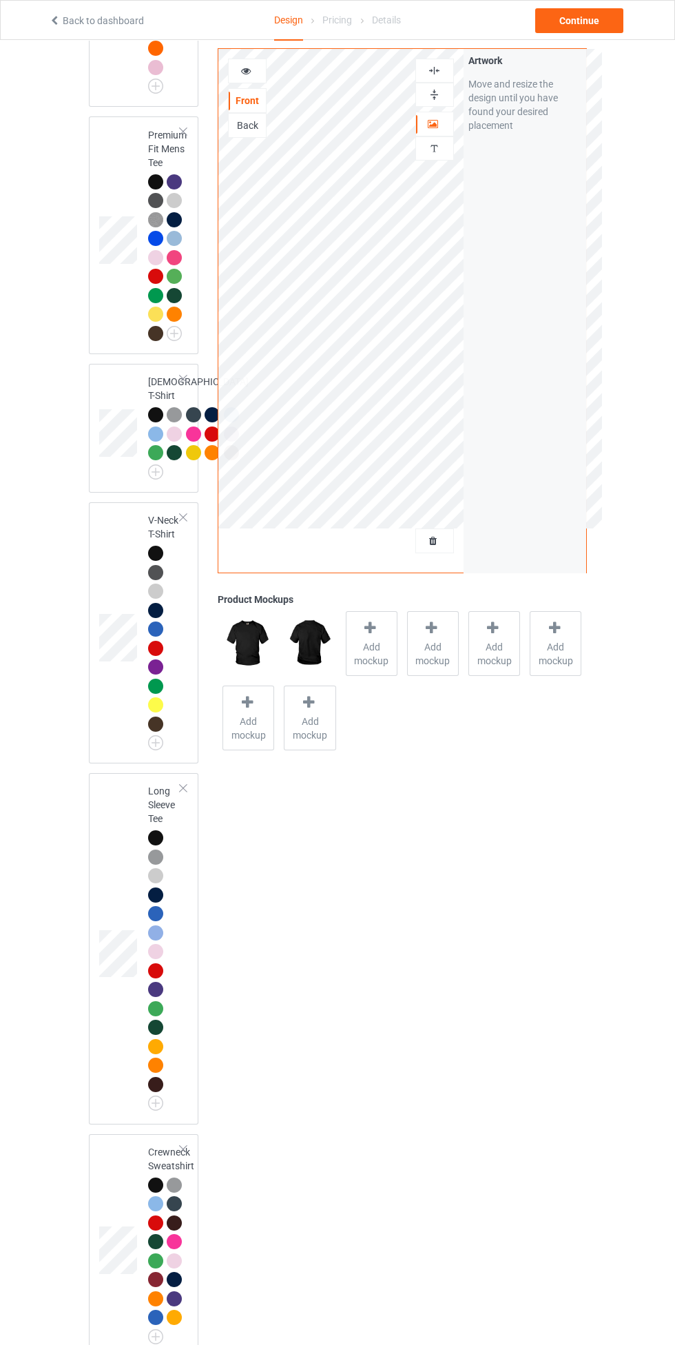
click at [159, 411] on div at bounding box center [155, 414] width 15 height 15
click at [449, 76] on div at bounding box center [434, 70] width 37 height 13
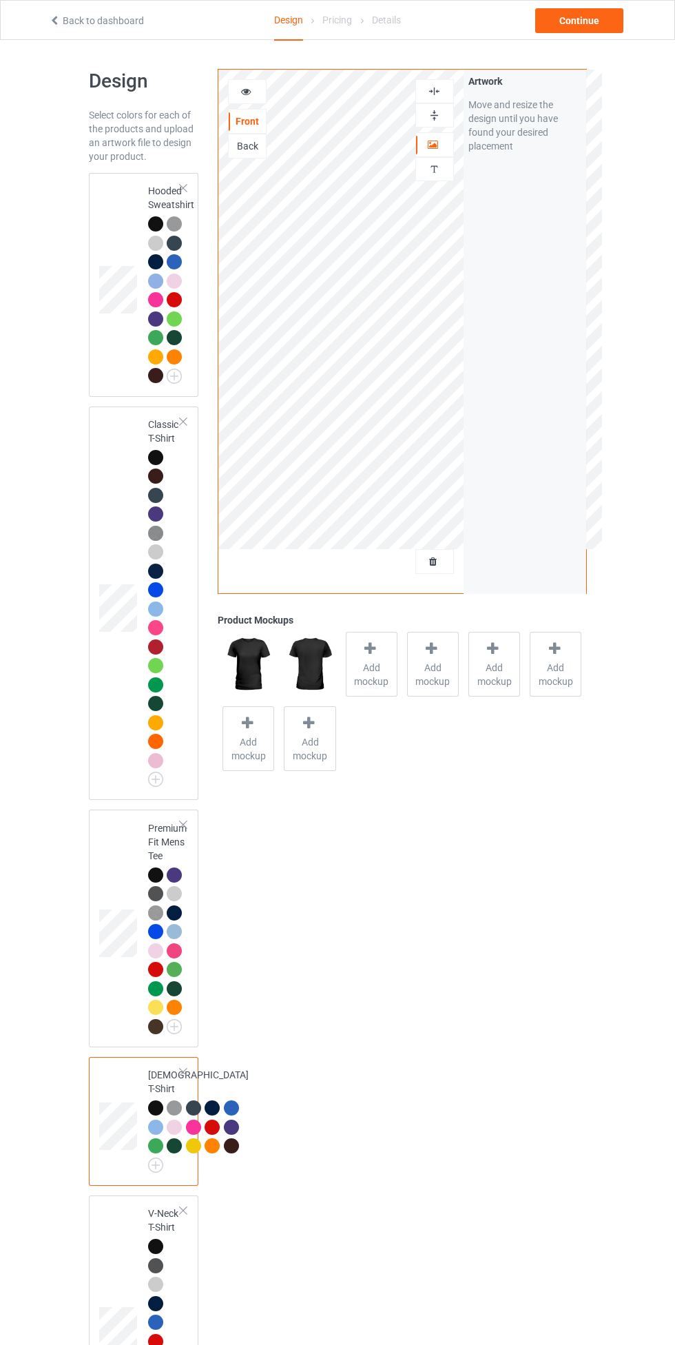
click at [155, 456] on div at bounding box center [155, 457] width 15 height 15
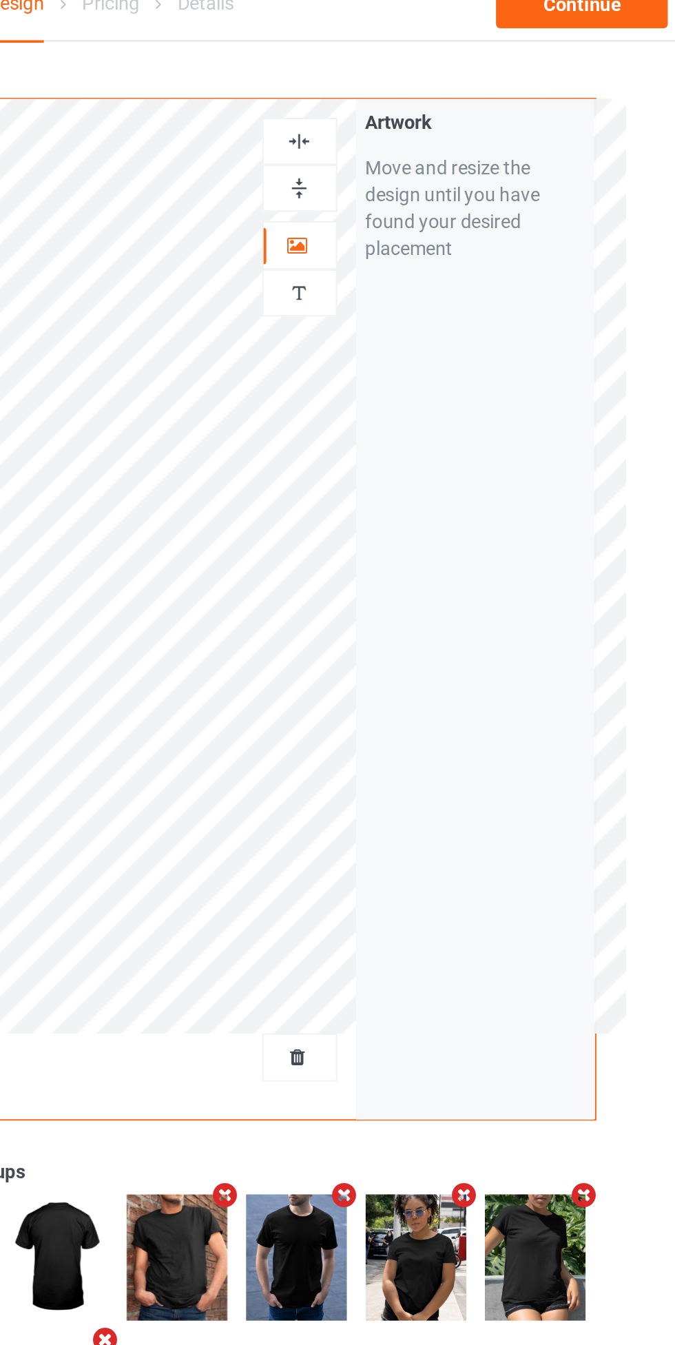
click at [443, 83] on div at bounding box center [434, 91] width 39 height 24
click at [438, 86] on img at bounding box center [434, 91] width 13 height 13
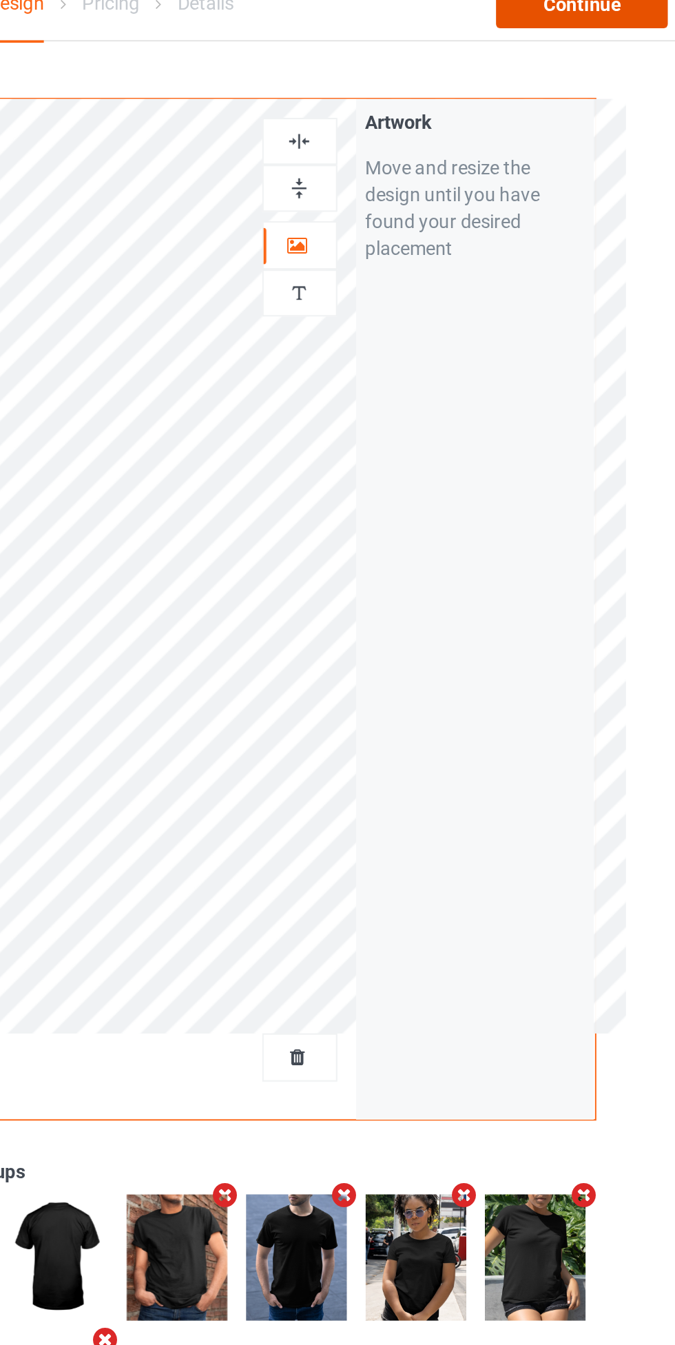
click at [587, 23] on div "Continue" at bounding box center [579, 20] width 88 height 25
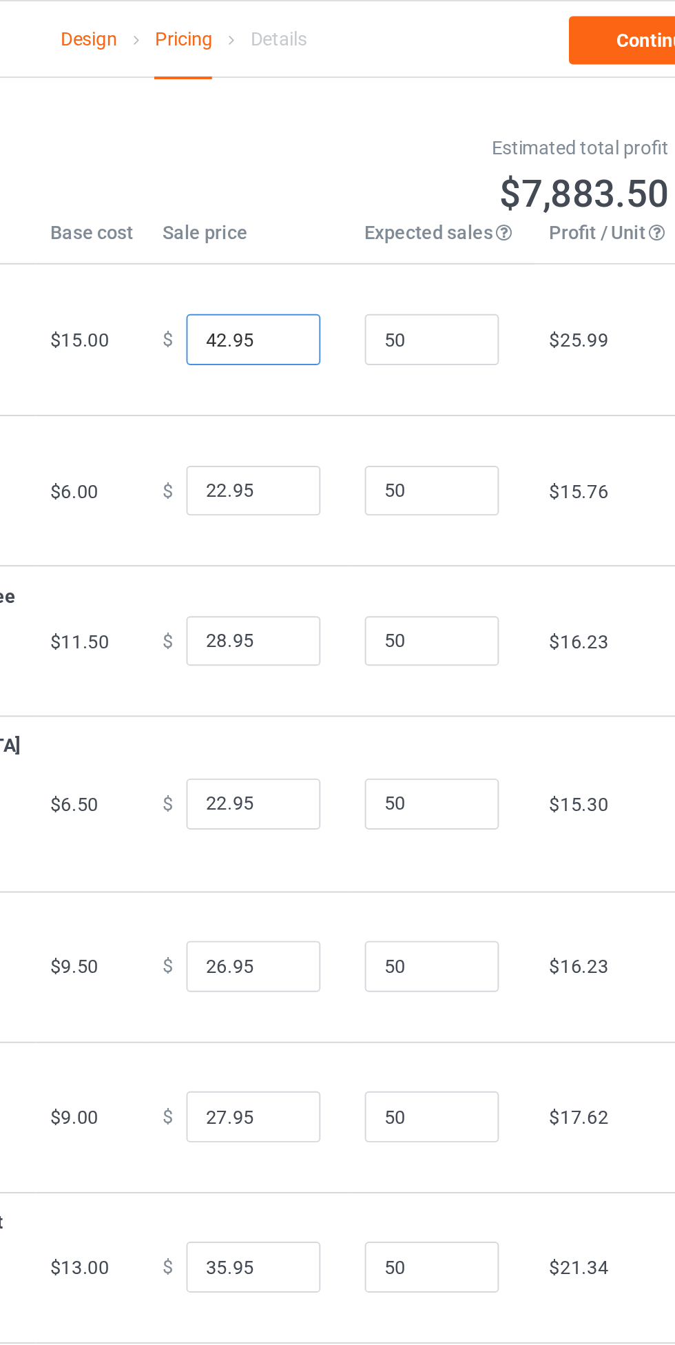
click at [339, 181] on input "42.95" at bounding box center [373, 174] width 69 height 26
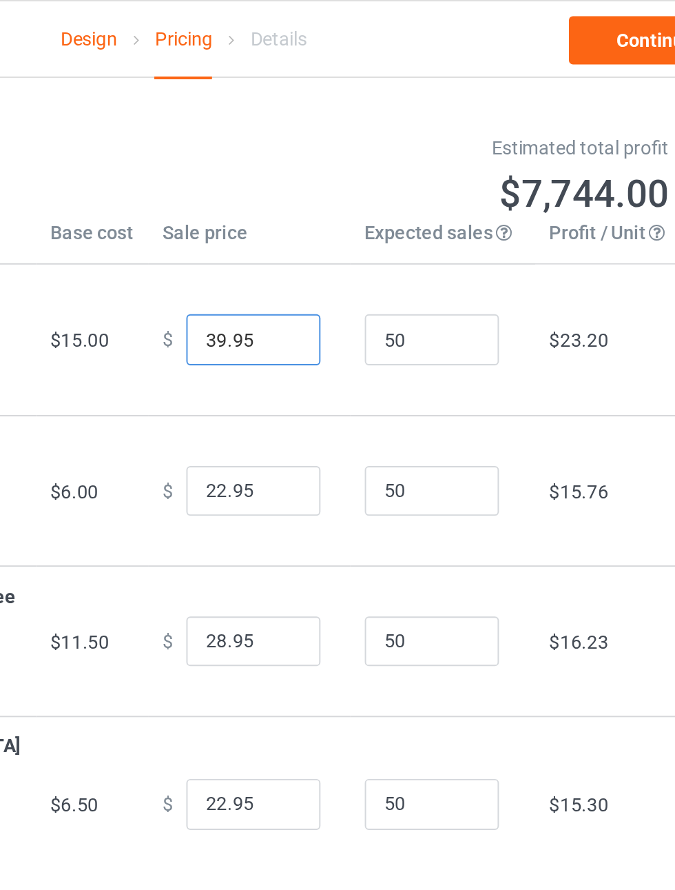
click at [358, 179] on input "39.95" at bounding box center [373, 174] width 69 height 26
type input "39.99"
click at [339, 265] on input "22.95" at bounding box center [373, 252] width 69 height 26
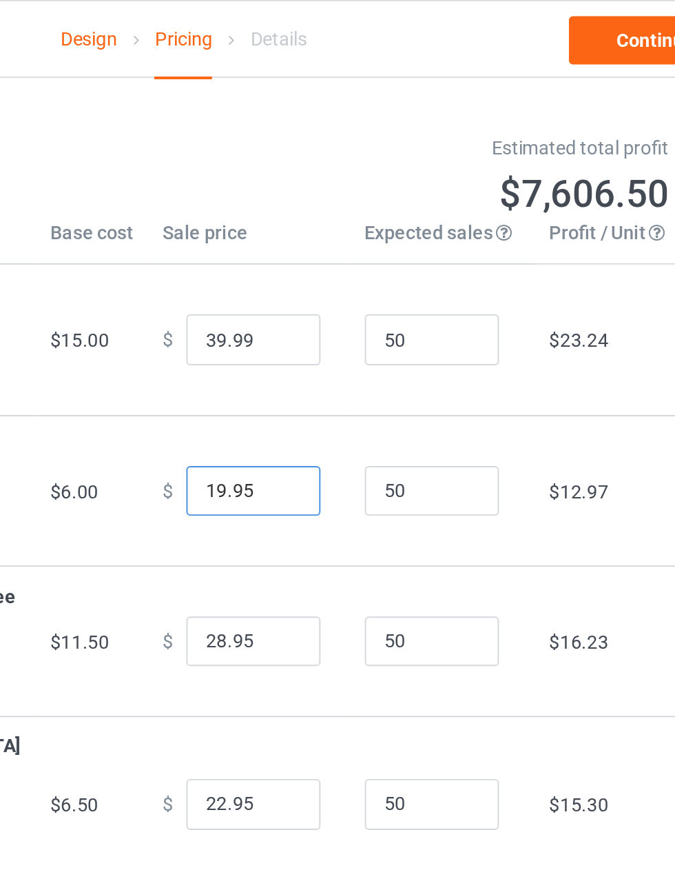
click at [364, 265] on input "19.95" at bounding box center [373, 252] width 69 height 26
type input "19.99"
click at [360, 342] on input "28.95" at bounding box center [373, 329] width 69 height 26
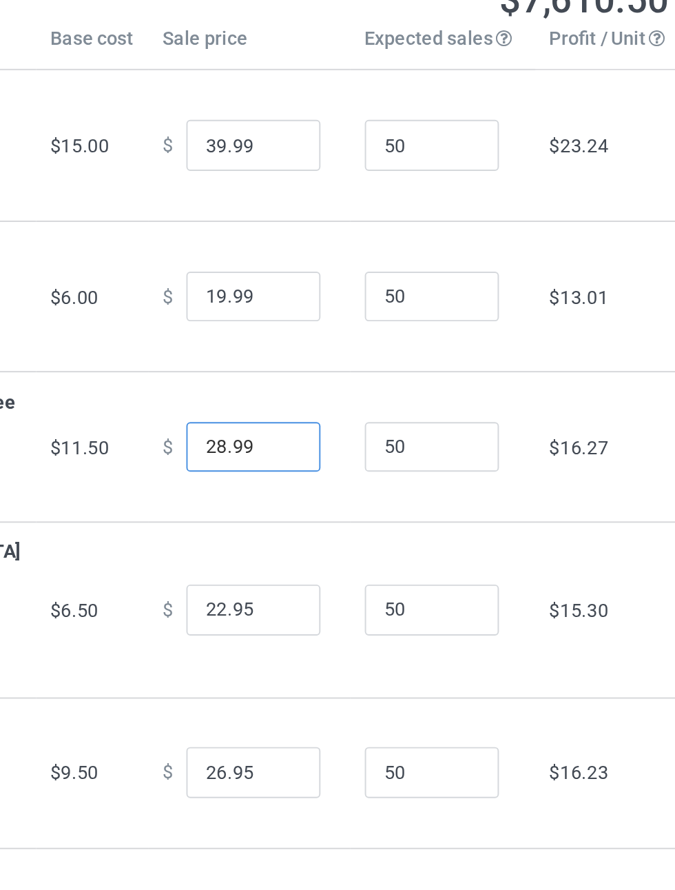
type input "28.99"
click at [360, 426] on input "22.95" at bounding box center [373, 413] width 69 height 26
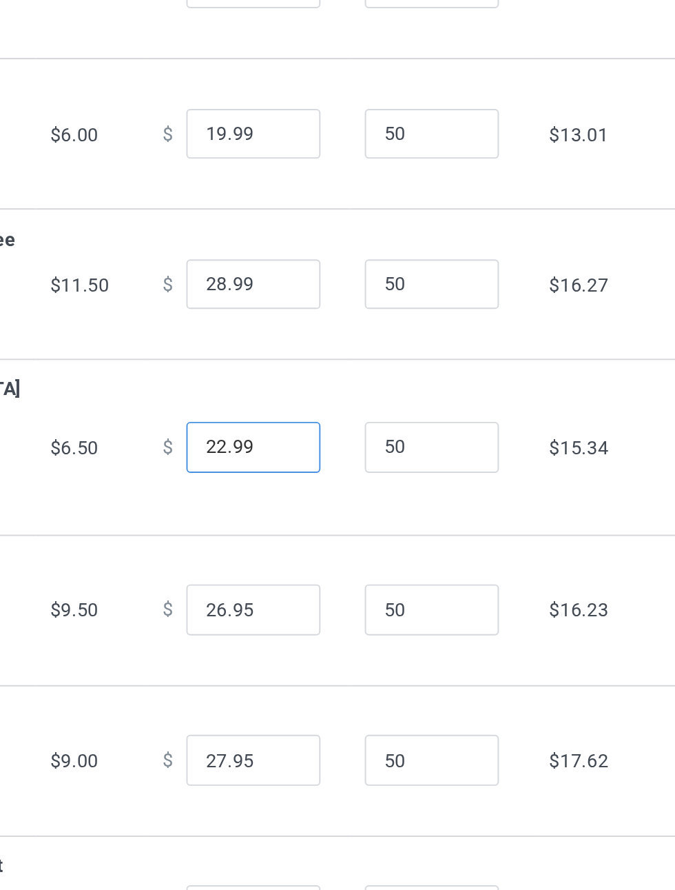
type input "22.99"
click at [360, 509] on input "26.95" at bounding box center [373, 496] width 69 height 26
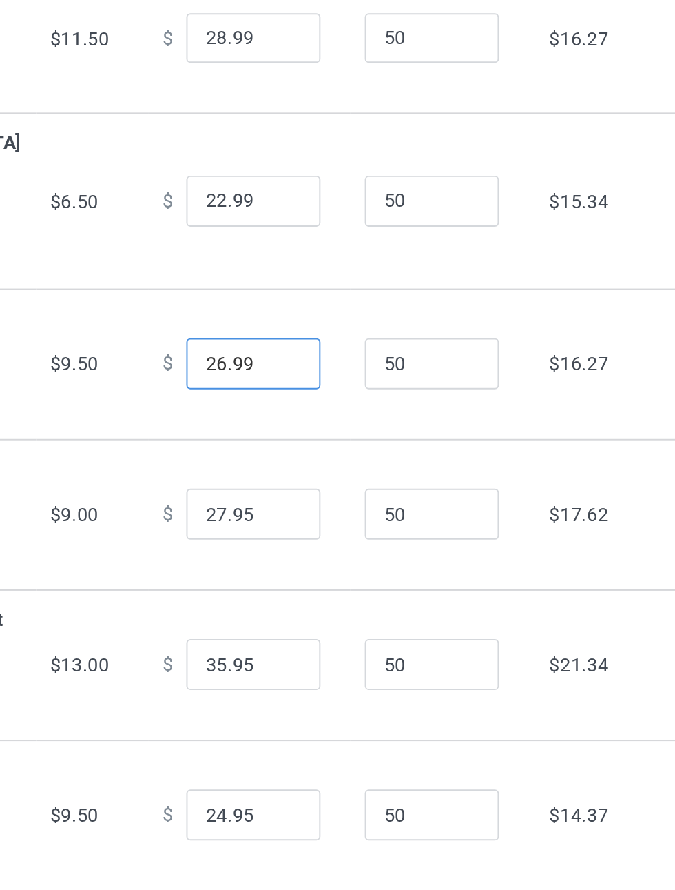
type input "26.99"
click at [360, 586] on input "27.95" at bounding box center [373, 573] width 69 height 26
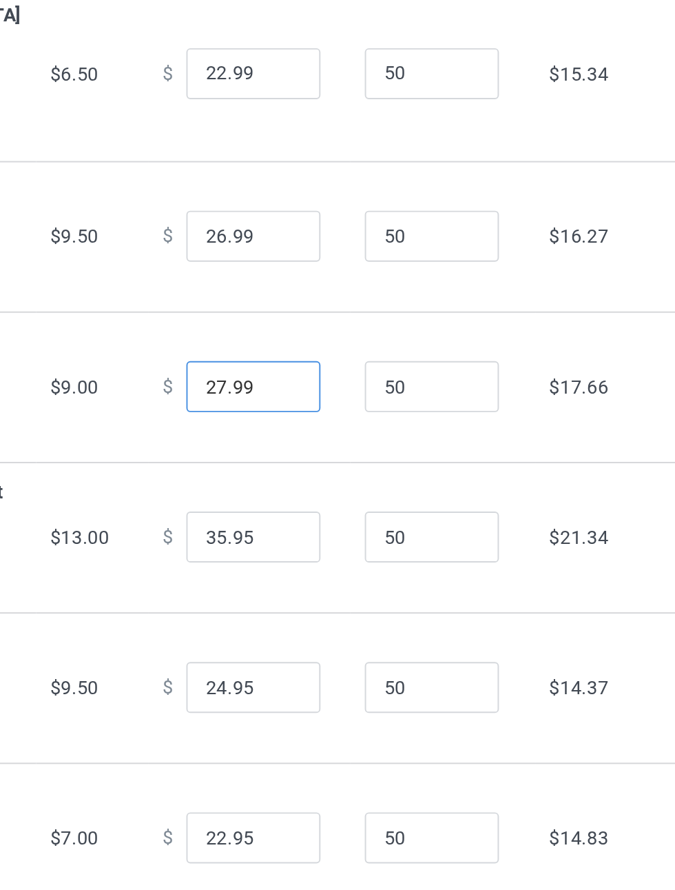
type input "27.99"
click at [363, 664] on input "35.95" at bounding box center [373, 650] width 69 height 26
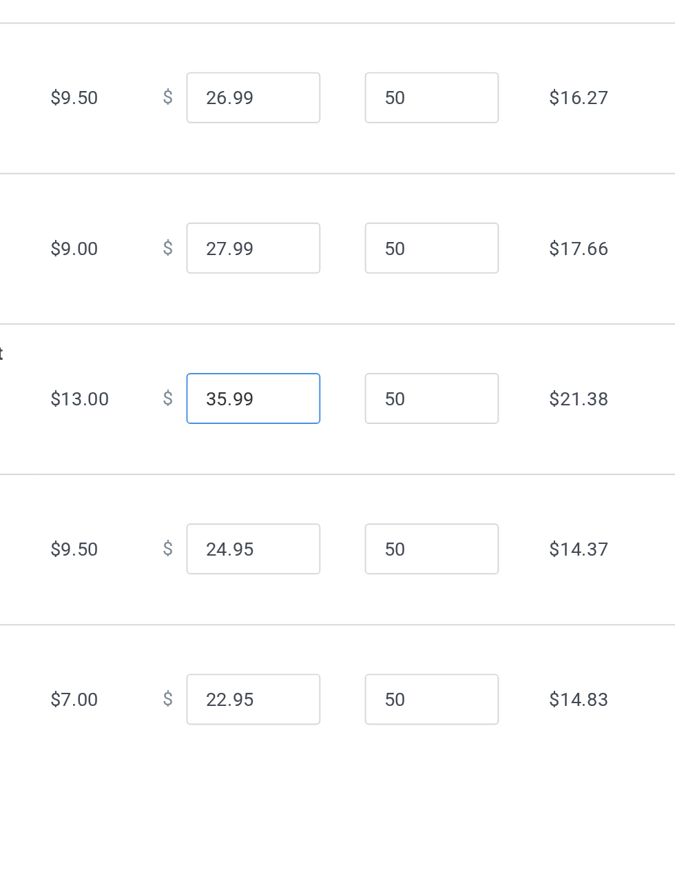
scroll to position [15, 0]
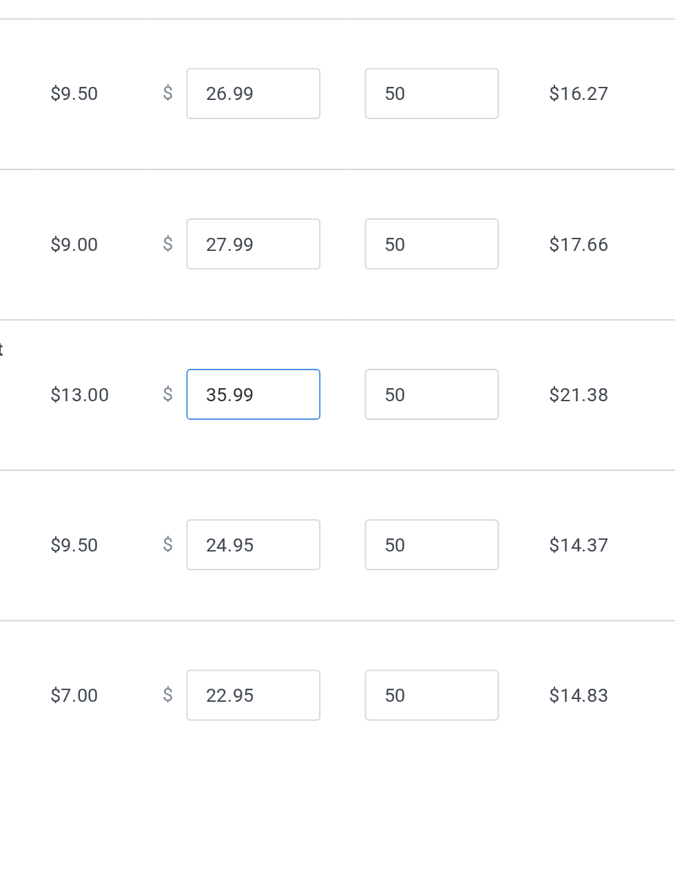
type input "35.99"
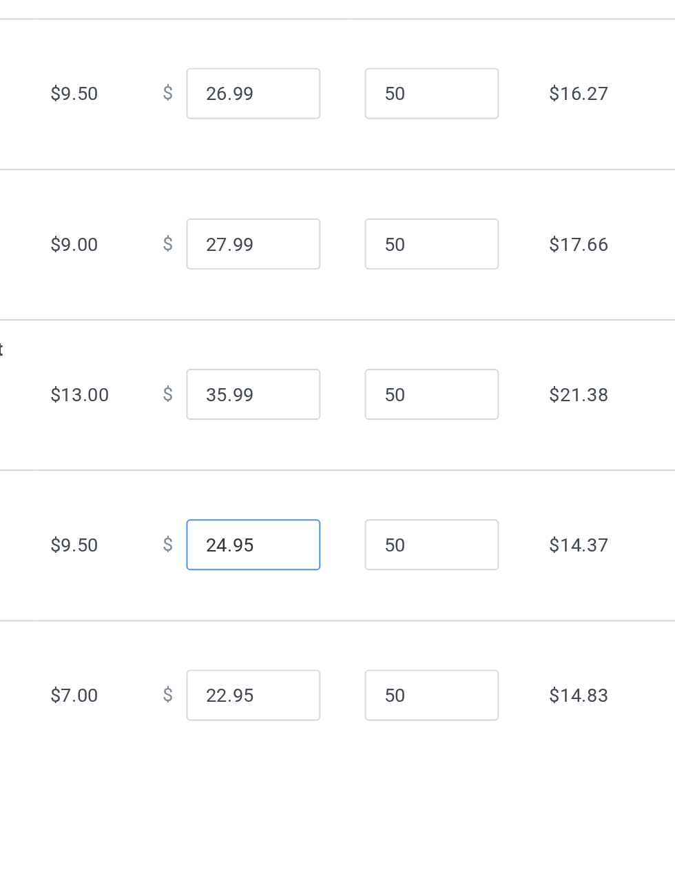
click at [365, 726] on input "24.95" at bounding box center [373, 712] width 69 height 26
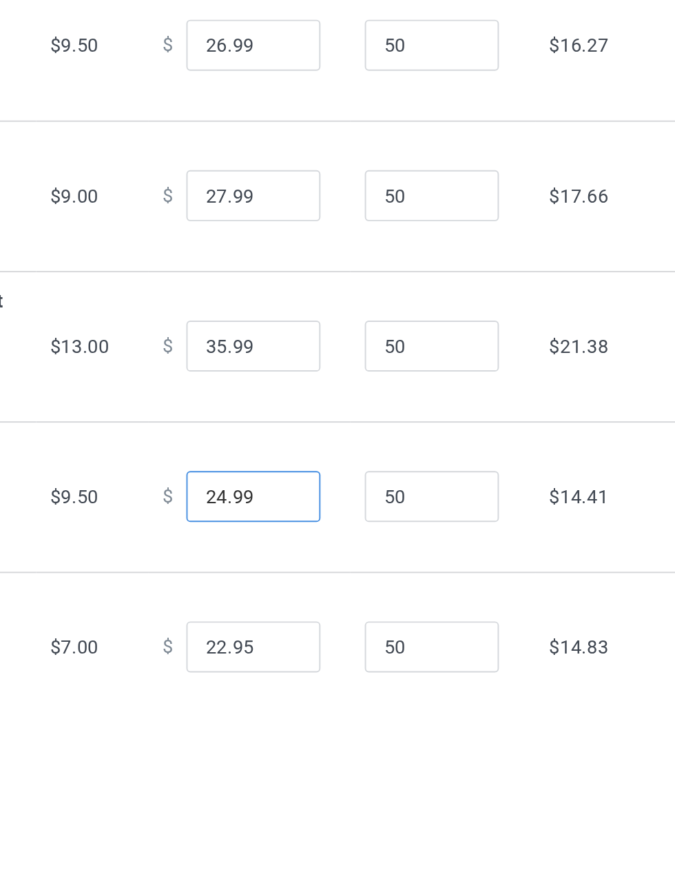
scroll to position [69, 0]
type input "24.99"
click at [367, 778] on input "22.95" at bounding box center [373, 765] width 69 height 26
type input "22.99"
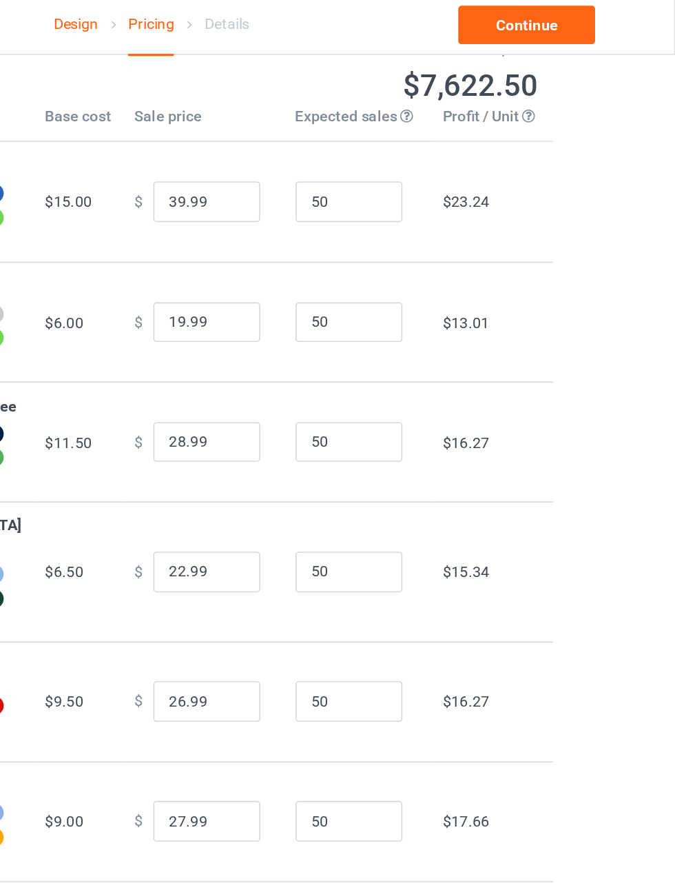
scroll to position [0, 0]
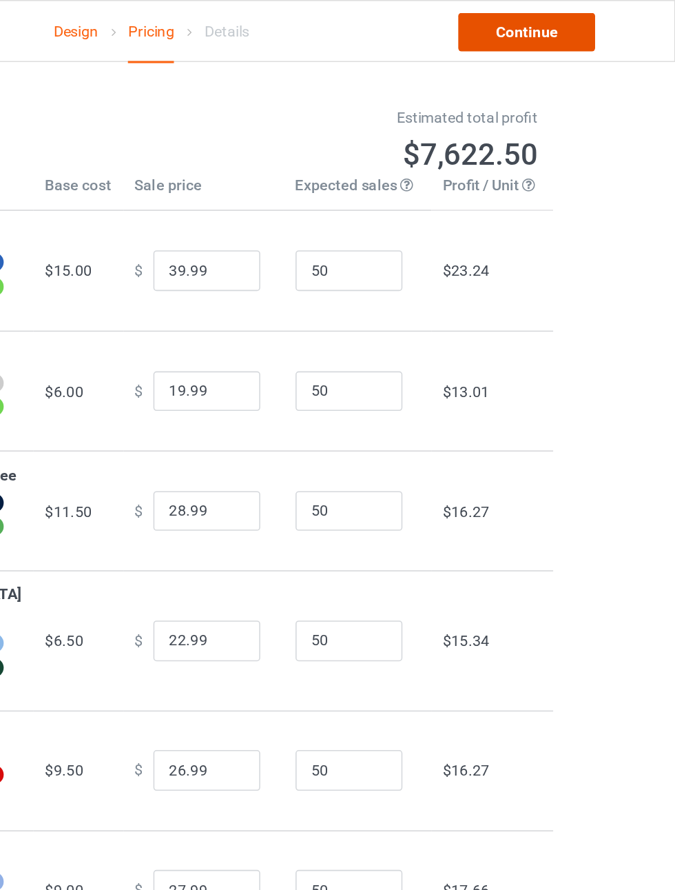
click at [615, 23] on link "Continue" at bounding box center [579, 20] width 88 height 25
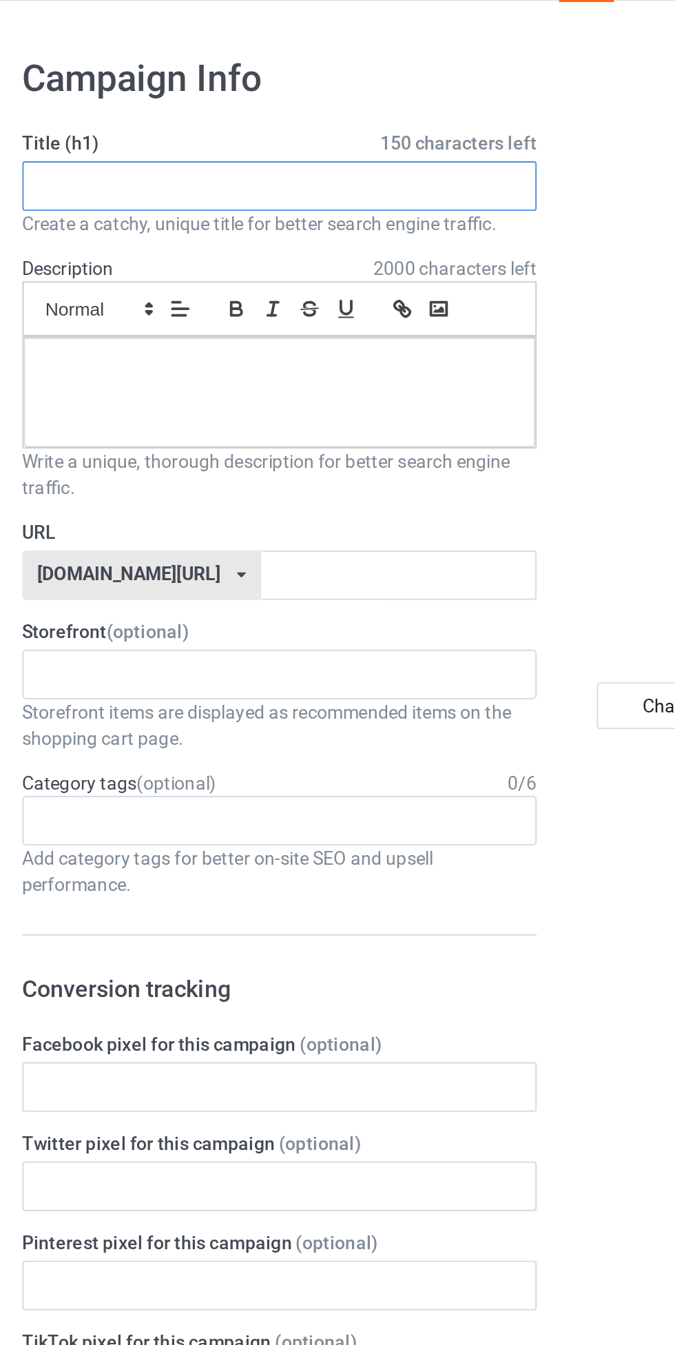
click at [123, 142] on input "text" at bounding box center [224, 138] width 271 height 26
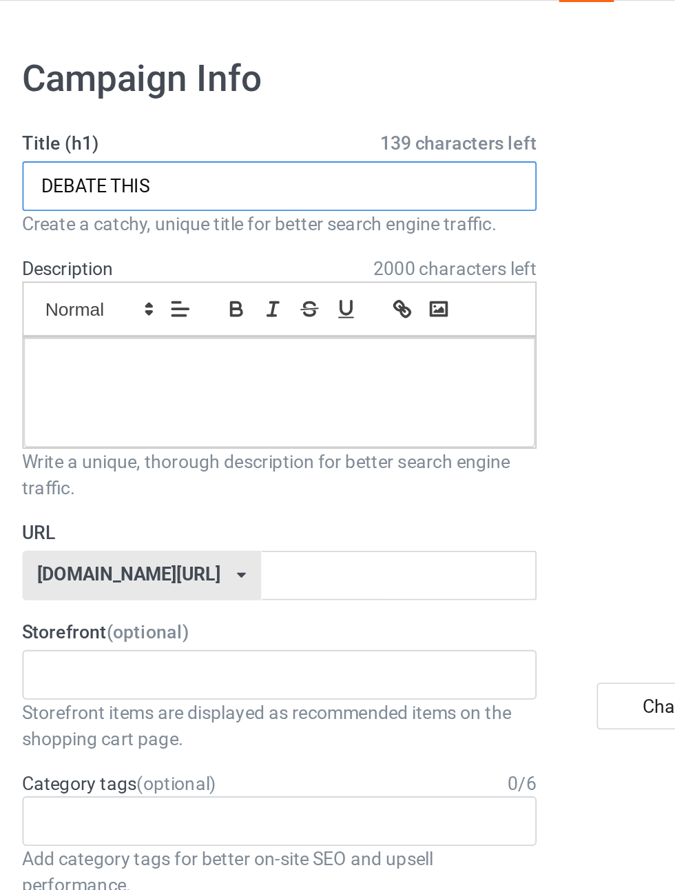
type input "DEBATE THIS"
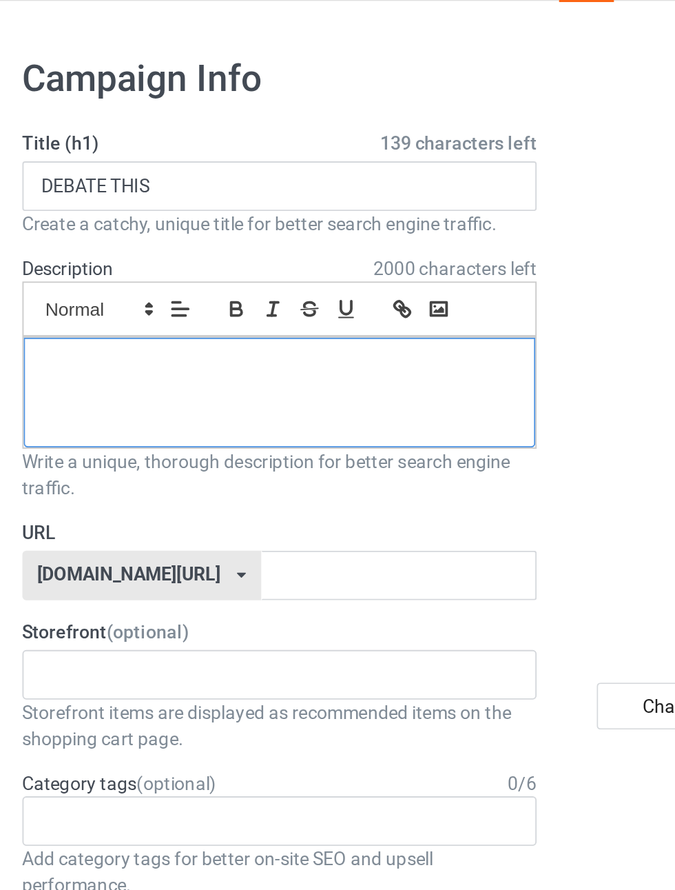
click at [111, 248] on div at bounding box center [225, 247] width 270 height 58
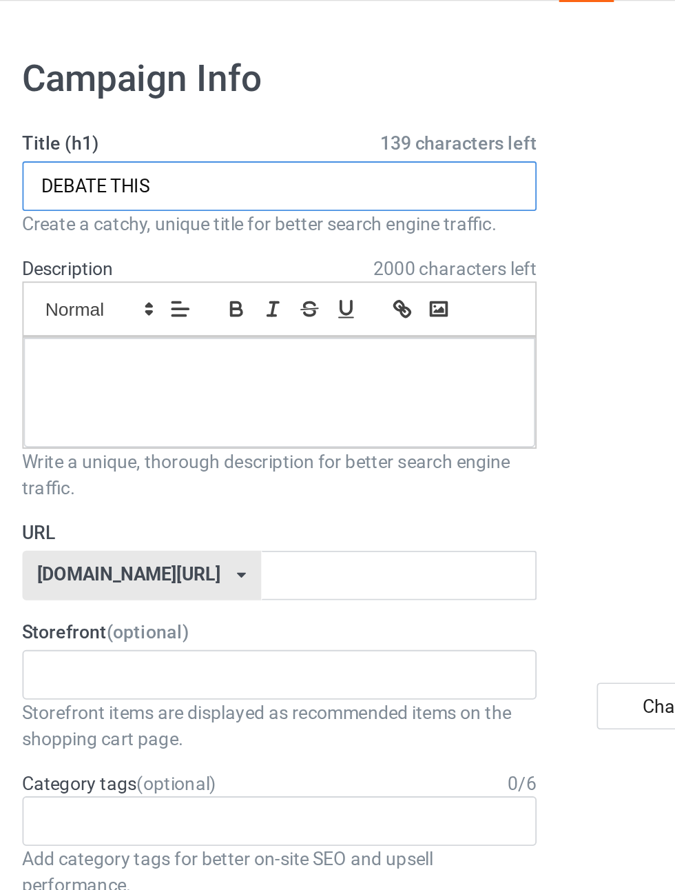
click at [311, 134] on input "DEBATE THIS" at bounding box center [224, 138] width 271 height 26
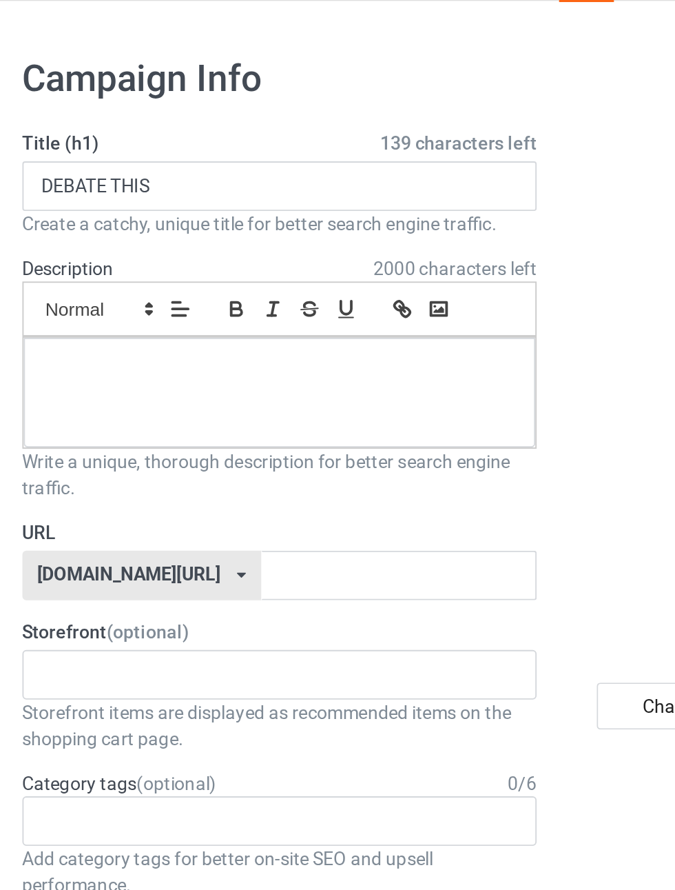
click at [143, 202] on span at bounding box center [129, 202] width 68 height 17
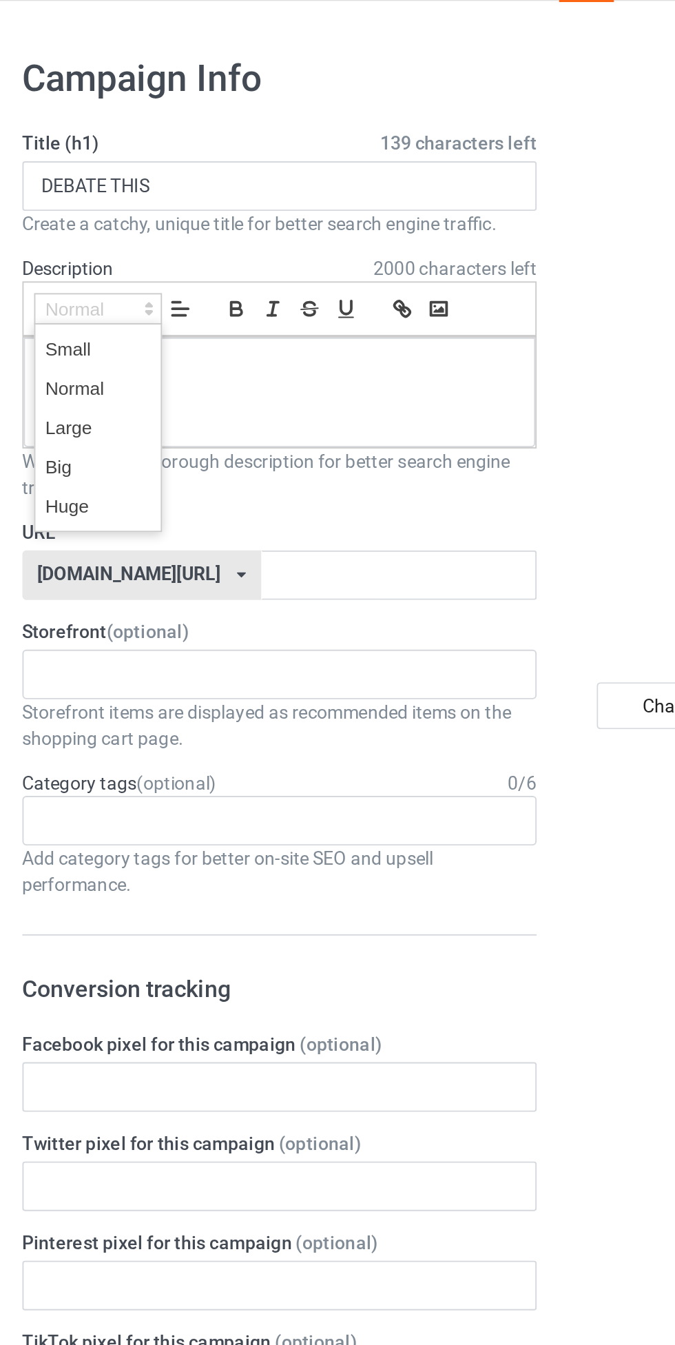
click at [107, 282] on span at bounding box center [128, 286] width 55 height 21
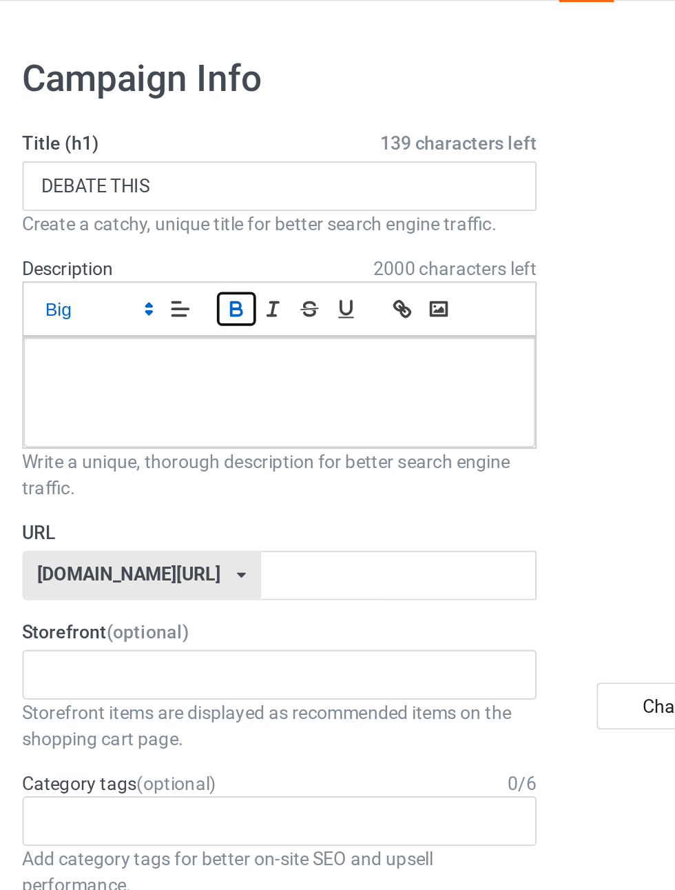
click at [201, 204] on icon "button" at bounding box center [202, 202] width 12 height 12
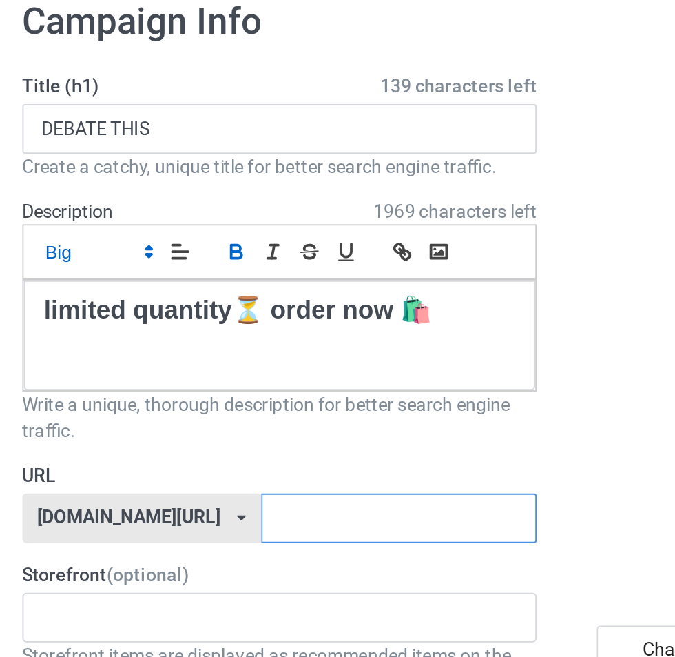
click at [215, 342] on input "text" at bounding box center [287, 343] width 145 height 26
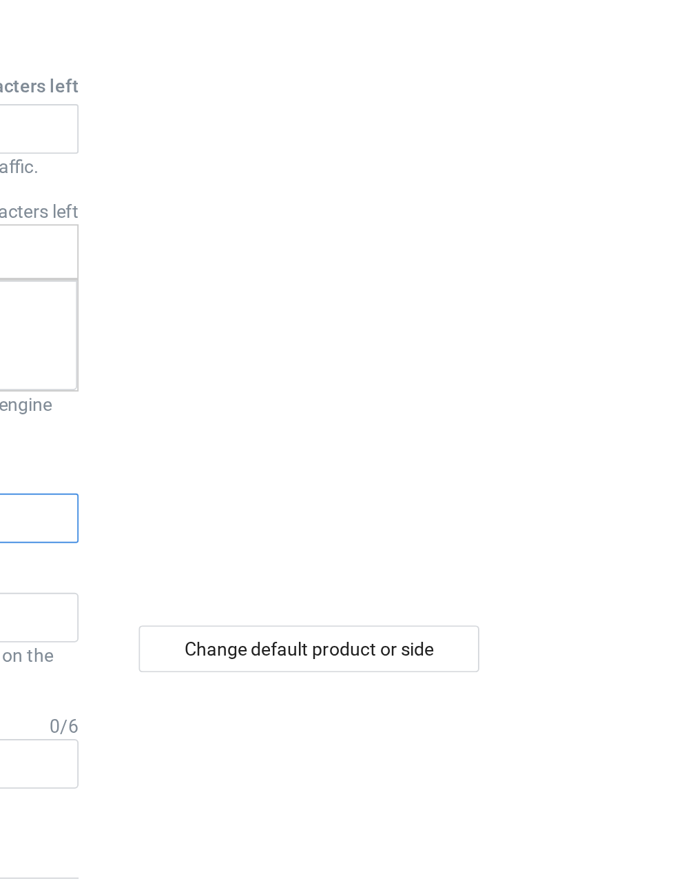
type input "kido3"
click at [545, 417] on div "Change default product or side" at bounding box center [482, 412] width 180 height 25
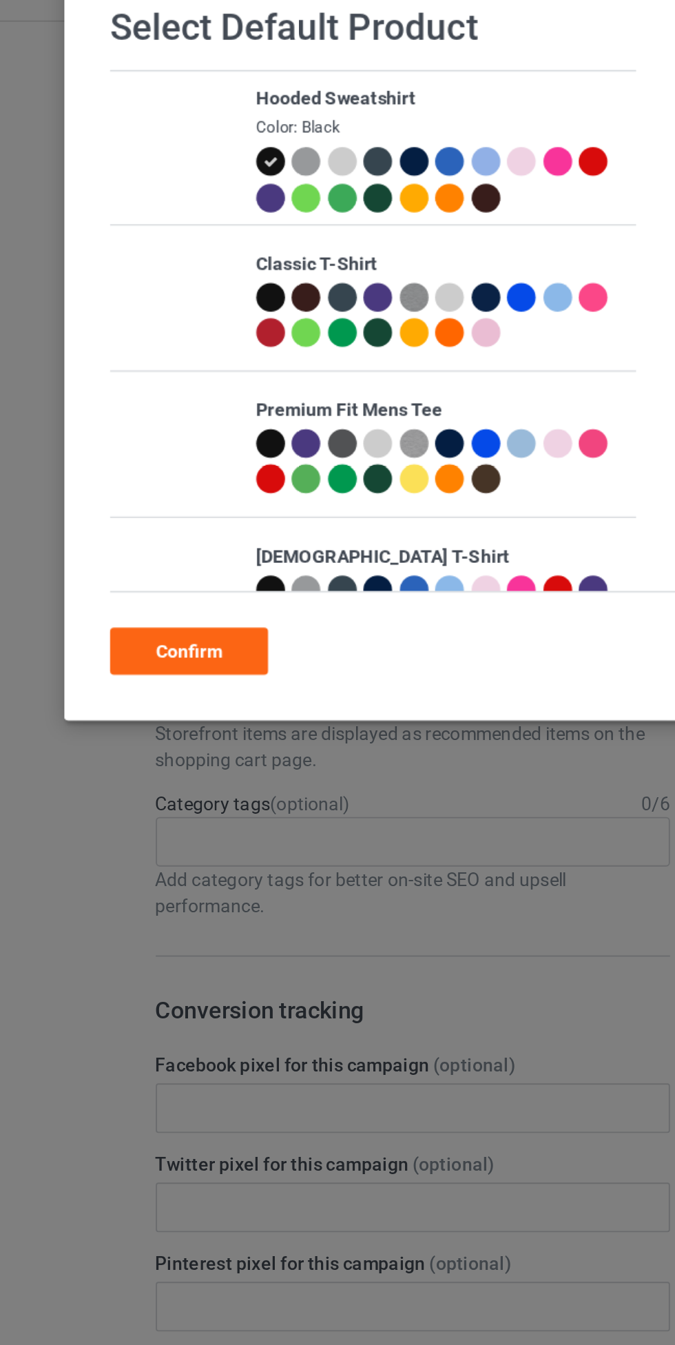
click at [145, 187] on div at bounding box center [149, 185] width 15 height 15
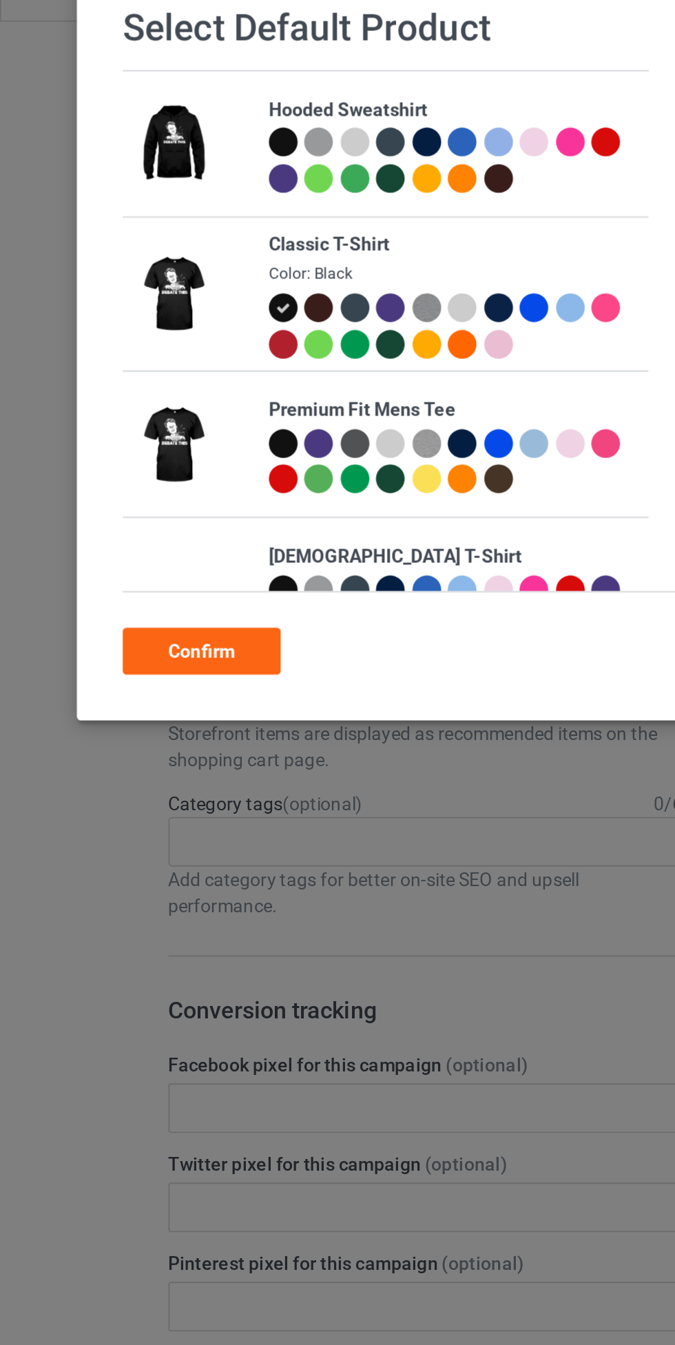
click at [92, 375] on div "Confirm" at bounding box center [106, 372] width 83 height 25
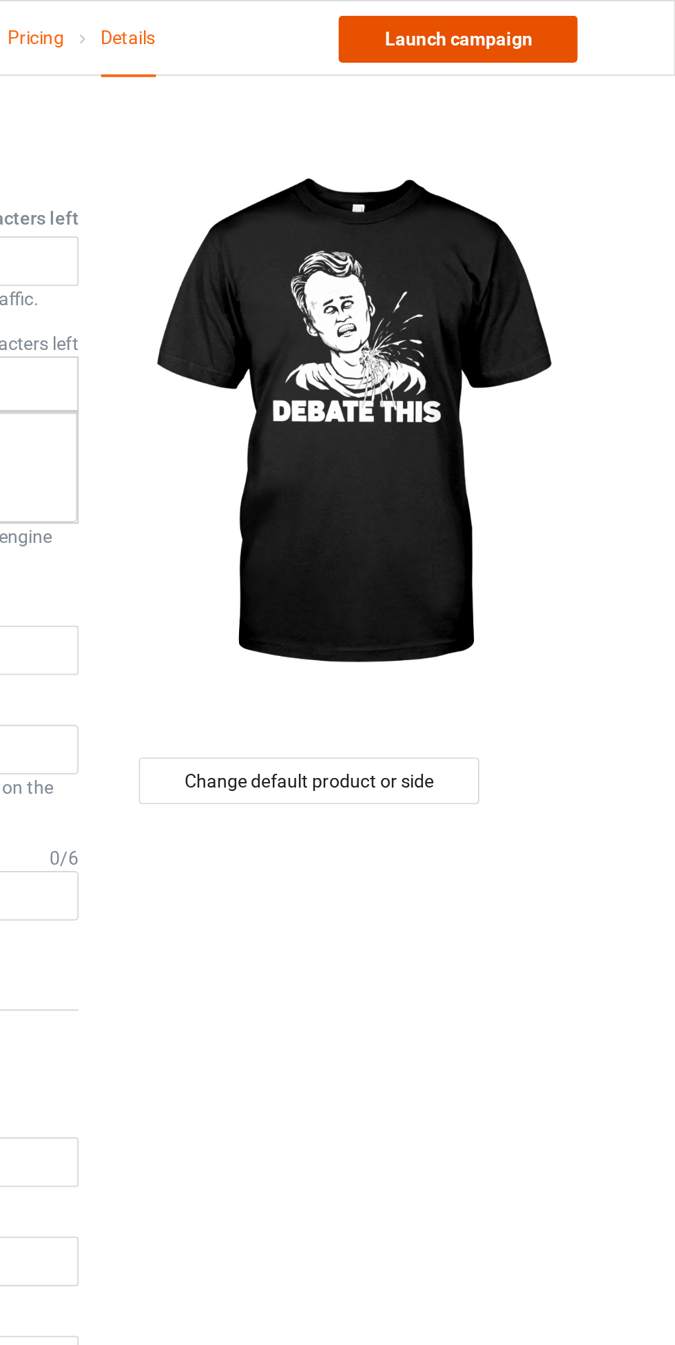
click at [611, 20] on link "Launch campaign" at bounding box center [560, 20] width 126 height 25
